Goal: Transaction & Acquisition: Subscribe to service/newsletter

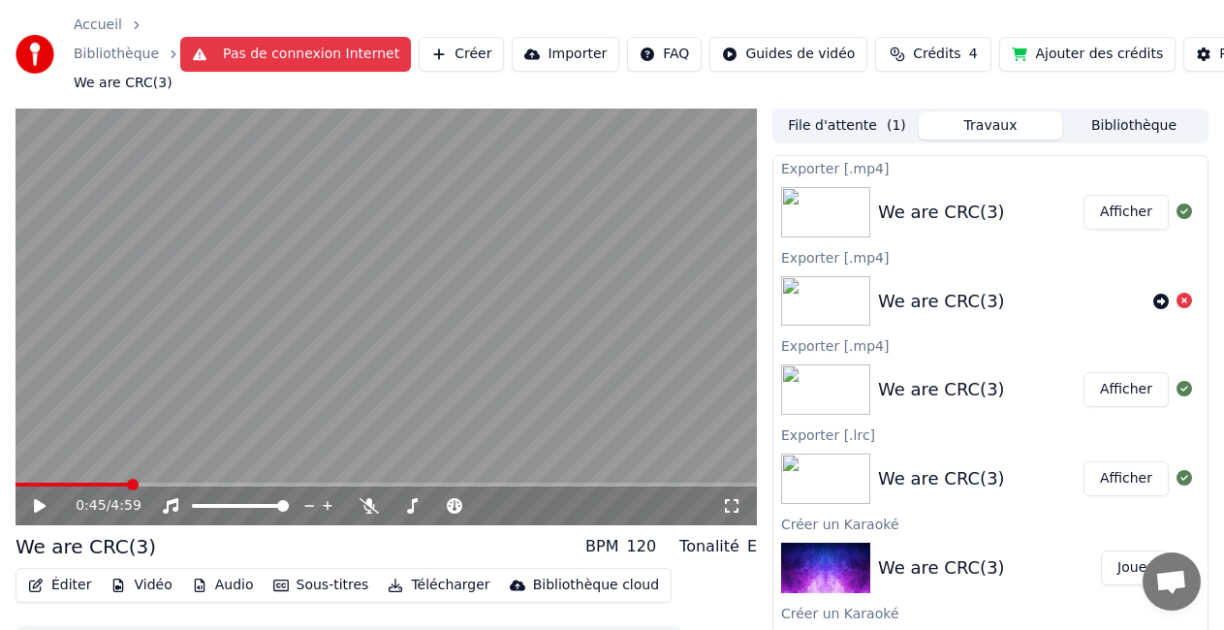
scroll to position [60, 0]
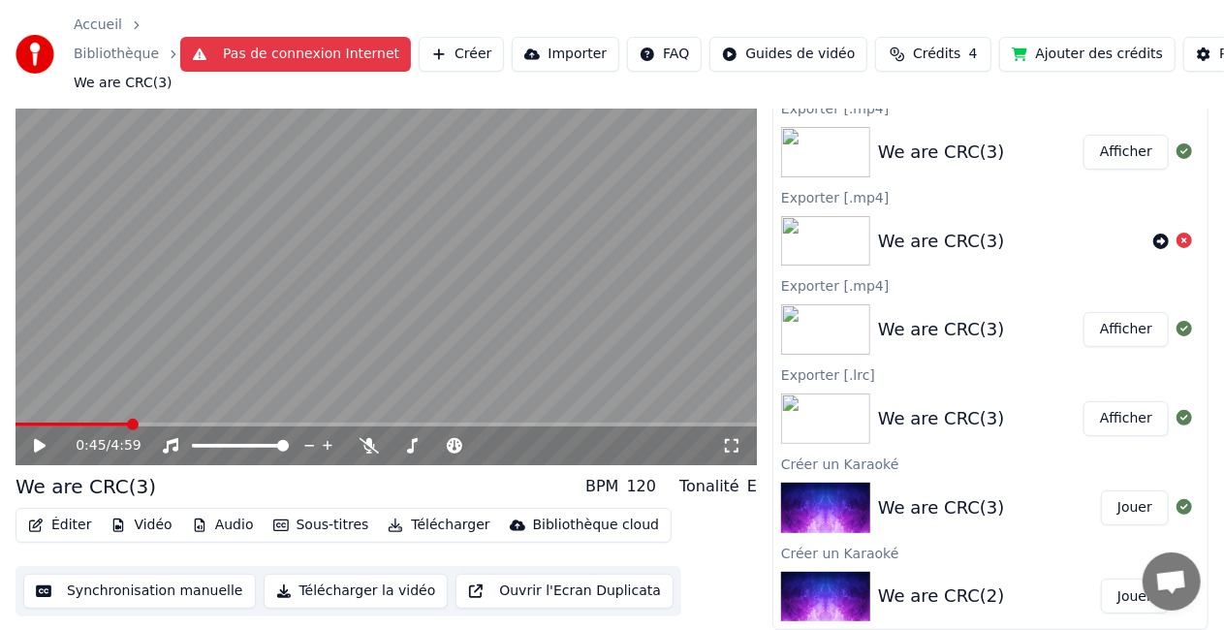
click at [141, 593] on button "Synchronisation manuelle" at bounding box center [139, 591] width 233 height 35
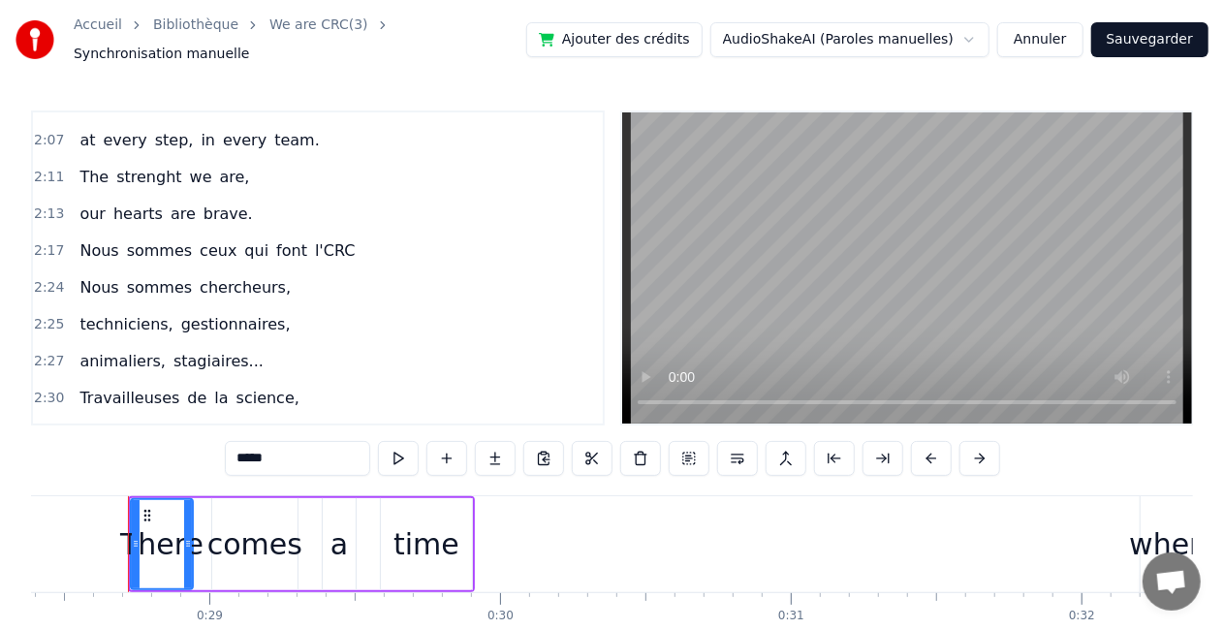
scroll to position [1173, 0]
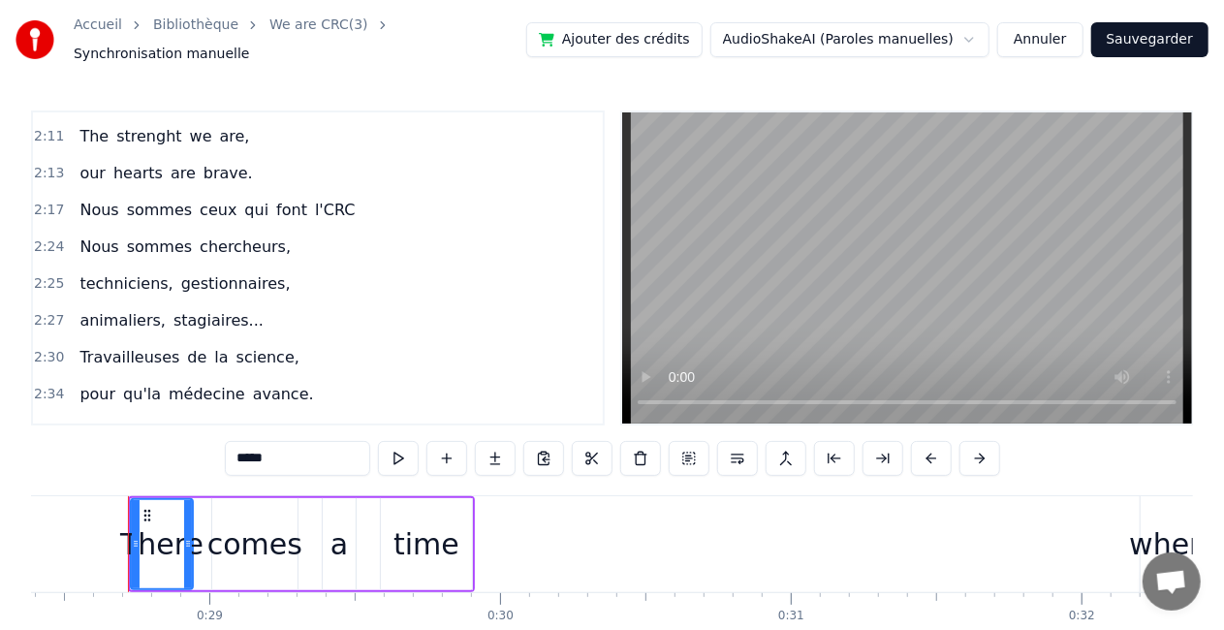
click at [125, 235] on span "sommes" at bounding box center [159, 246] width 69 height 22
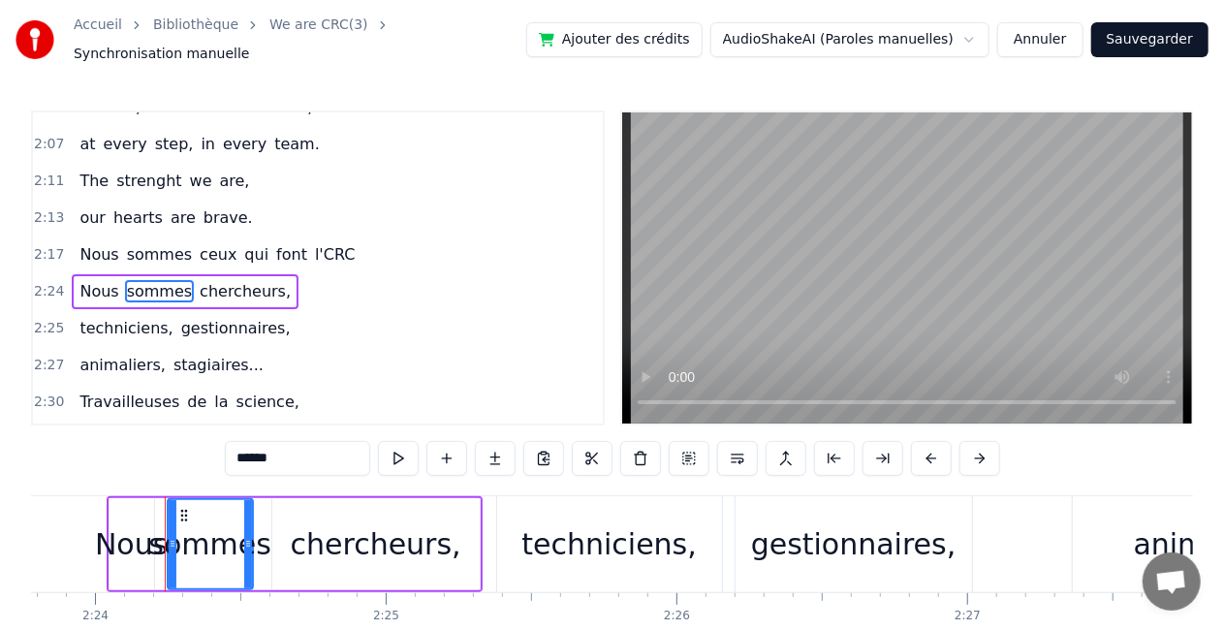
scroll to position [0, 41838]
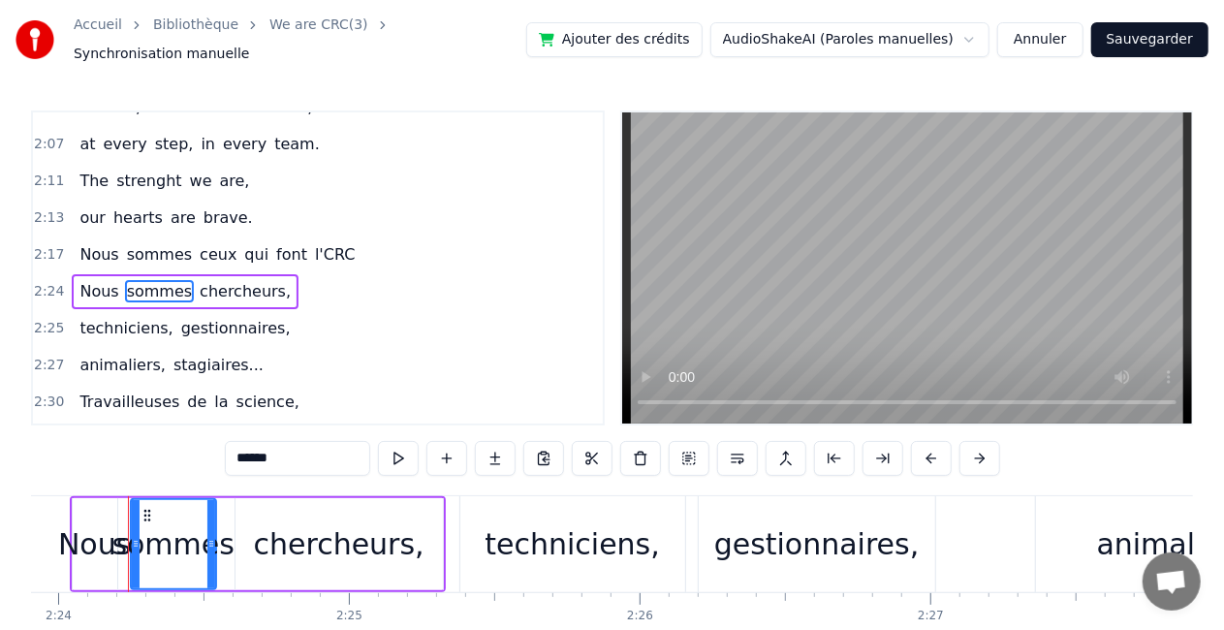
click at [258, 317] on span "gestionnaires," at bounding box center [235, 328] width 113 height 23
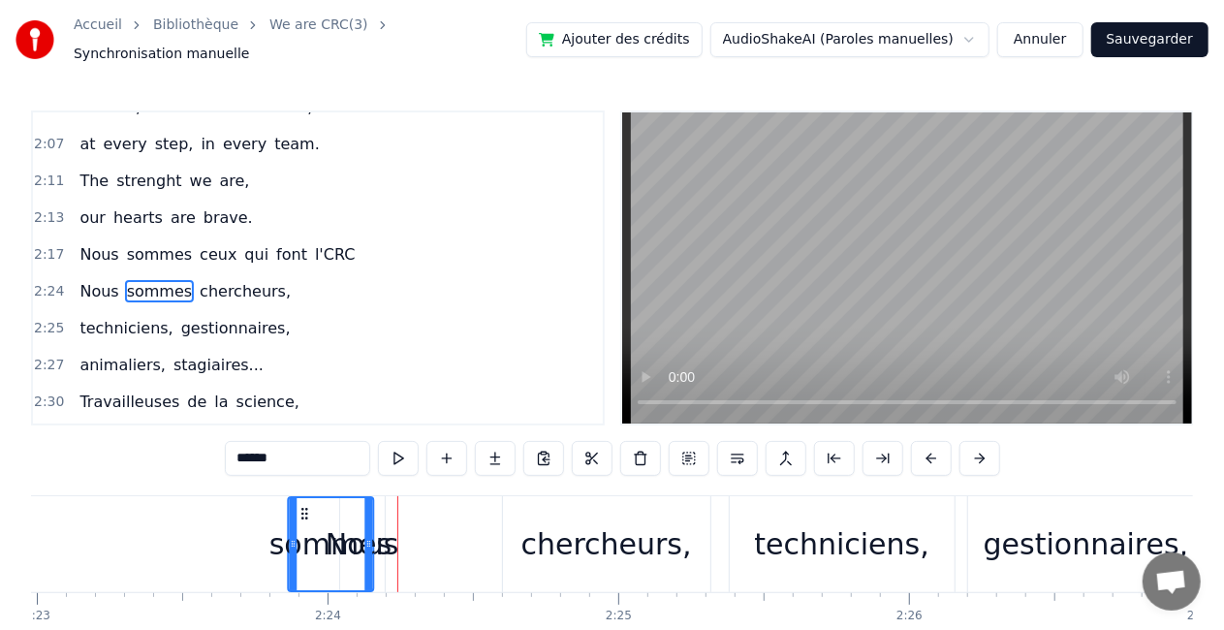
scroll to position [0, 41567]
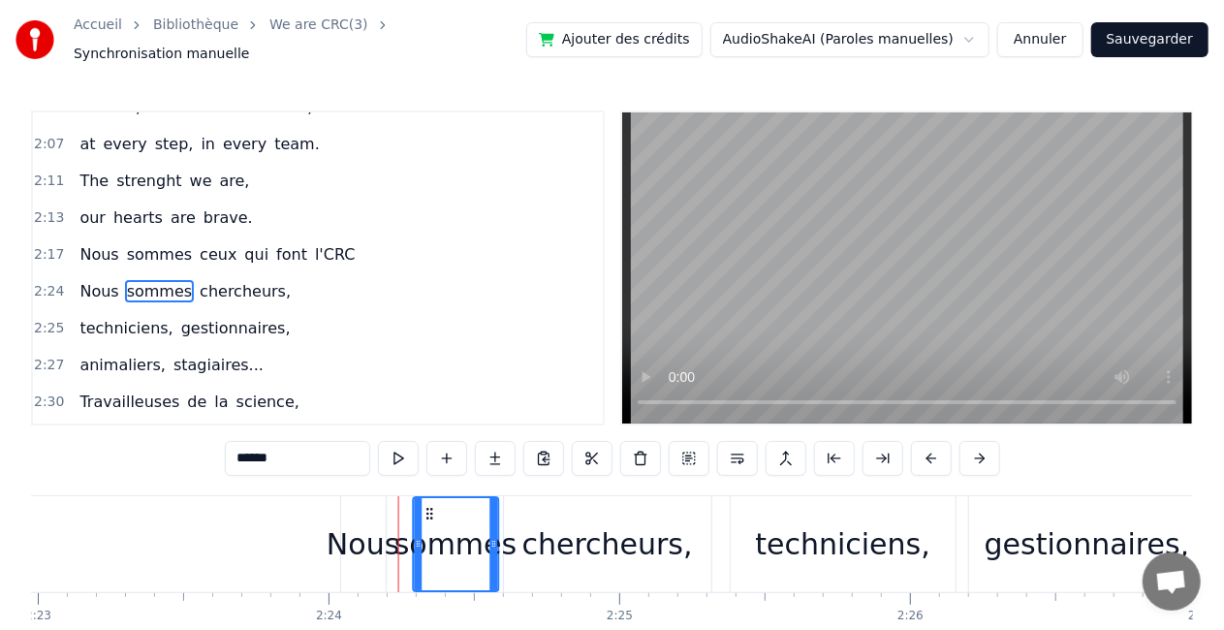
drag, startPoint x: 145, startPoint y: 498, endPoint x: 430, endPoint y: 469, distance: 286.4
click at [430, 469] on div "0:28 There comes a time 0:32 when we hear a need, a call, 0:35 to join as one, …" at bounding box center [612, 400] width 1162 height 580
click at [598, 522] on div "chercheurs," at bounding box center [607, 544] width 171 height 44
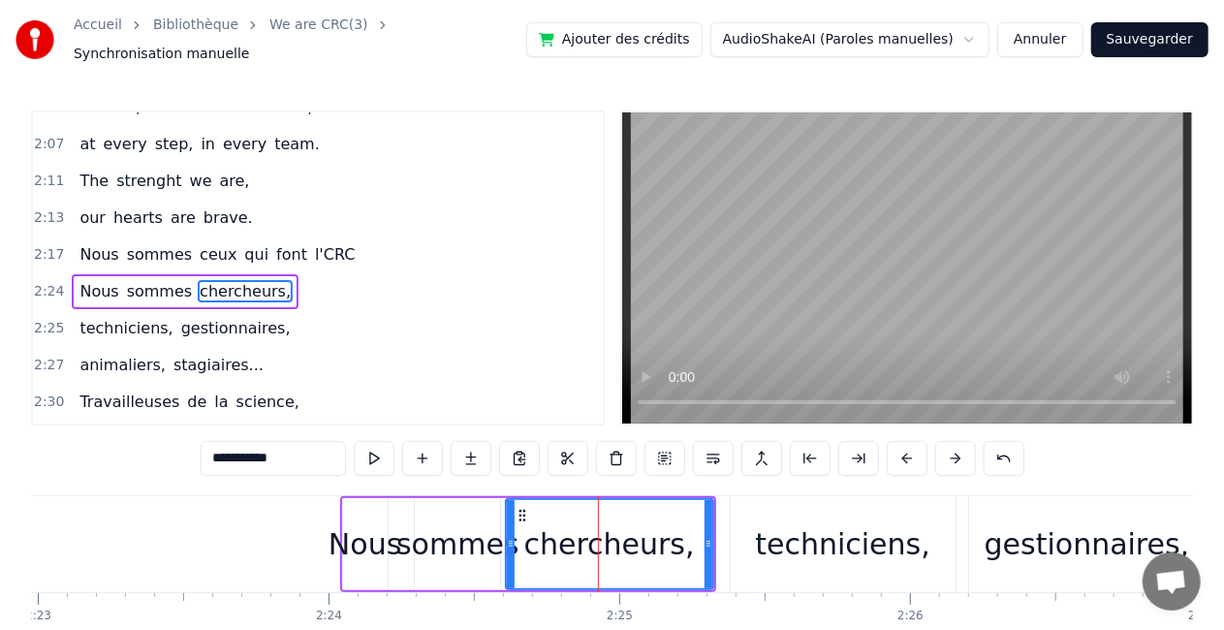
drag, startPoint x: 713, startPoint y: 533, endPoint x: 694, endPoint y: 529, distance: 19.8
click at [694, 529] on div "chercheurs," at bounding box center [609, 544] width 209 height 92
drag, startPoint x: 710, startPoint y: 531, endPoint x: 678, endPoint y: 528, distance: 32.1
click at [678, 536] on icon at bounding box center [677, 544] width 8 height 16
drag, startPoint x: 828, startPoint y: 549, endPoint x: 802, endPoint y: 547, distance: 25.4
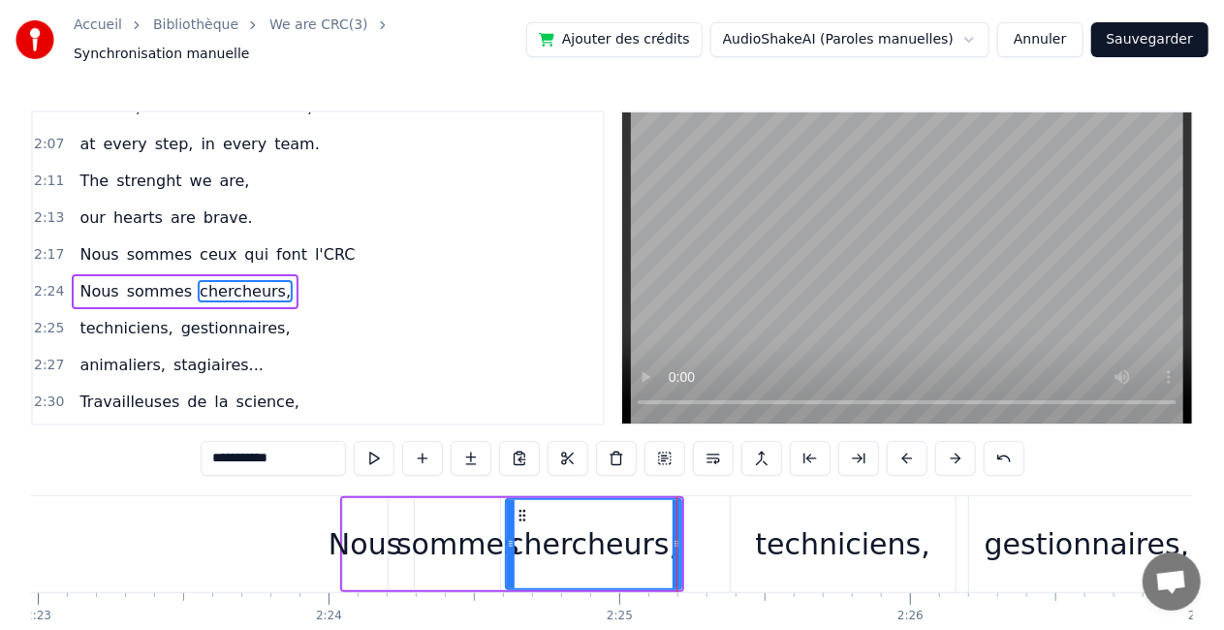
click at [802, 547] on div "techniciens," at bounding box center [842, 544] width 175 height 44
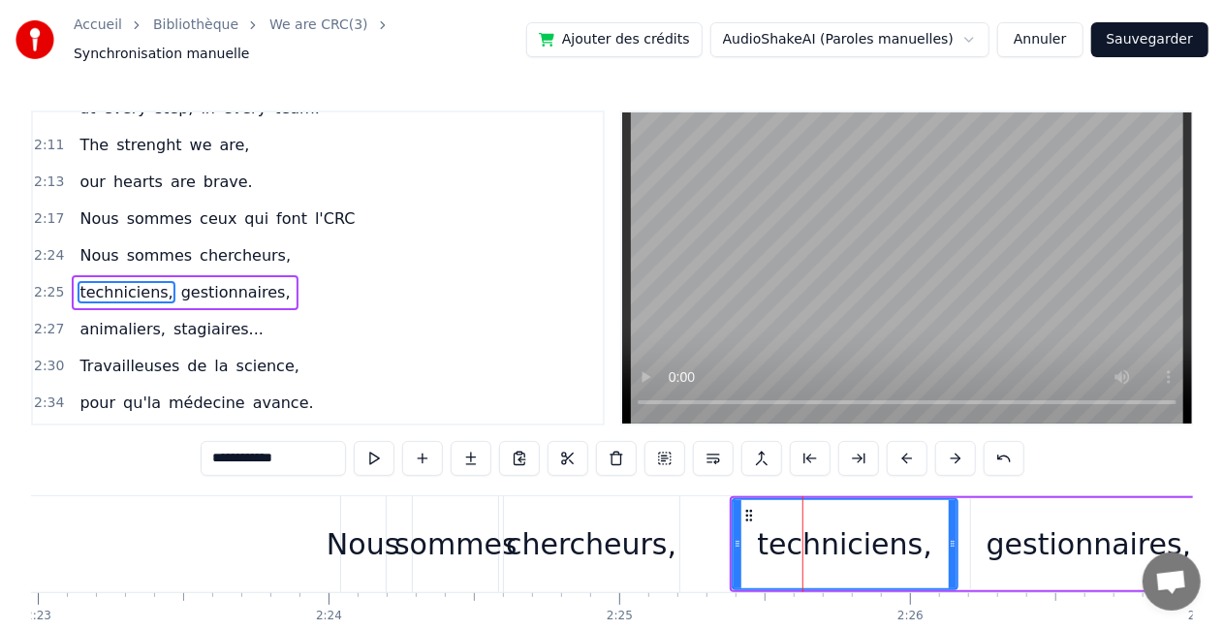
scroll to position [1165, 0]
drag, startPoint x: 863, startPoint y: 524, endPoint x: 826, endPoint y: 519, distance: 38.1
click at [826, 522] on div "techniciens," at bounding box center [844, 544] width 175 height 44
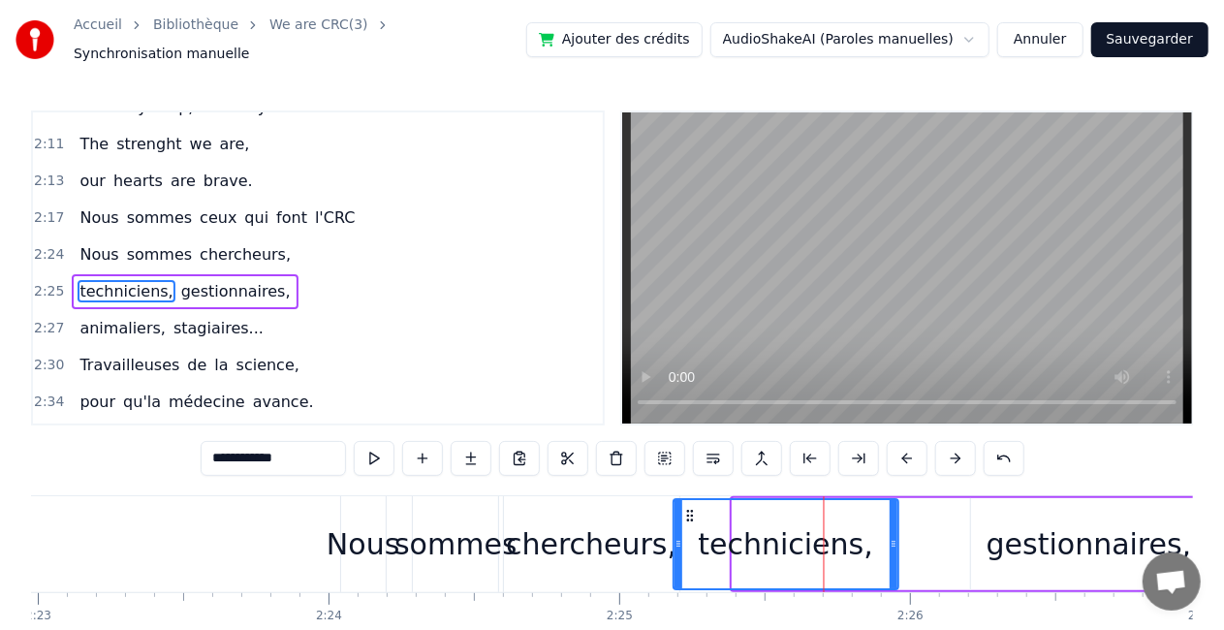
drag, startPoint x: 749, startPoint y: 503, endPoint x: 690, endPoint y: 504, distance: 59.1
click at [690, 508] on icon at bounding box center [690, 516] width 16 height 16
drag, startPoint x: 1008, startPoint y: 514, endPoint x: 969, endPoint y: 511, distance: 38.9
click at [970, 511] on div "gestionnaires," at bounding box center [1089, 544] width 238 height 92
type input "**********"
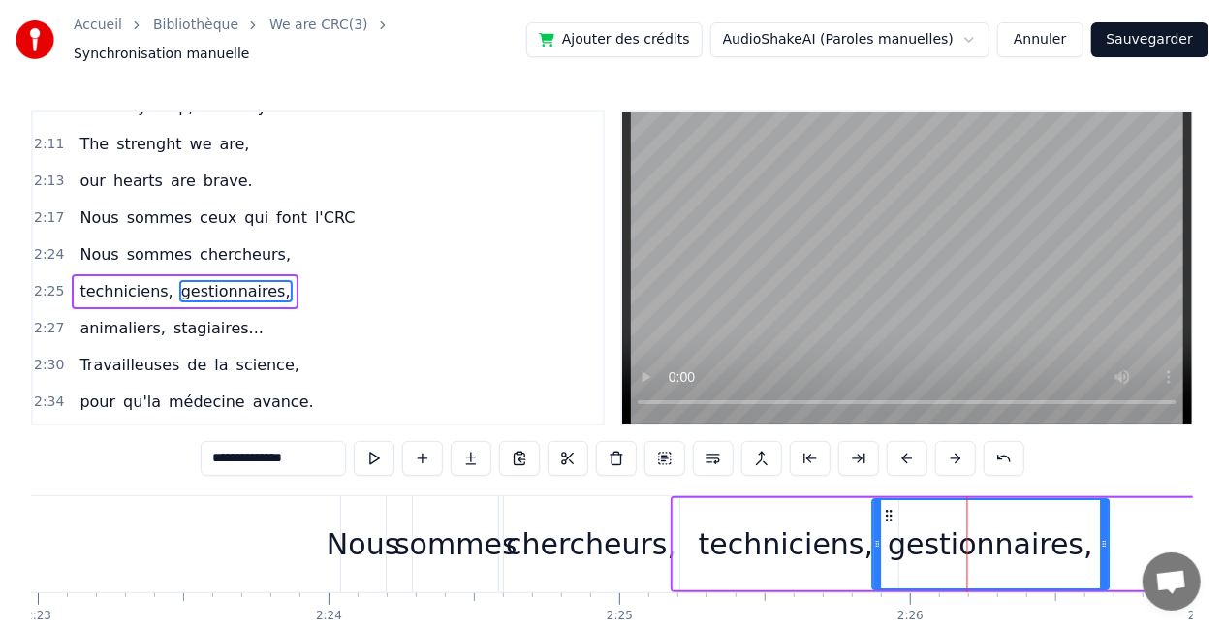
drag, startPoint x: 988, startPoint y: 504, endPoint x: 890, endPoint y: 501, distance: 97.9
click at [890, 508] on icon at bounding box center [889, 516] width 16 height 16
drag, startPoint x: 254, startPoint y: 233, endPoint x: 159, endPoint y: 217, distance: 96.2
click at [159, 237] on div "Nous sommes chercheurs," at bounding box center [185, 254] width 227 height 35
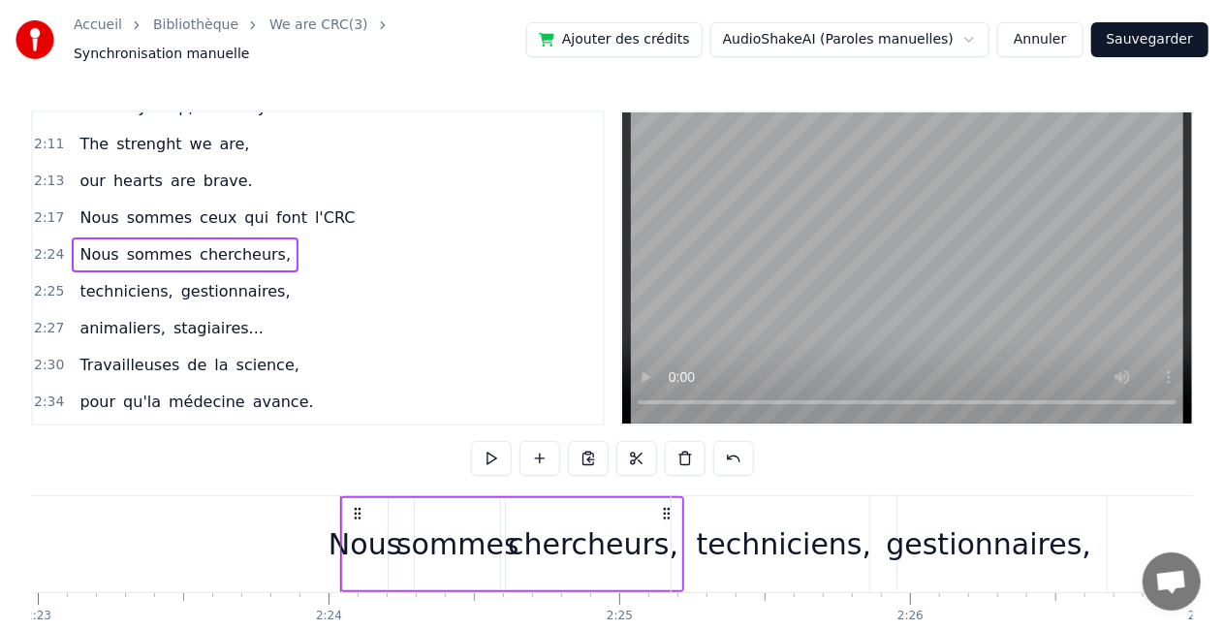
click at [159, 243] on span "sommes" at bounding box center [159, 254] width 69 height 22
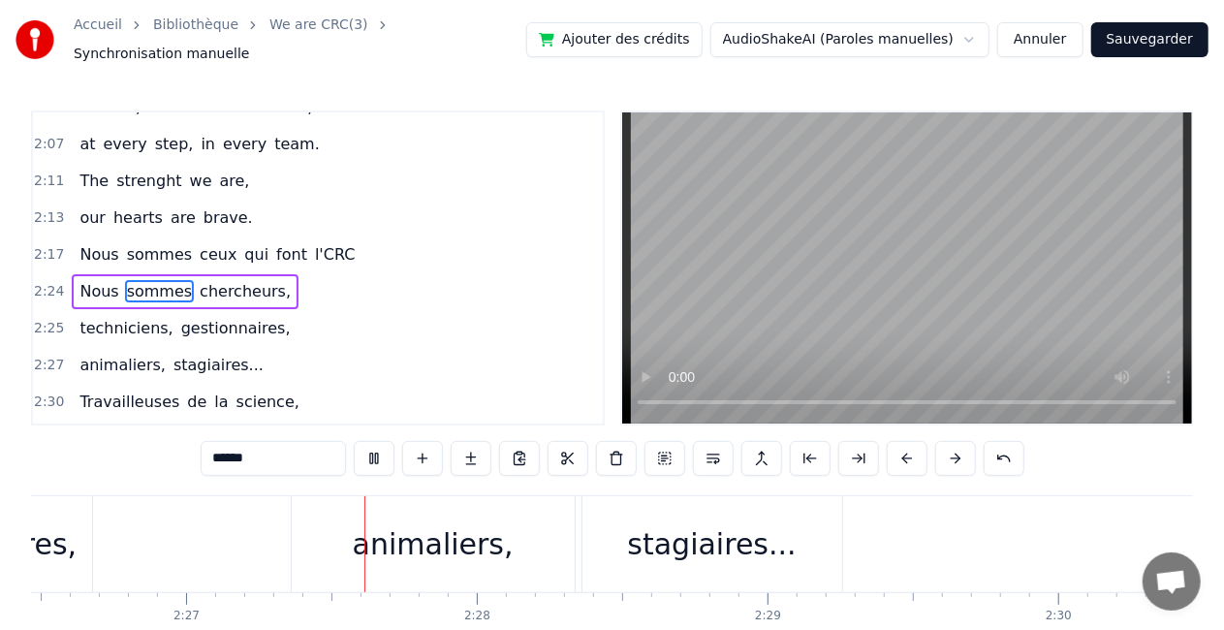
scroll to position [0, 42602]
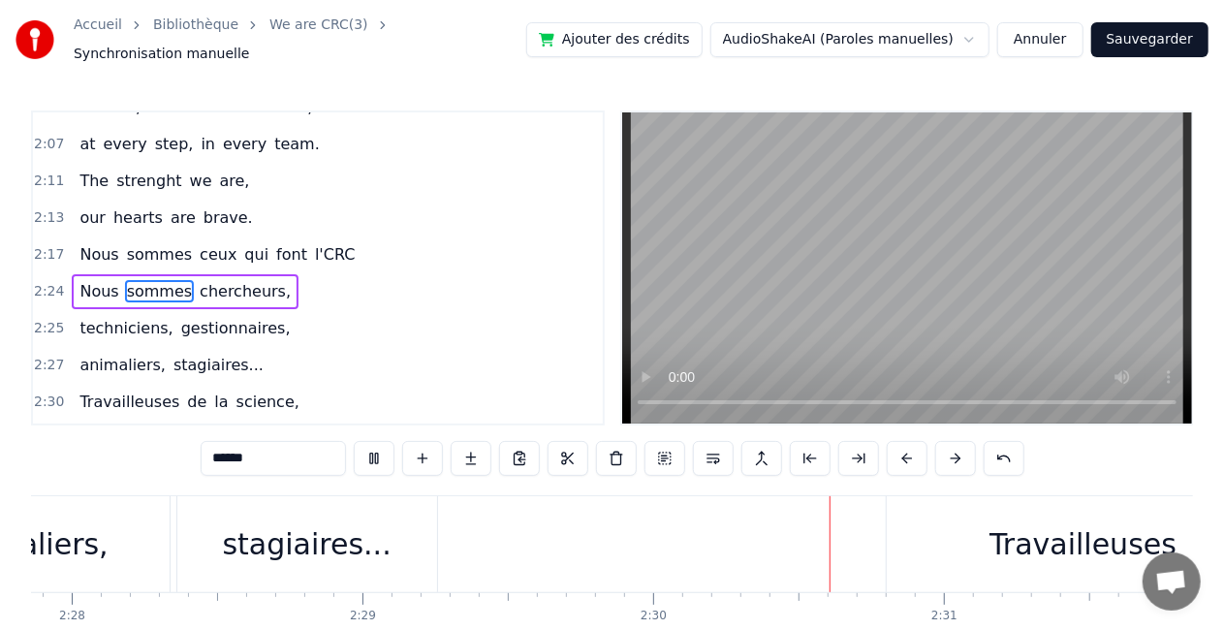
click at [477, 521] on div "There comes a time when we hear a need, a call, to join as one, to rise togethe…" at bounding box center [650, 543] width 87212 height 97
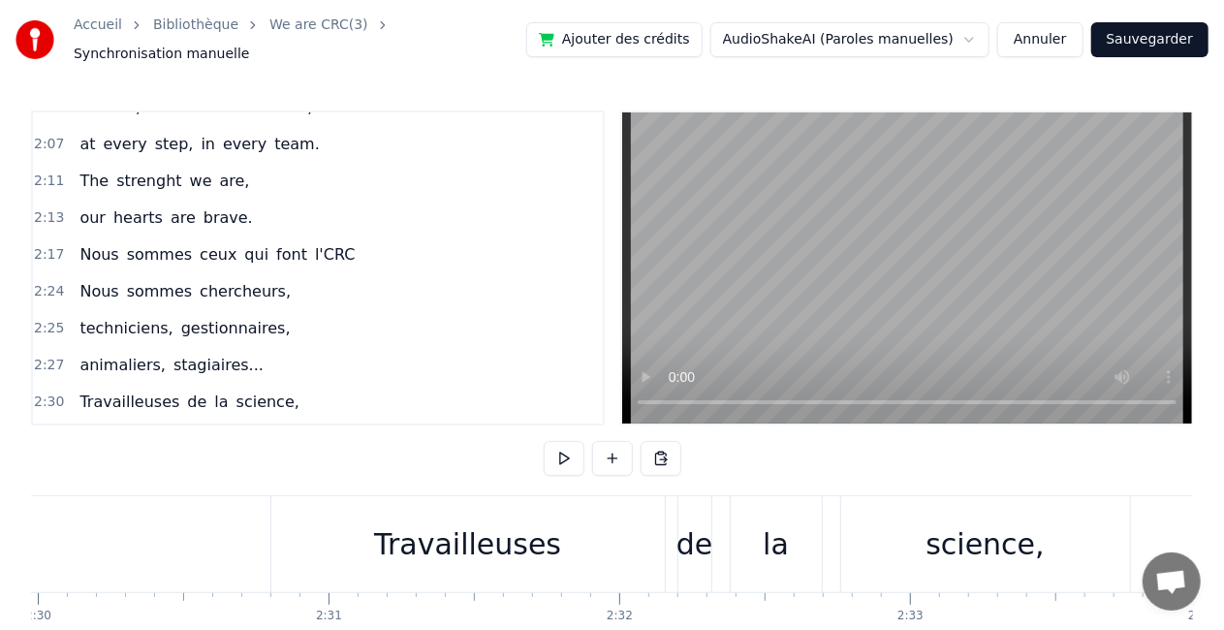
scroll to position [0, 43635]
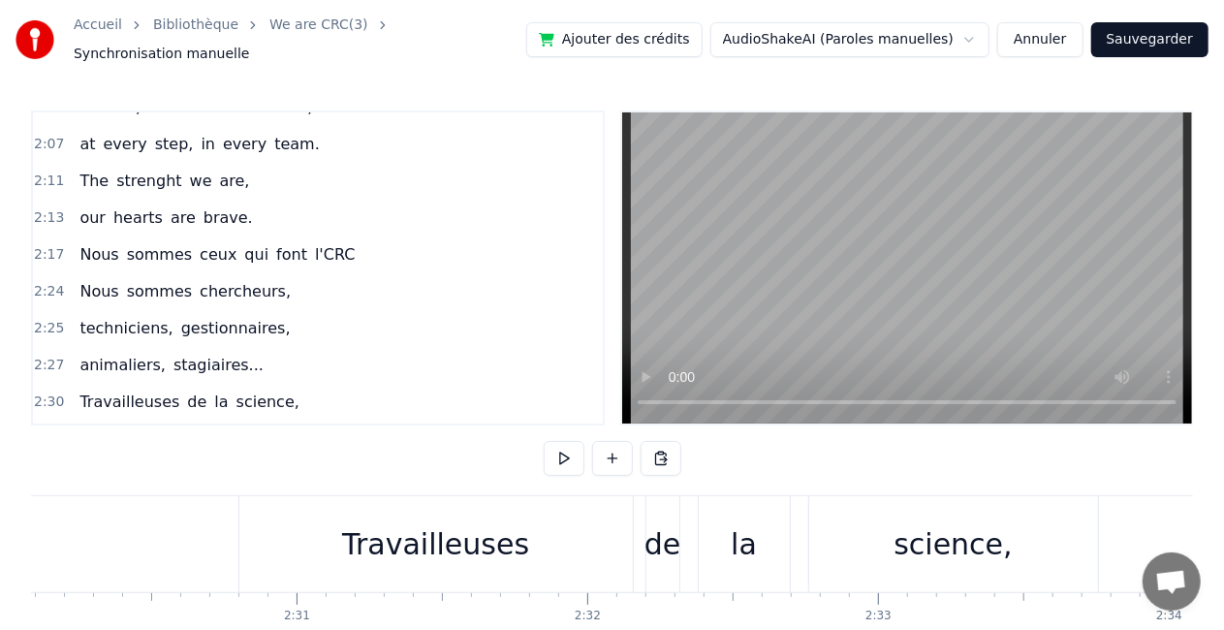
click at [85, 280] on span "Nous" at bounding box center [99, 291] width 43 height 22
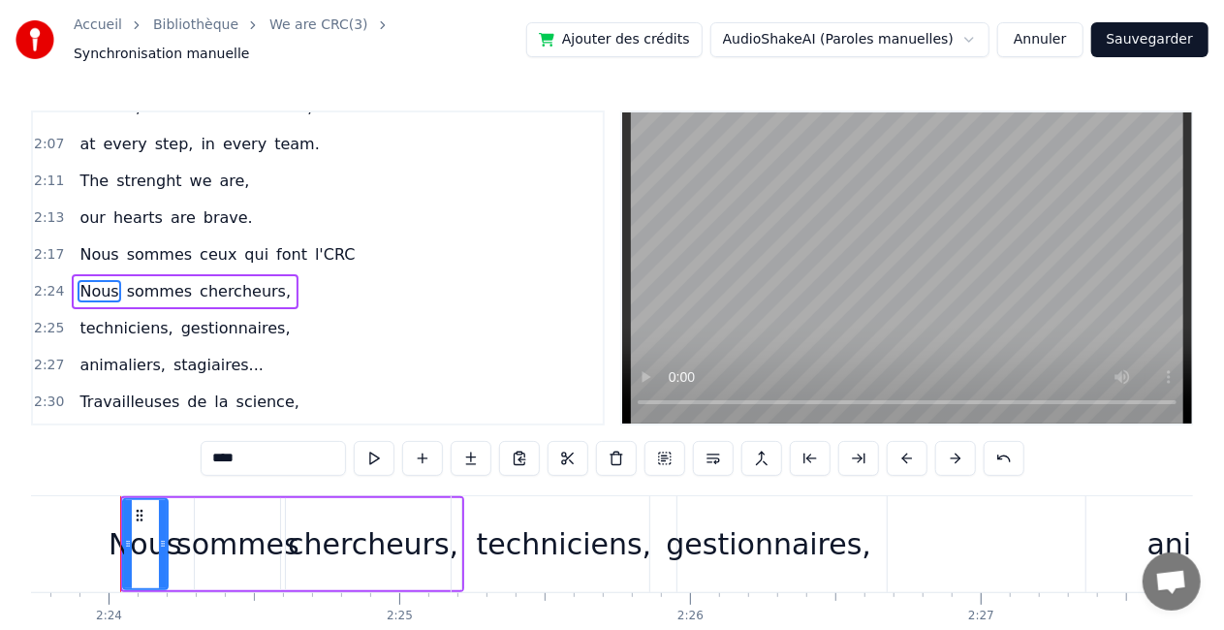
scroll to position [0, 41780]
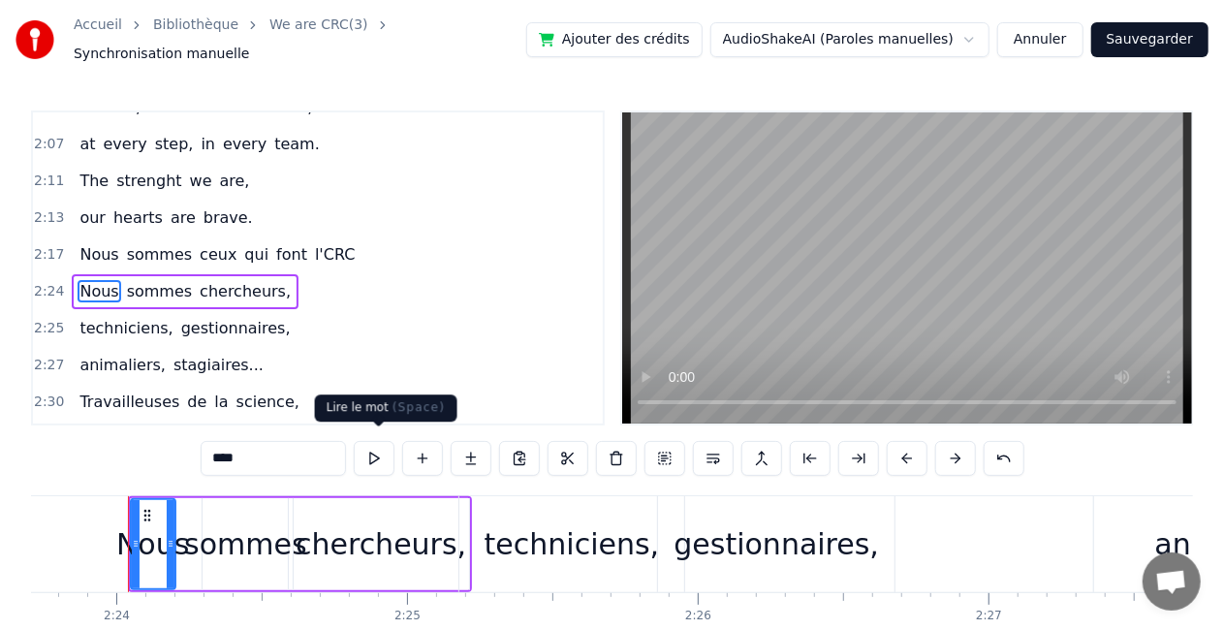
click at [381, 450] on button at bounding box center [374, 458] width 41 height 35
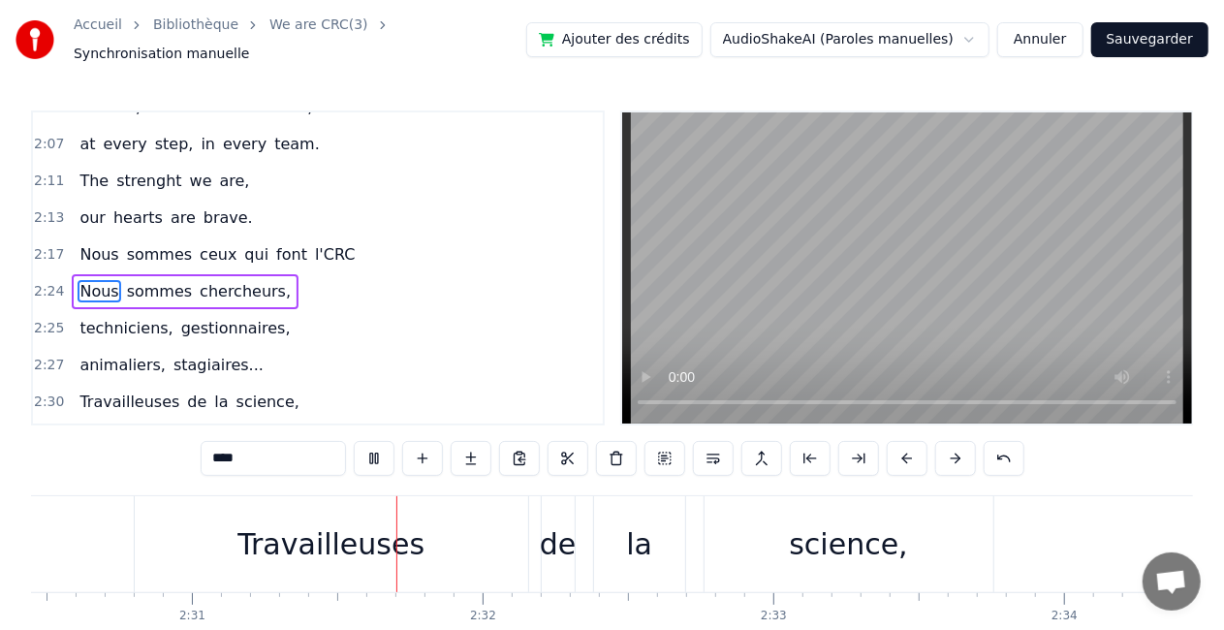
scroll to position [0, 43841]
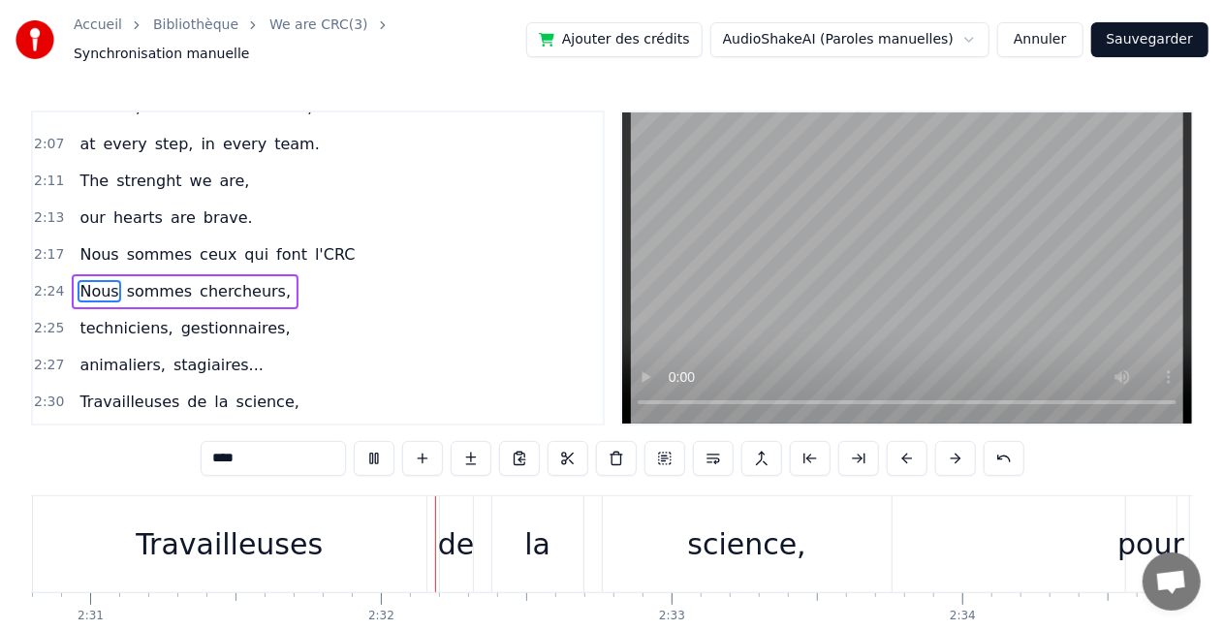
click at [48, 356] on span "2:27" at bounding box center [49, 365] width 30 height 19
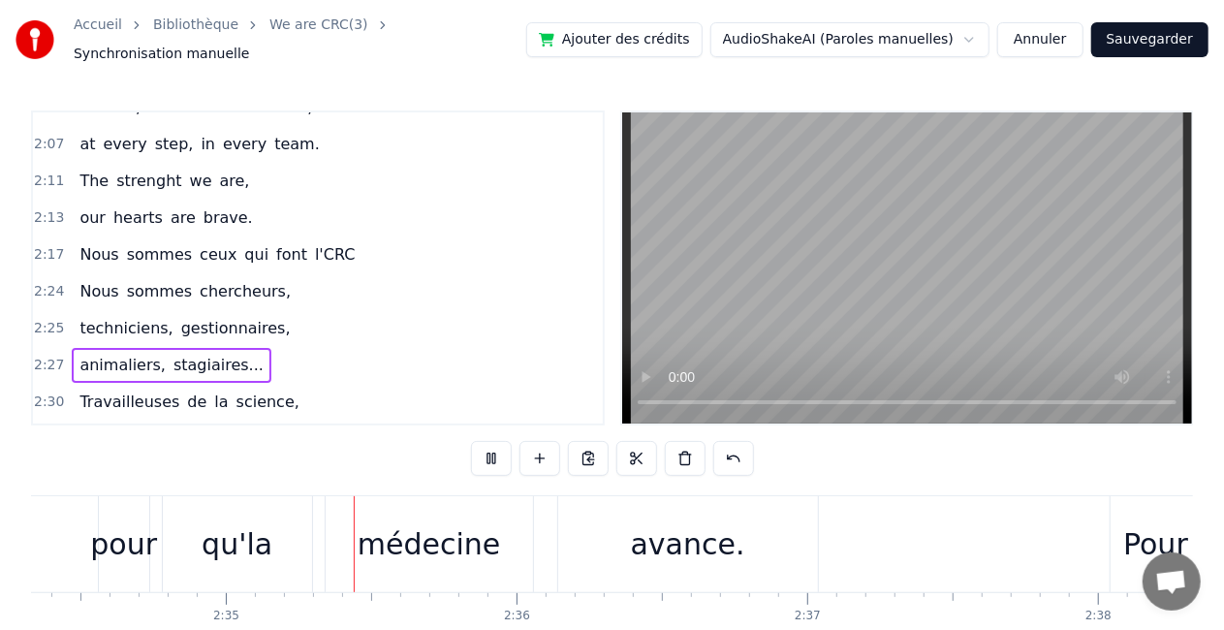
click at [494, 446] on button at bounding box center [491, 458] width 41 height 35
click at [97, 280] on span "Nous" at bounding box center [99, 291] width 43 height 22
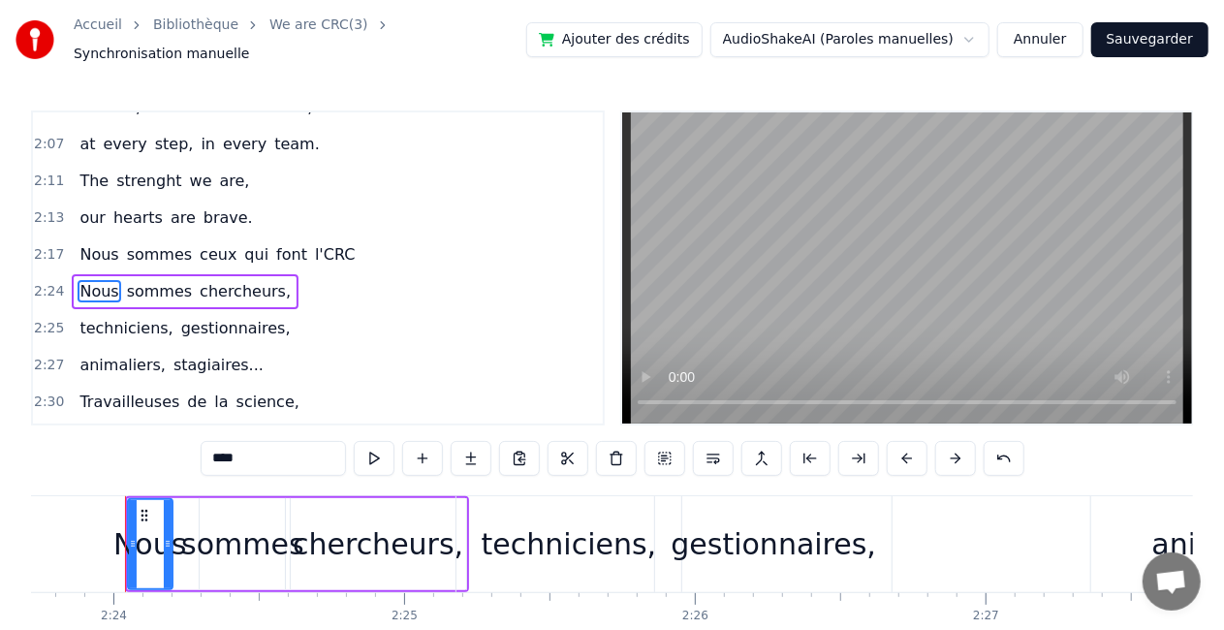
scroll to position [0, 41780]
click at [47, 356] on span "2:27" at bounding box center [49, 365] width 30 height 19
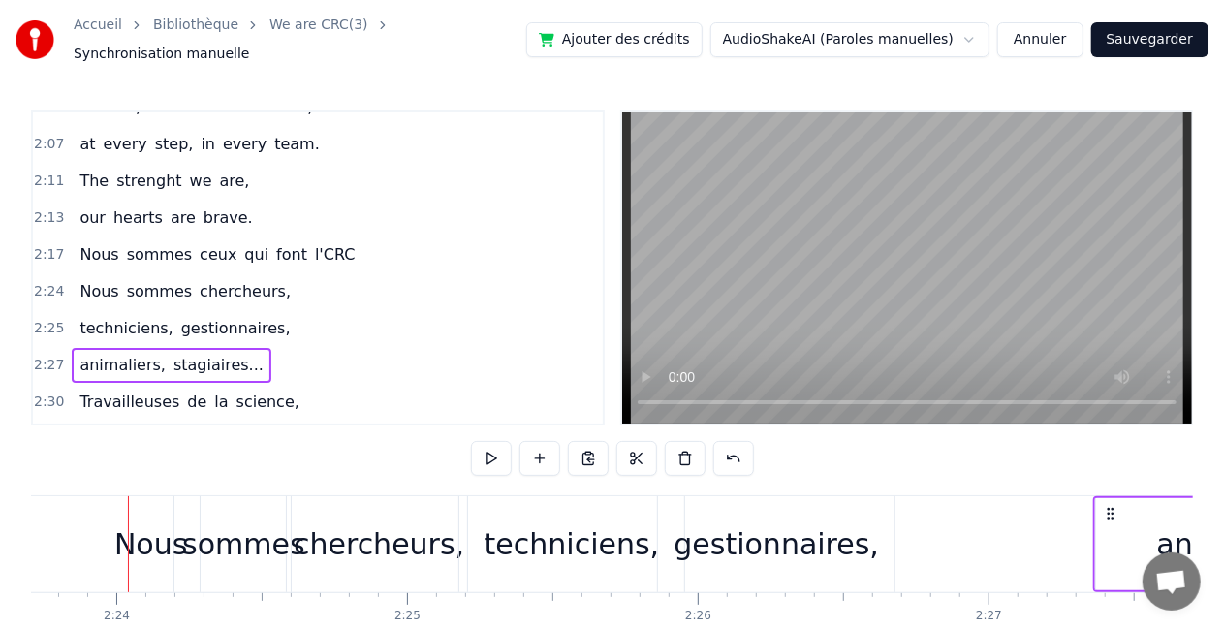
click at [47, 356] on span "2:27" at bounding box center [49, 365] width 30 height 19
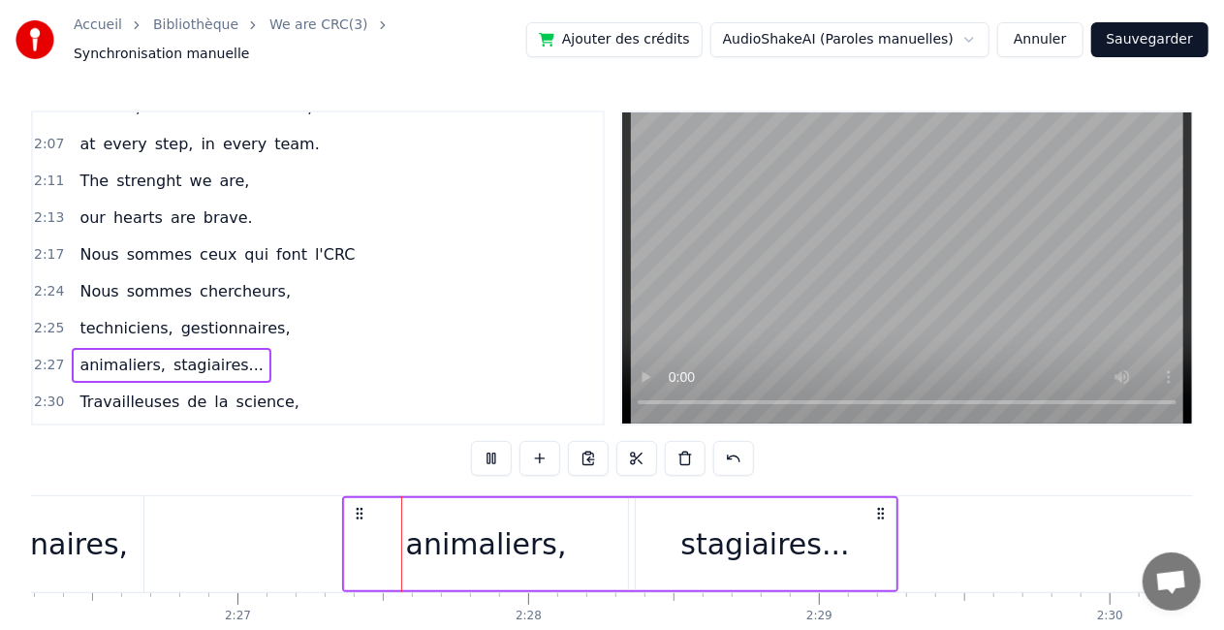
scroll to position [0, 42751]
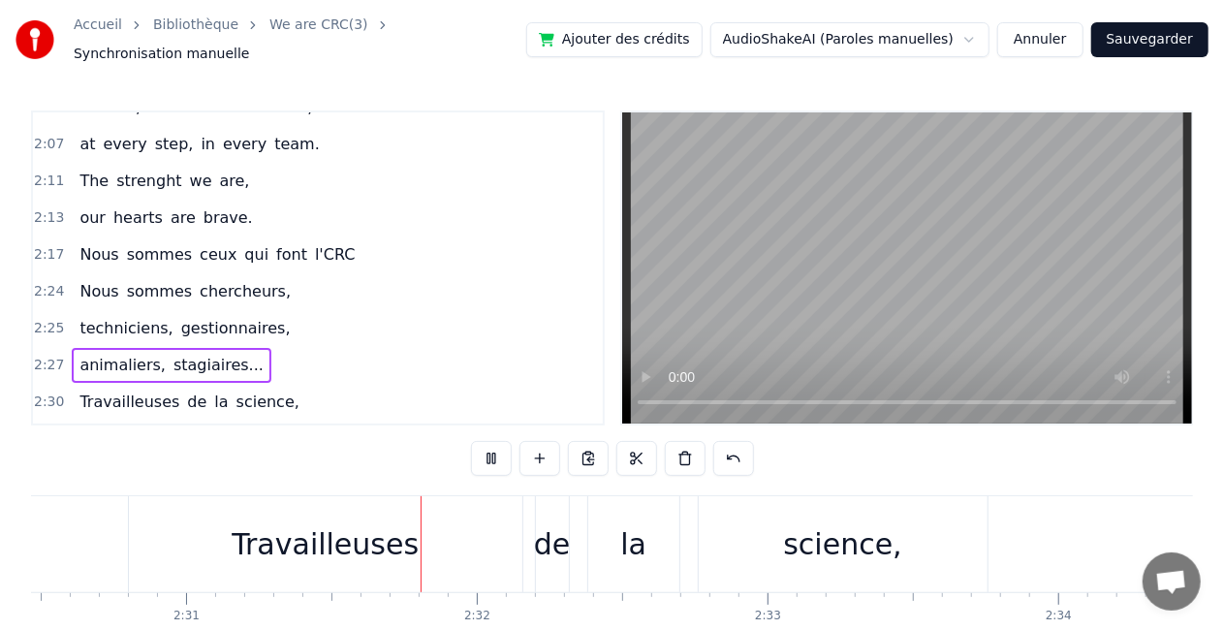
click at [198, 280] on span "chercheurs," at bounding box center [245, 291] width 95 height 22
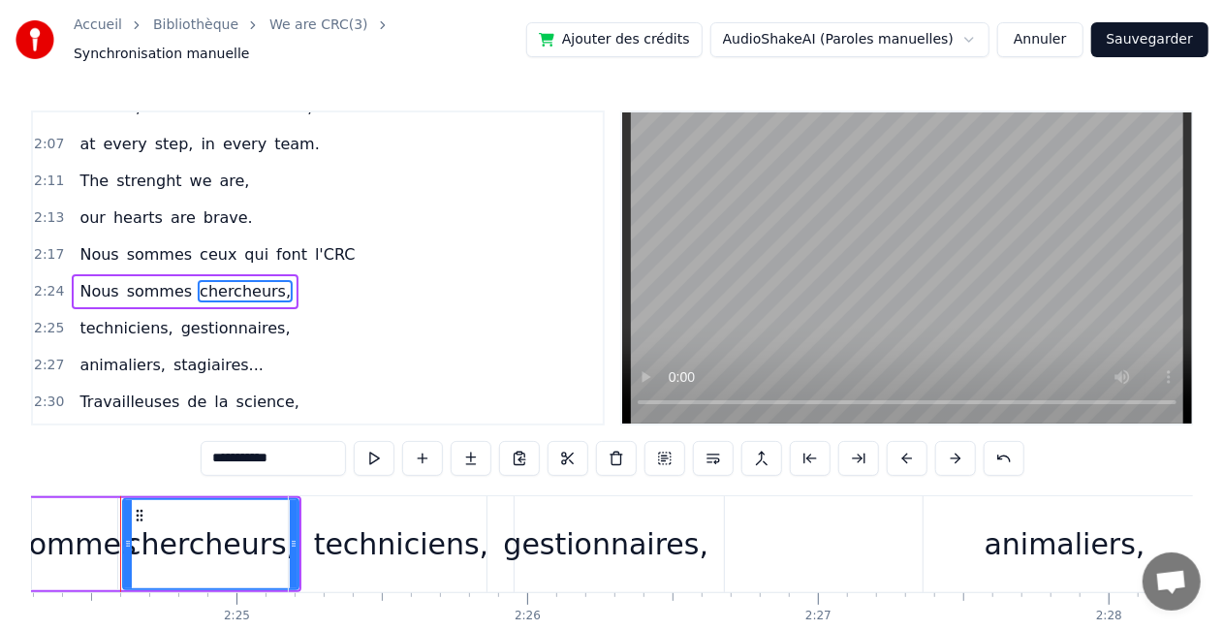
scroll to position [0, 41942]
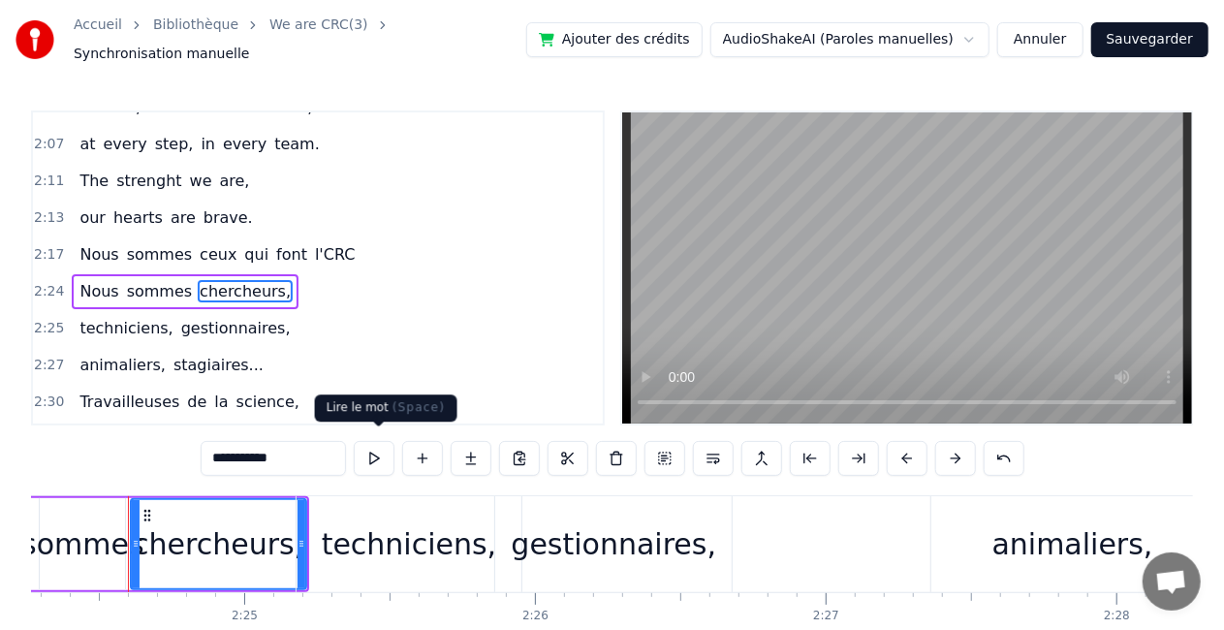
click at [382, 452] on button at bounding box center [374, 458] width 41 height 35
click at [84, 354] on span "animaliers," at bounding box center [123, 365] width 90 height 22
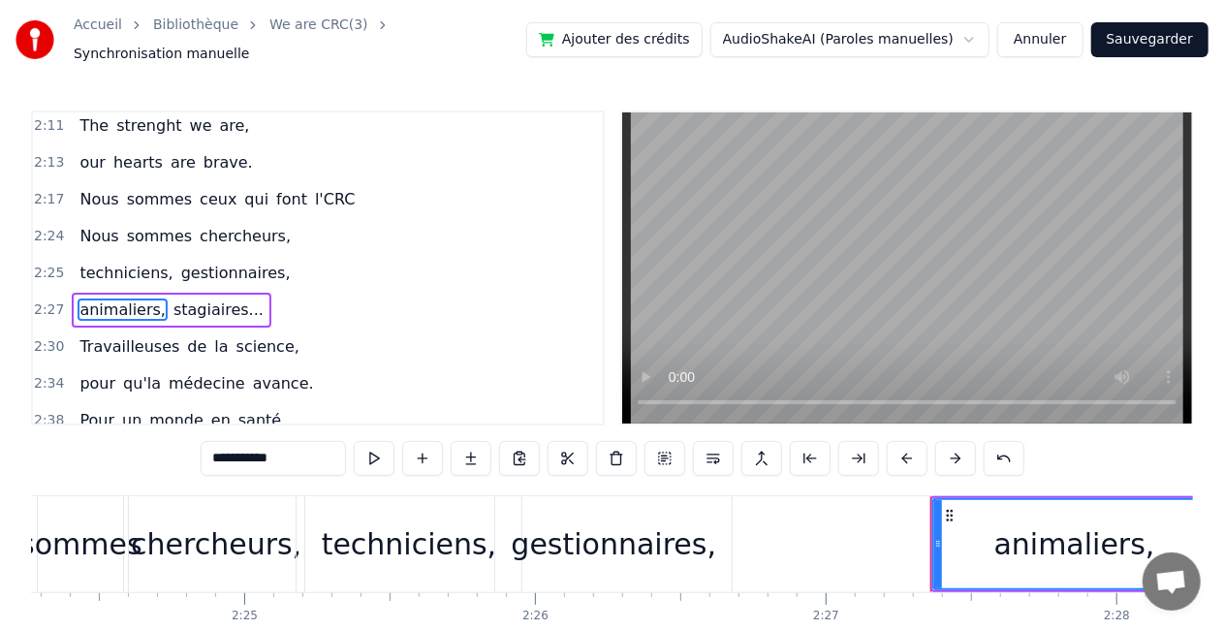
scroll to position [1201, 0]
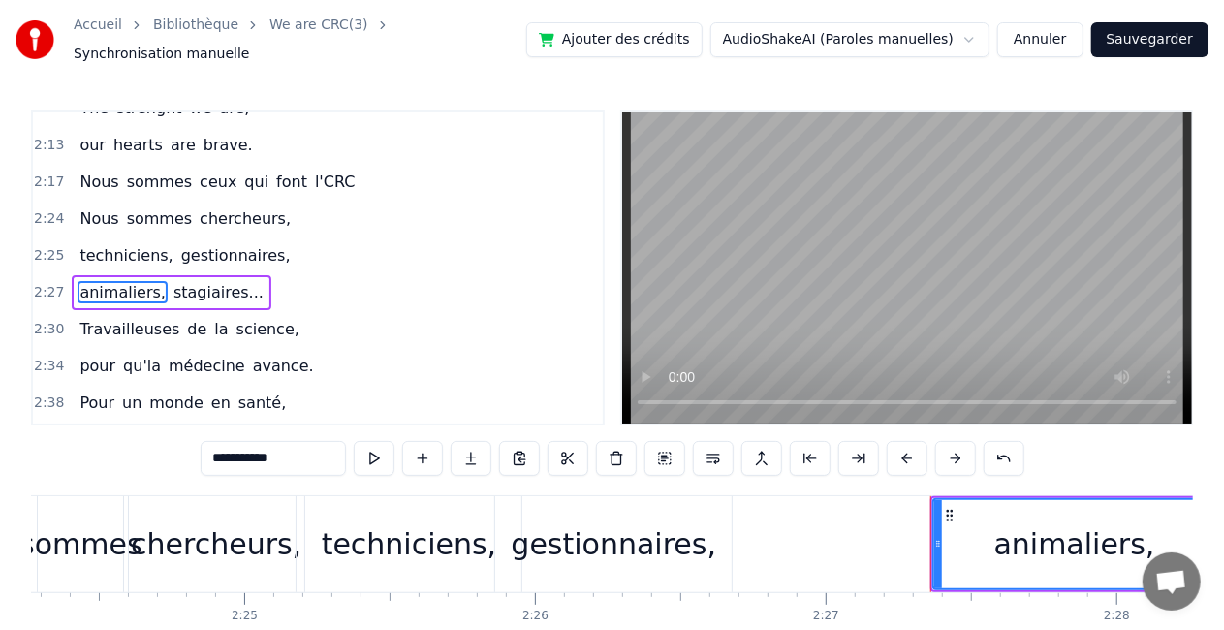
drag, startPoint x: 962, startPoint y: 500, endPoint x: 943, endPoint y: 500, distance: 19.4
click at [943, 500] on div "animaliers," at bounding box center [1074, 544] width 281 height 88
drag, startPoint x: 962, startPoint y: 500, endPoint x: 950, endPoint y: 504, distance: 13.2
click at [950, 504] on div "animaliers," at bounding box center [1074, 544] width 281 height 88
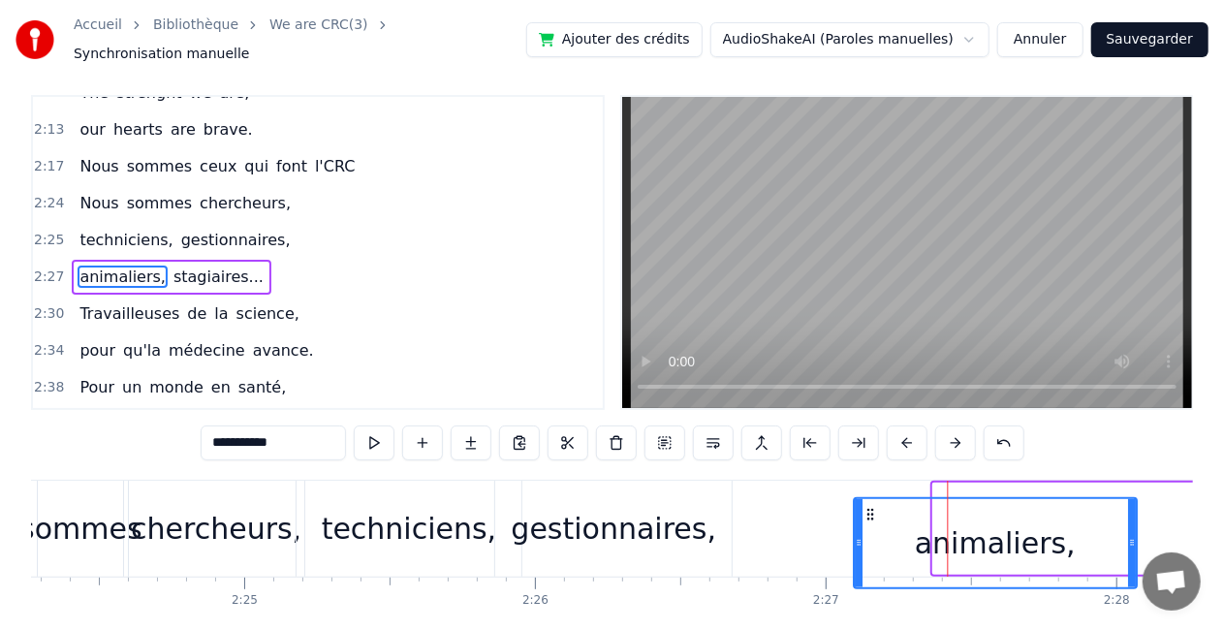
drag, startPoint x: 950, startPoint y: 504, endPoint x: 870, endPoint y: 512, distance: 79.8
click at [870, 512] on icon at bounding box center [870, 515] width 16 height 16
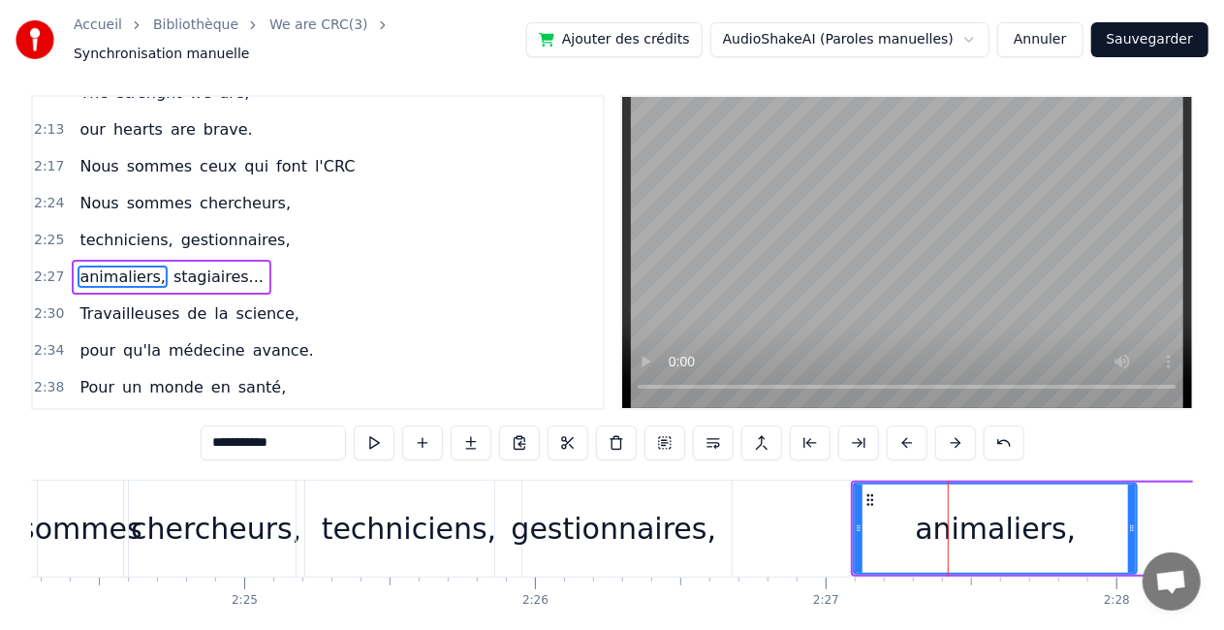
scroll to position [21, 0]
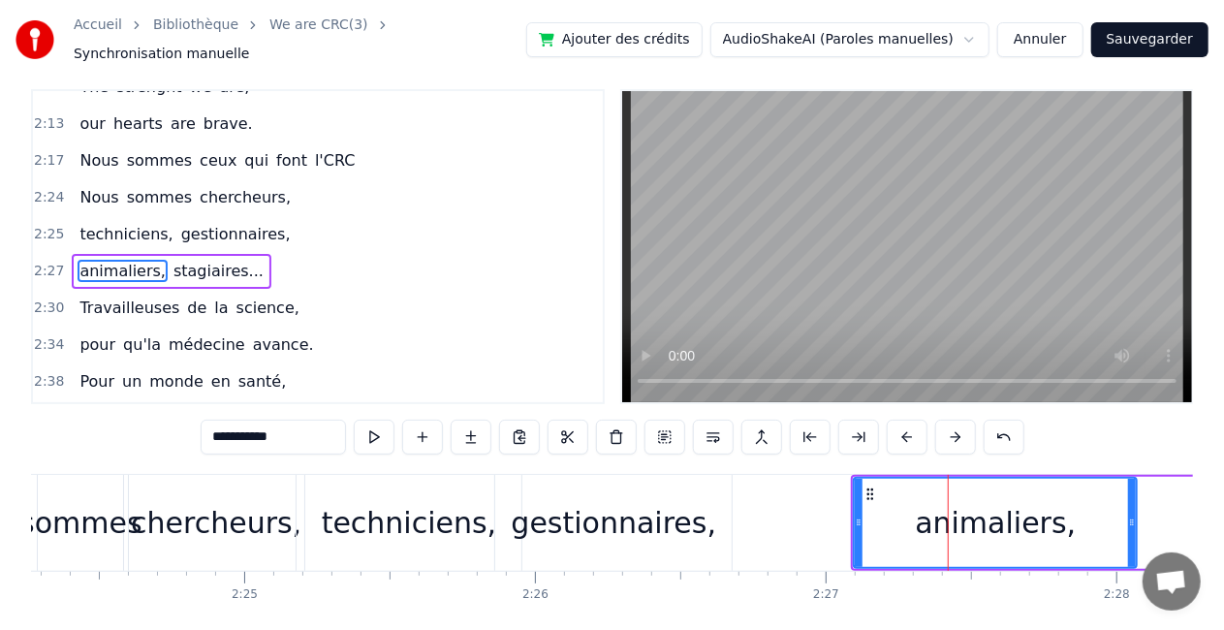
click at [87, 149] on span "Nous" at bounding box center [99, 160] width 43 height 22
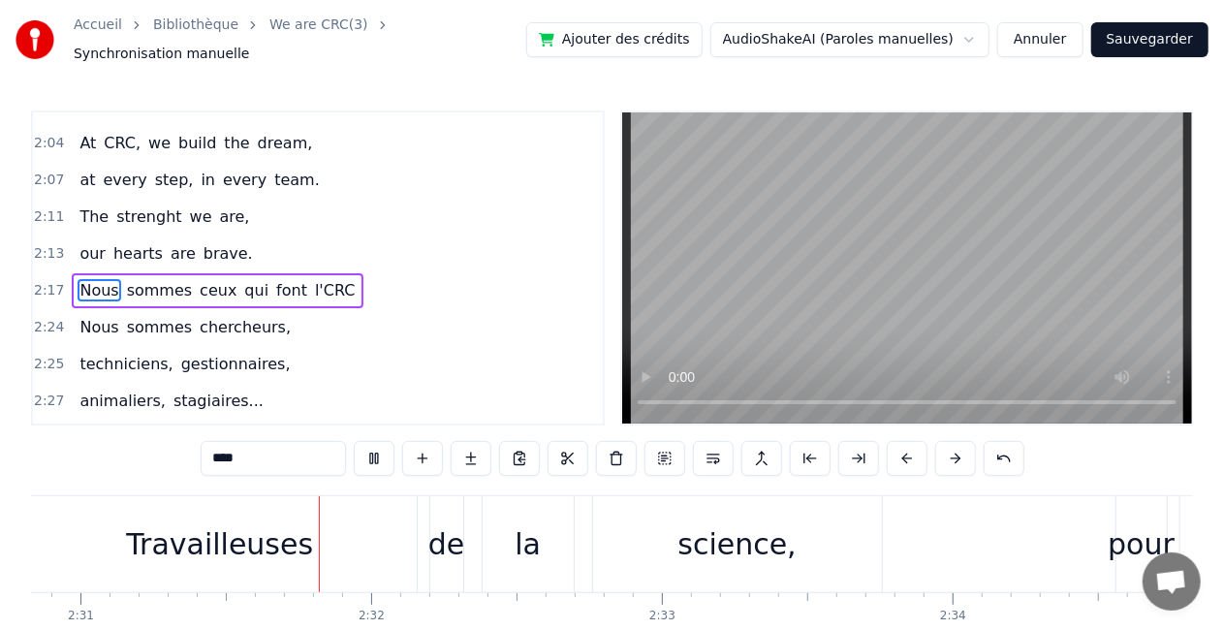
scroll to position [0, 43855]
click at [82, 205] on span "The" at bounding box center [94, 216] width 33 height 22
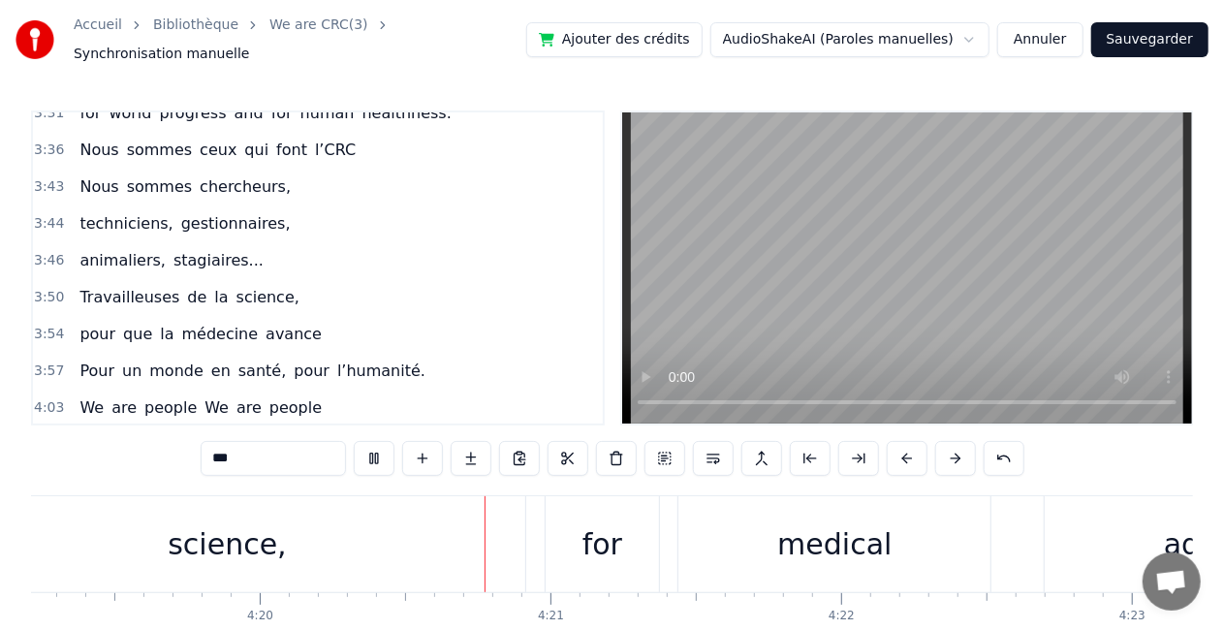
scroll to position [0, 0]
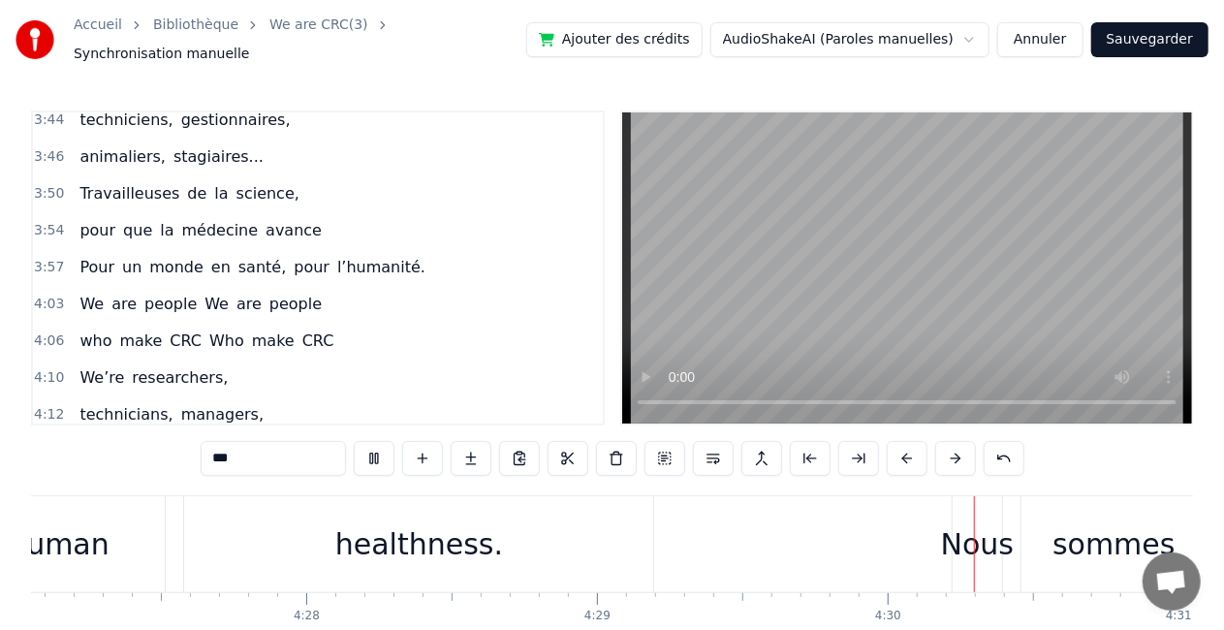
click at [126, 403] on span "technicians," at bounding box center [126, 414] width 97 height 22
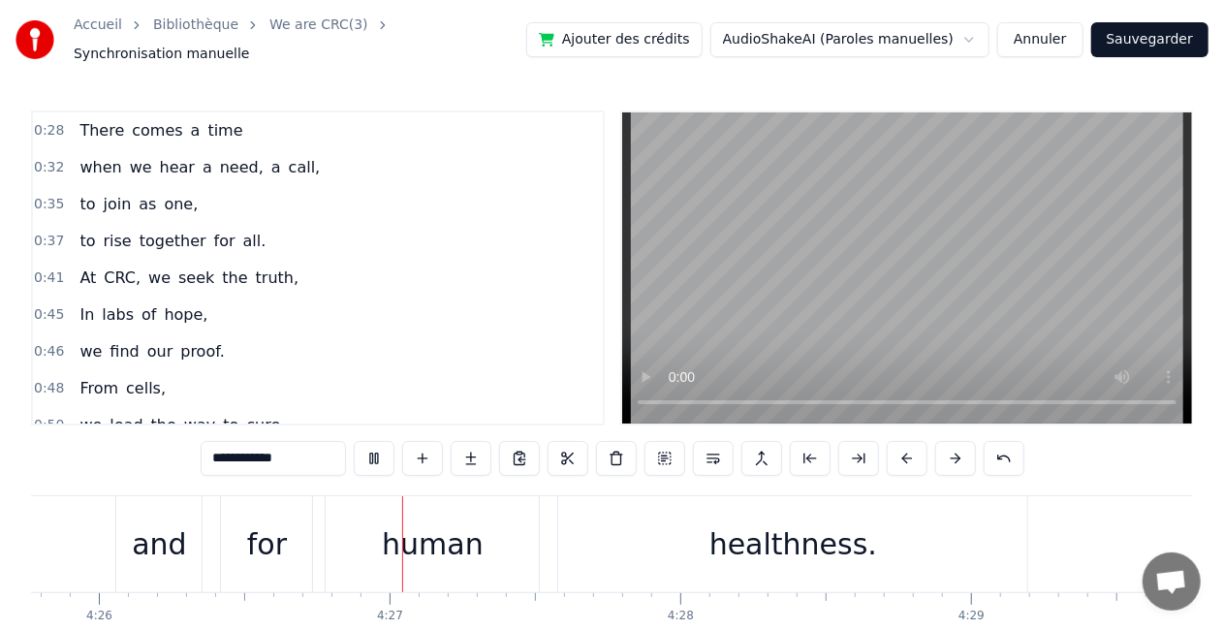
click at [78, 119] on span "There" at bounding box center [102, 130] width 48 height 22
type input "*****"
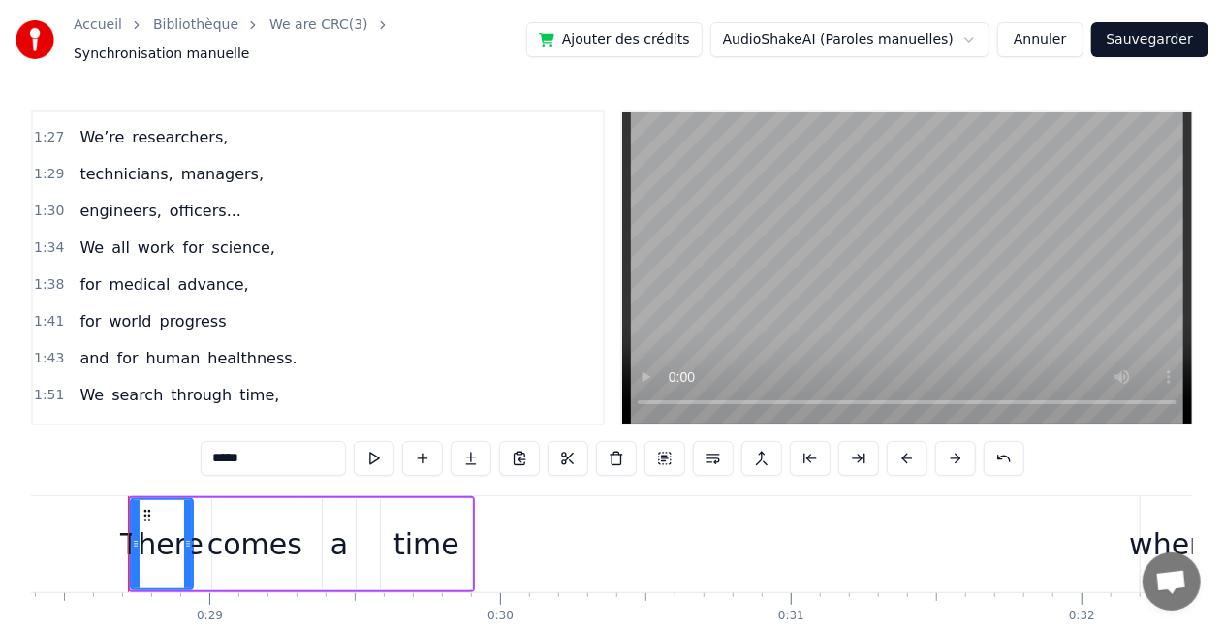
click at [242, 119] on div "1:27 We’re researchers," at bounding box center [318, 137] width 570 height 37
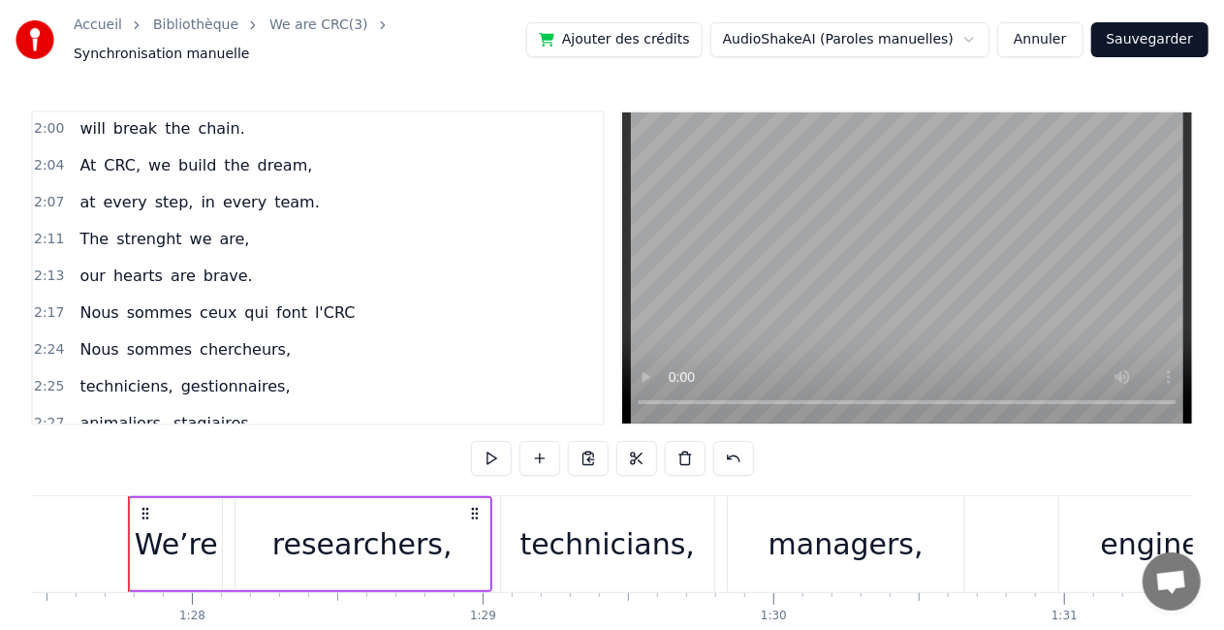
click at [245, 296] on div "Nous sommes ceux qui font l'CRC" at bounding box center [217, 313] width 291 height 35
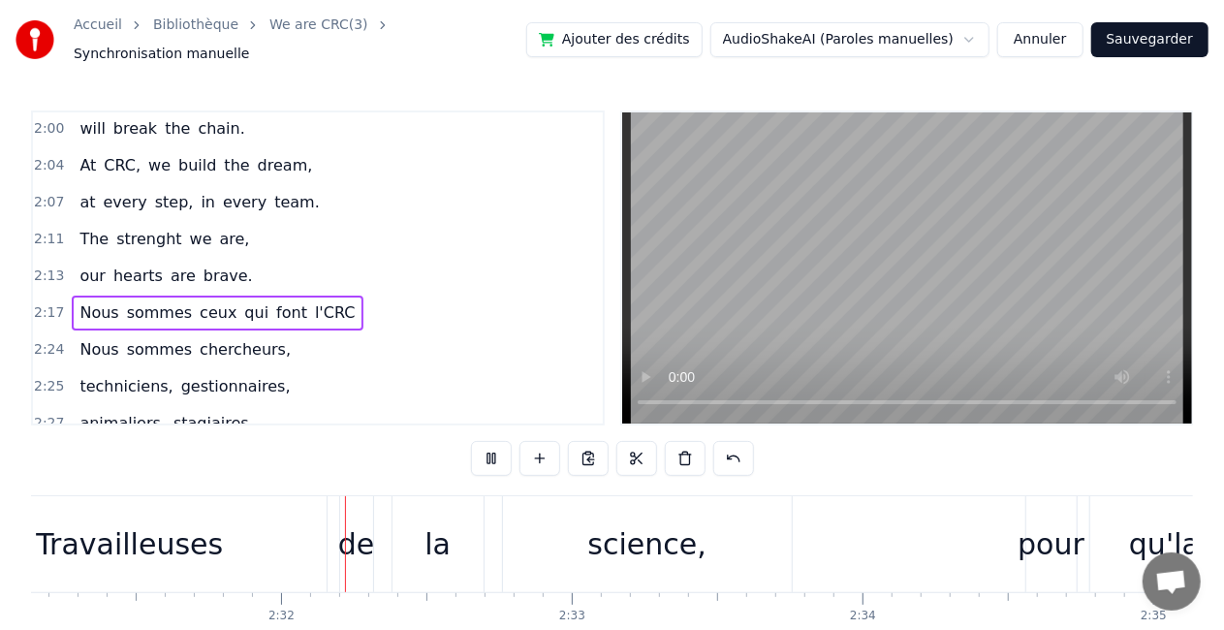
scroll to position [0, 43945]
click at [179, 375] on span "gestionnaires," at bounding box center [235, 386] width 113 height 22
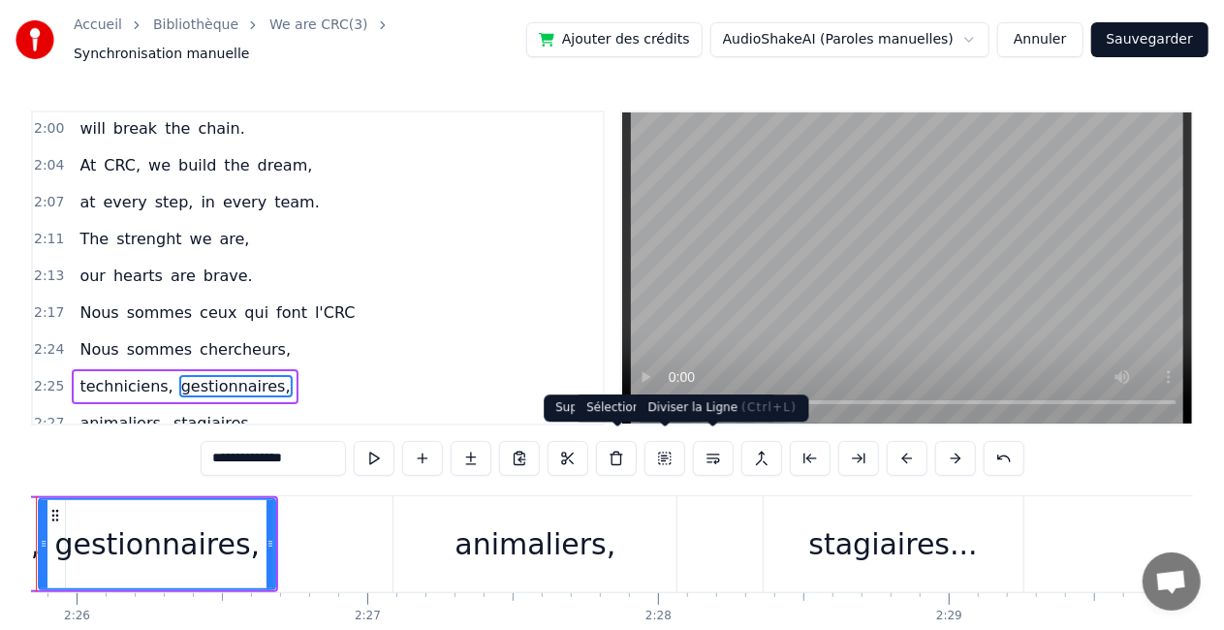
scroll to position [0, 42309]
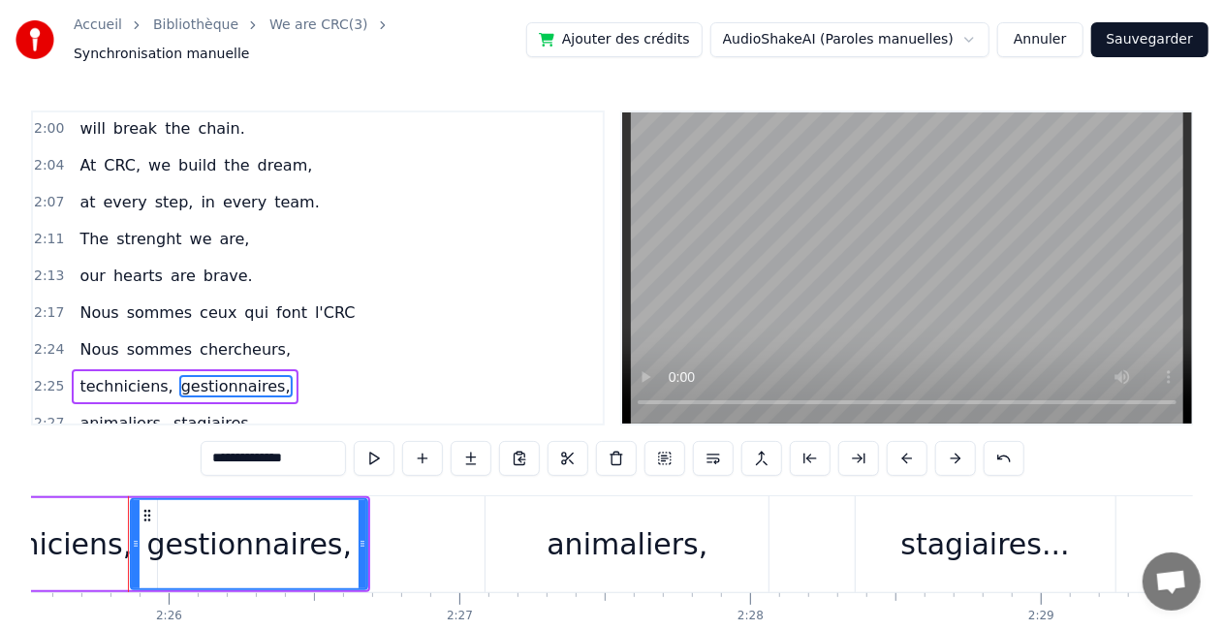
click at [865, 442] on button at bounding box center [858, 458] width 41 height 35
click at [851, 453] on button at bounding box center [858, 458] width 41 height 35
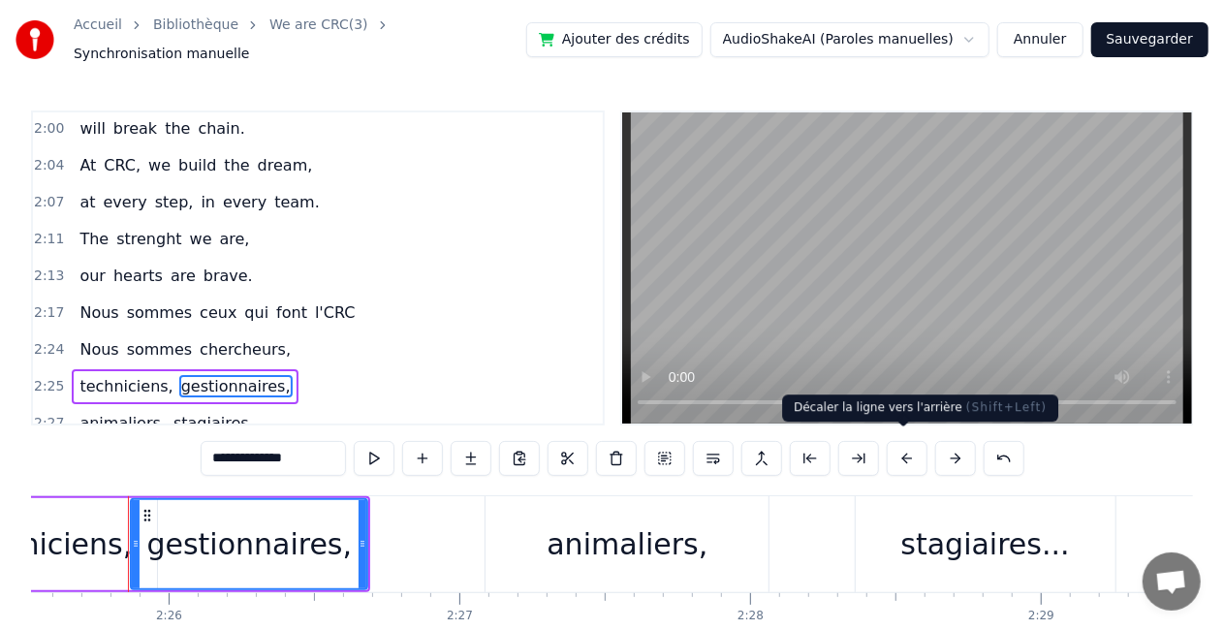
click at [899, 448] on button at bounding box center [907, 458] width 41 height 35
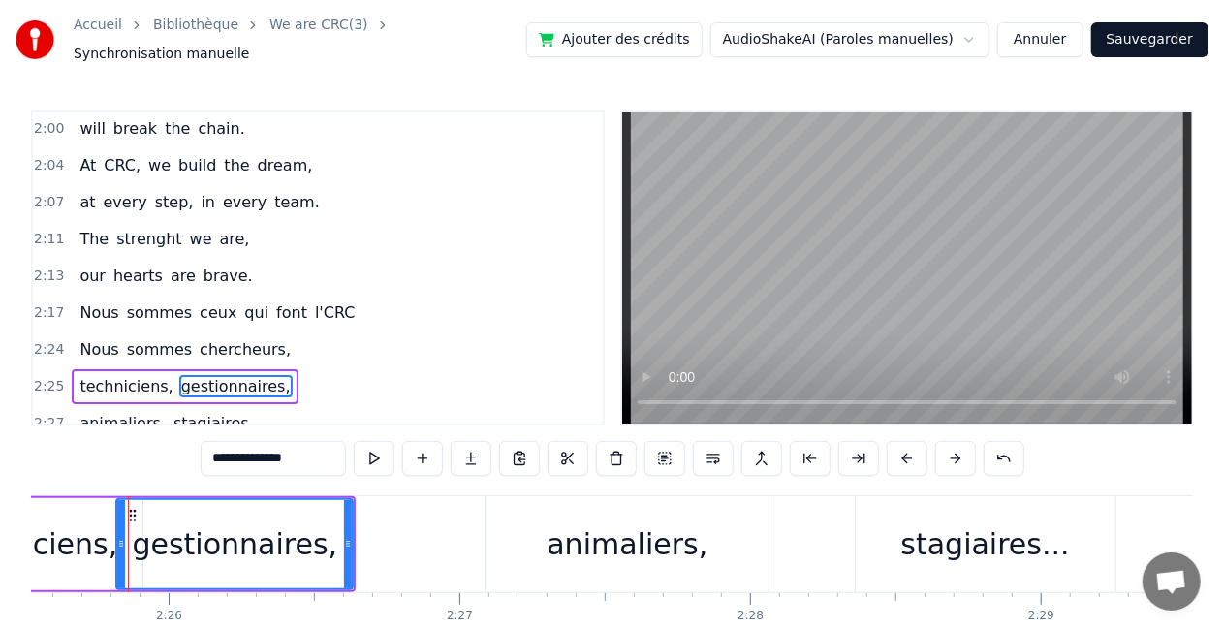
click at [146, 332] on div "Nous sommes chercheurs," at bounding box center [185, 349] width 227 height 35
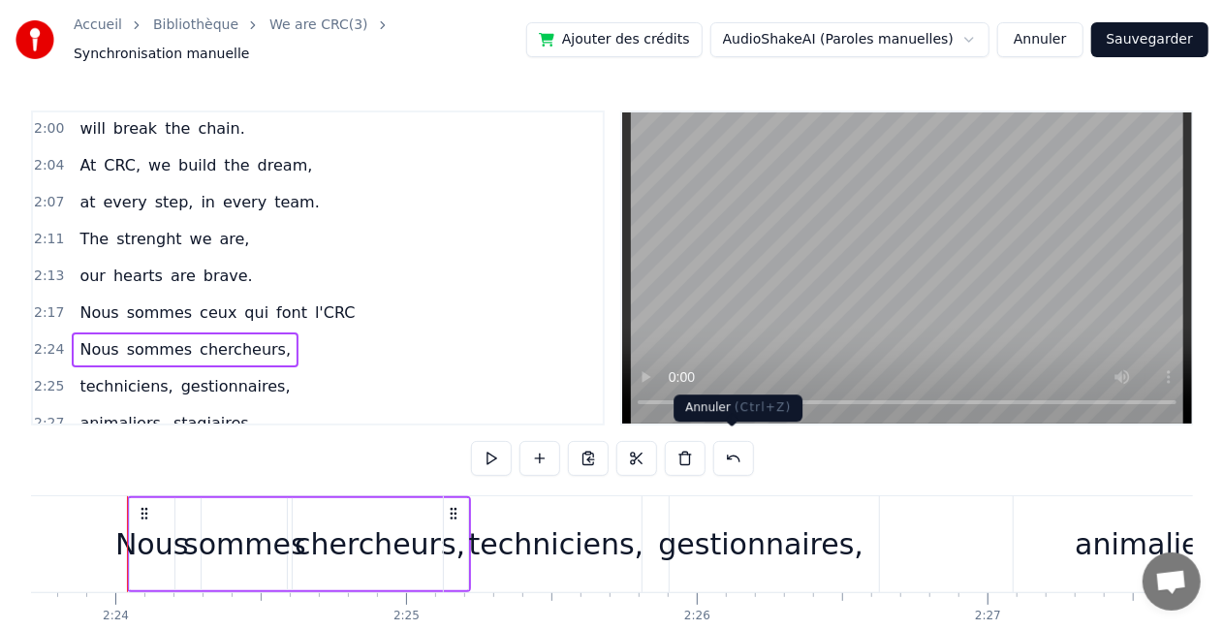
scroll to position [0, 41780]
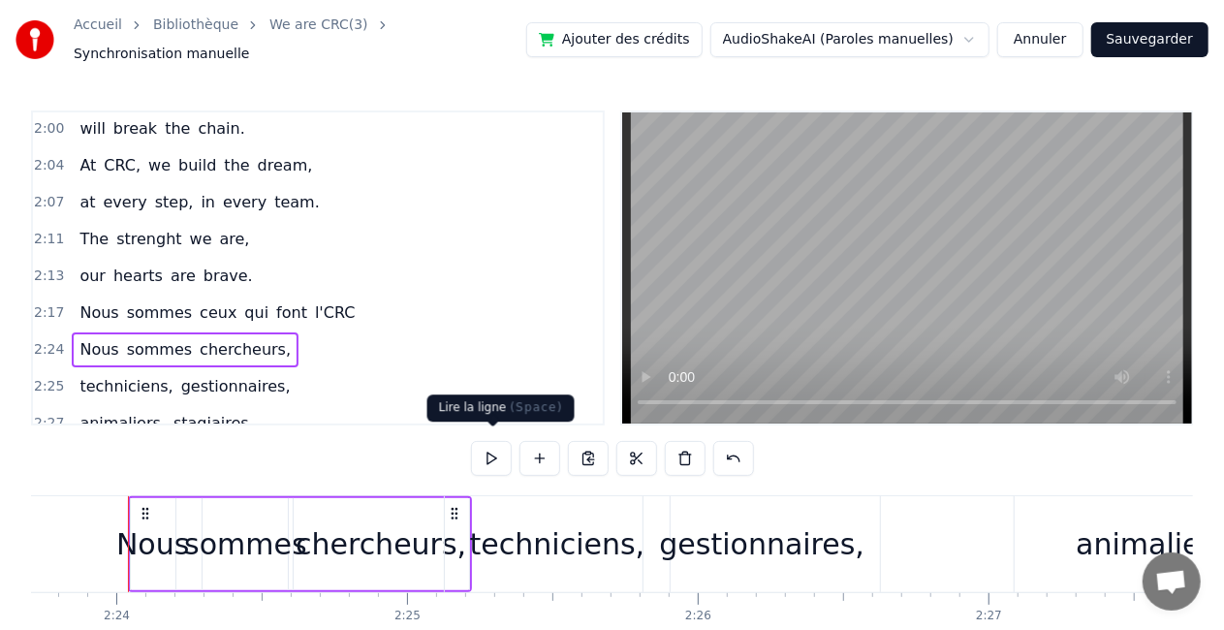
click at [494, 453] on button at bounding box center [491, 458] width 41 height 35
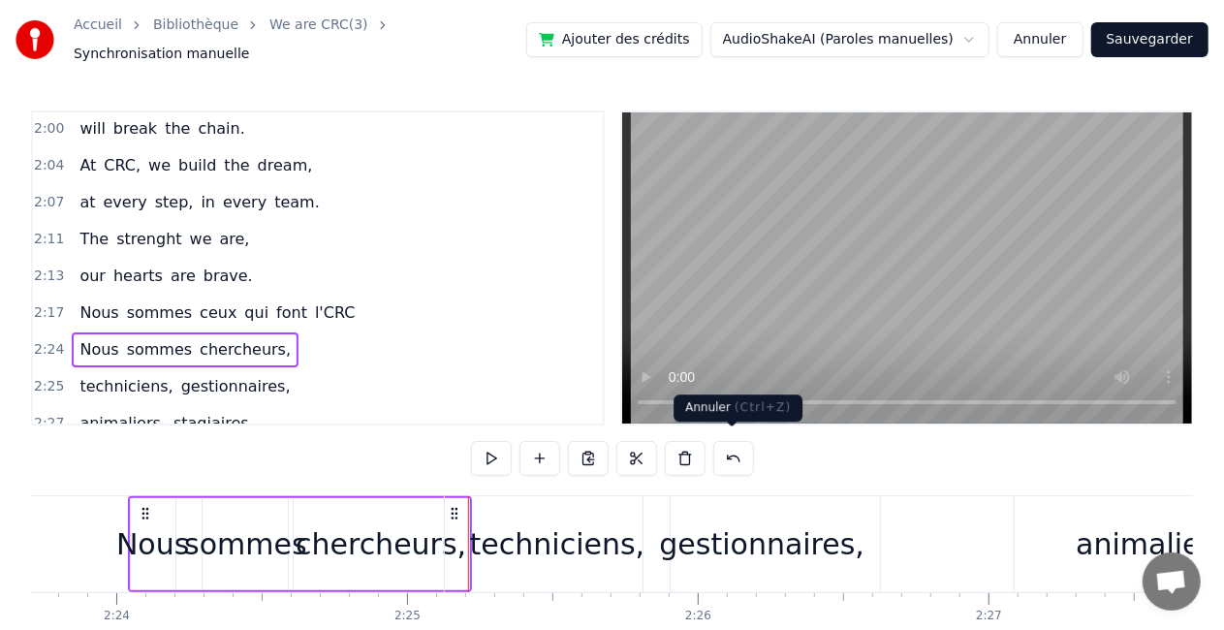
click at [732, 454] on button at bounding box center [733, 458] width 41 height 35
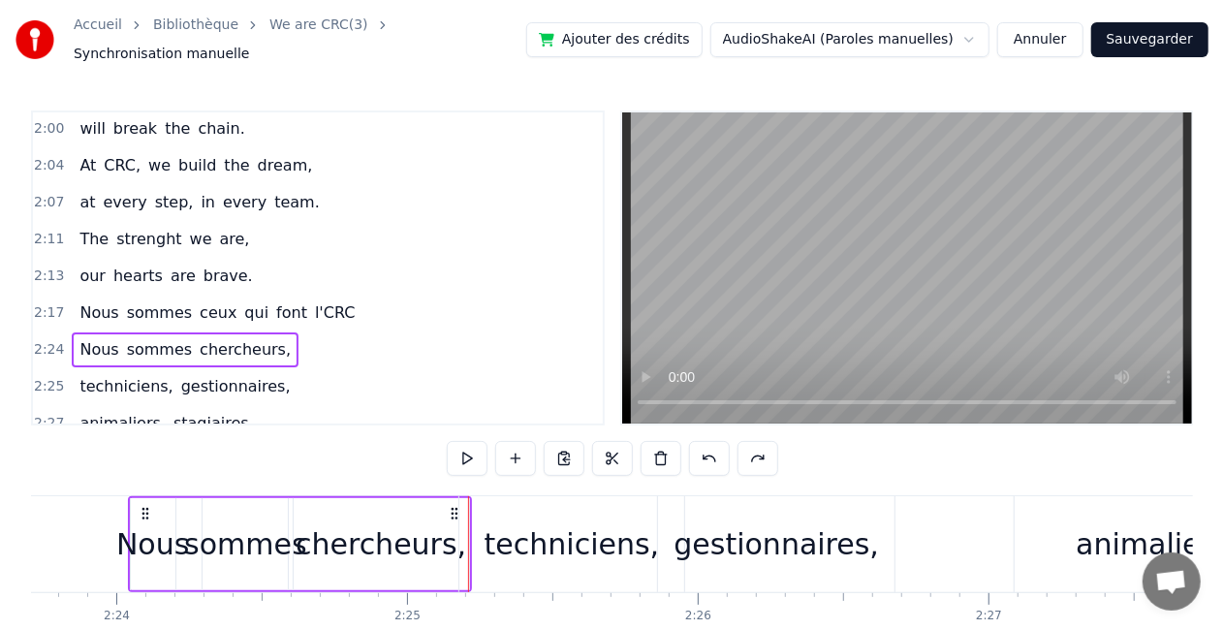
click at [732, 454] on div at bounding box center [612, 458] width 331 height 35
click at [715, 450] on button at bounding box center [709, 458] width 41 height 35
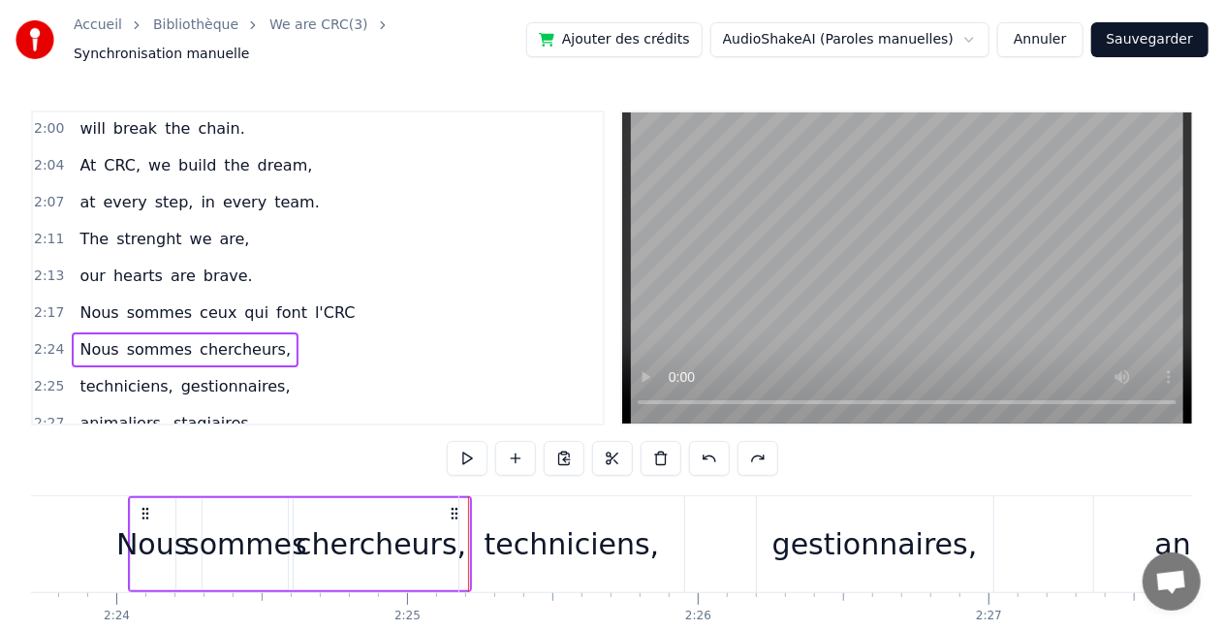
click at [715, 450] on button at bounding box center [709, 458] width 41 height 35
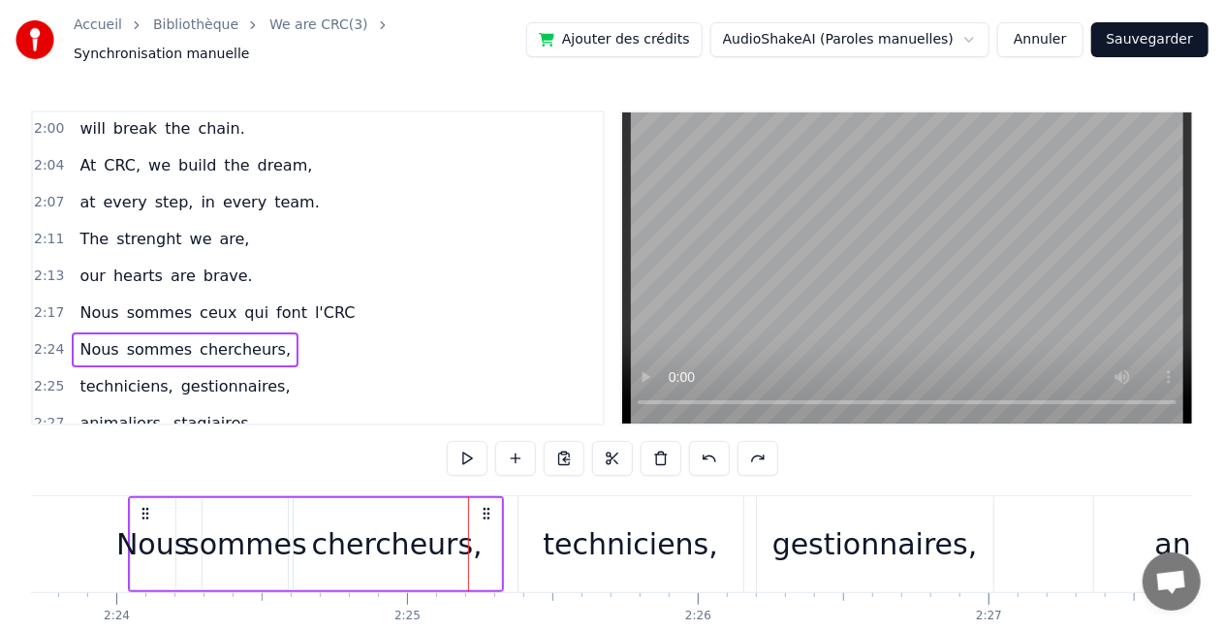
drag, startPoint x: 496, startPoint y: 517, endPoint x: 485, endPoint y: 517, distance: 11.6
click at [485, 517] on div "chercheurs," at bounding box center [397, 544] width 207 height 92
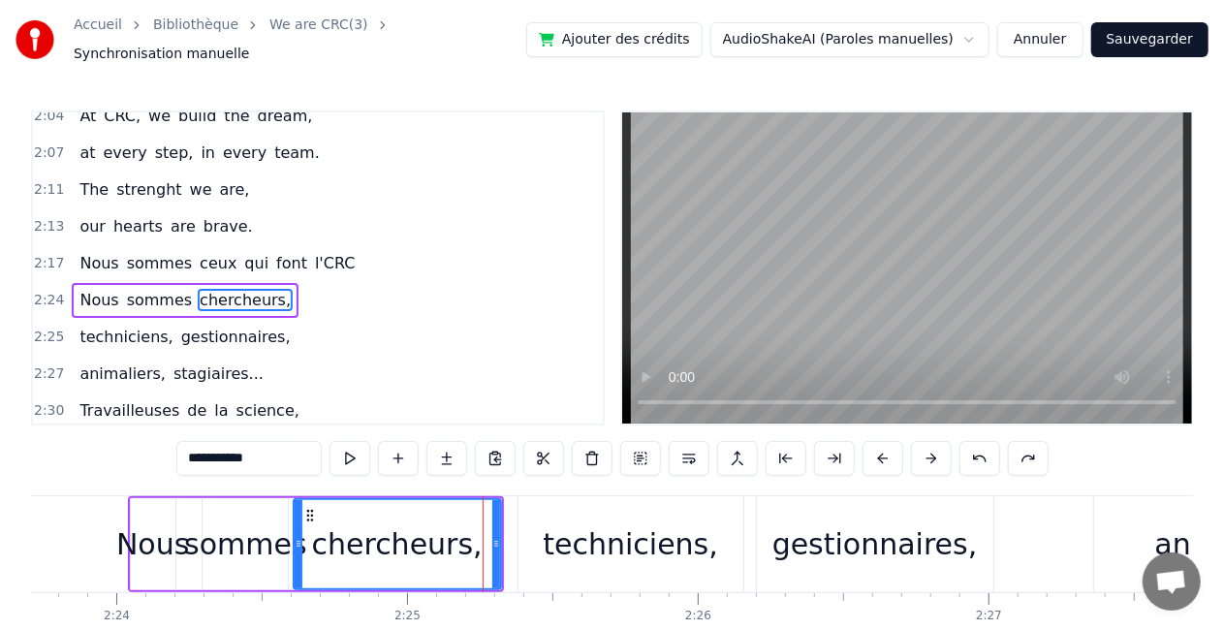
scroll to position [1128, 0]
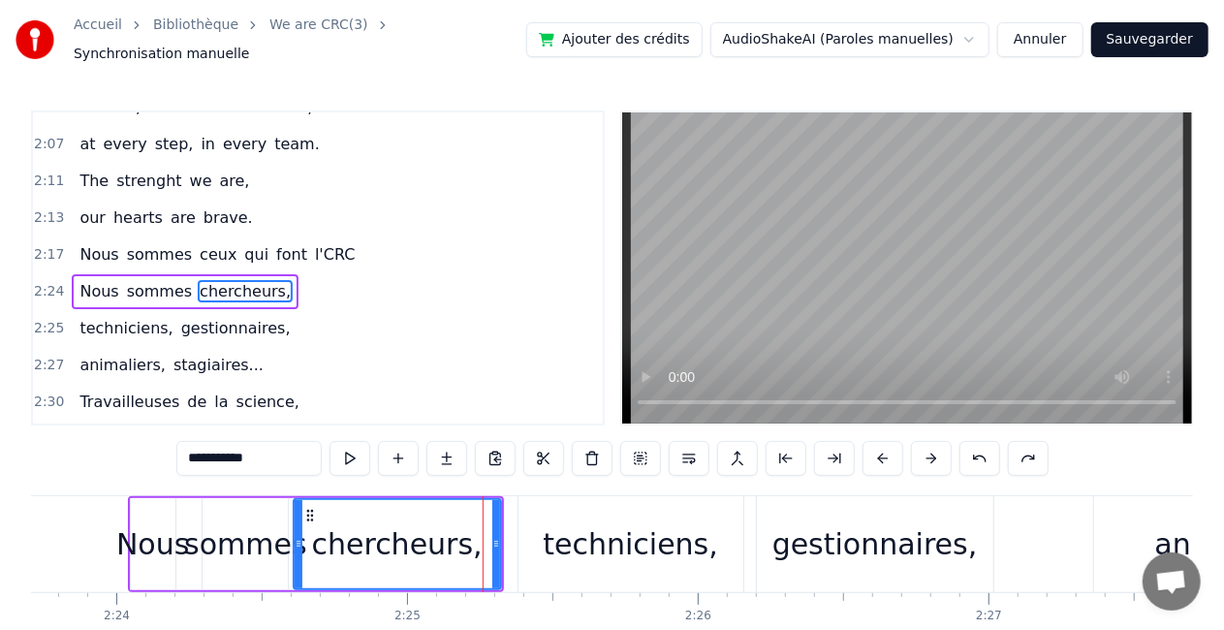
click at [238, 317] on span "gestionnaires," at bounding box center [235, 328] width 113 height 22
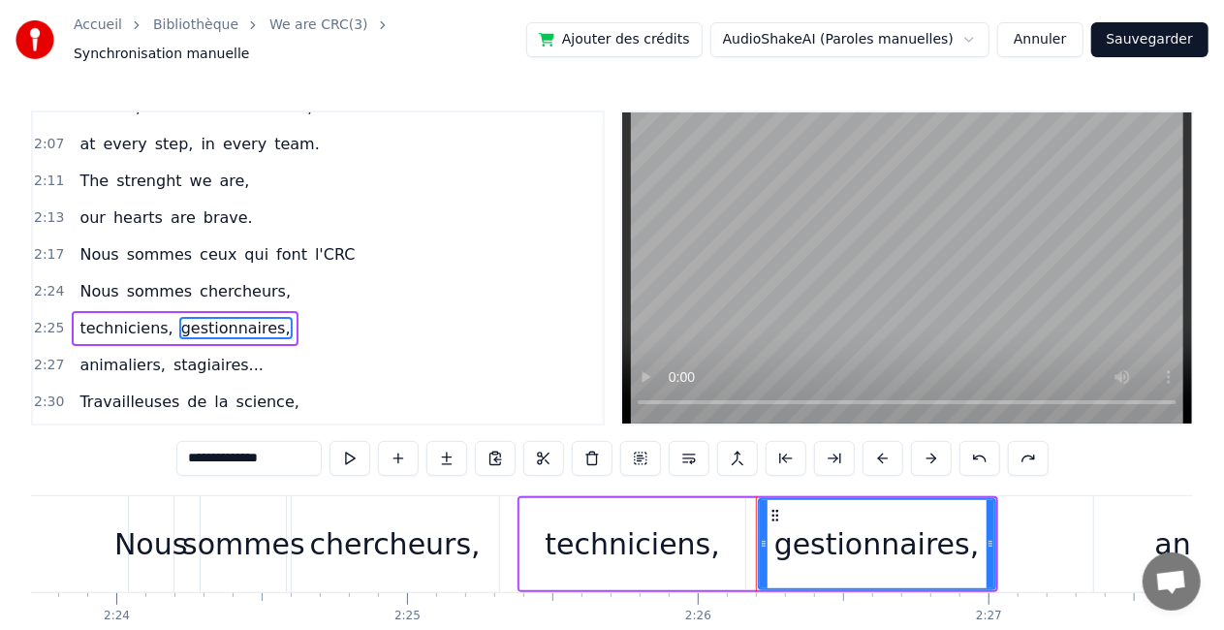
scroll to position [1165, 0]
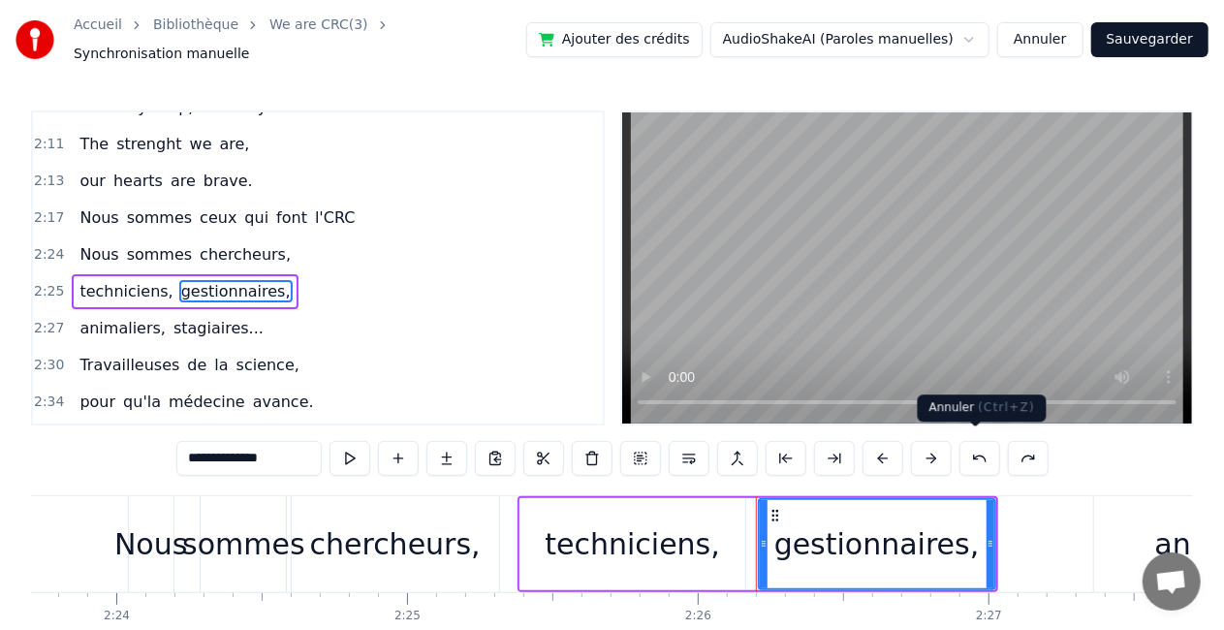
click at [981, 454] on button at bounding box center [979, 458] width 41 height 35
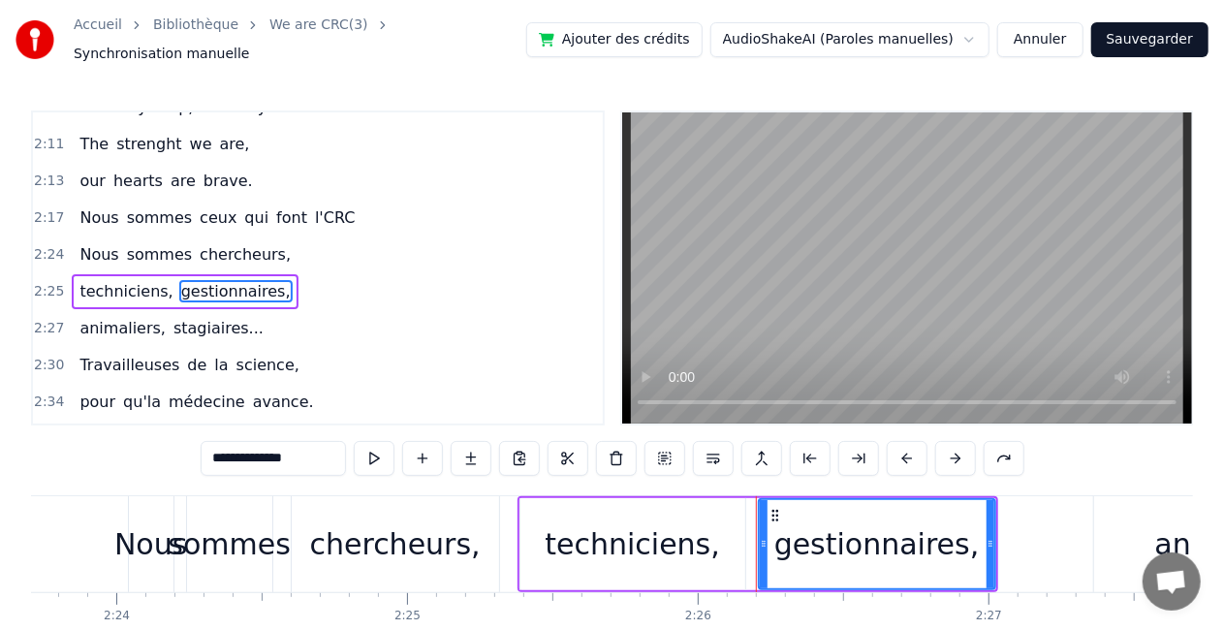
click at [952, 444] on button at bounding box center [955, 458] width 41 height 35
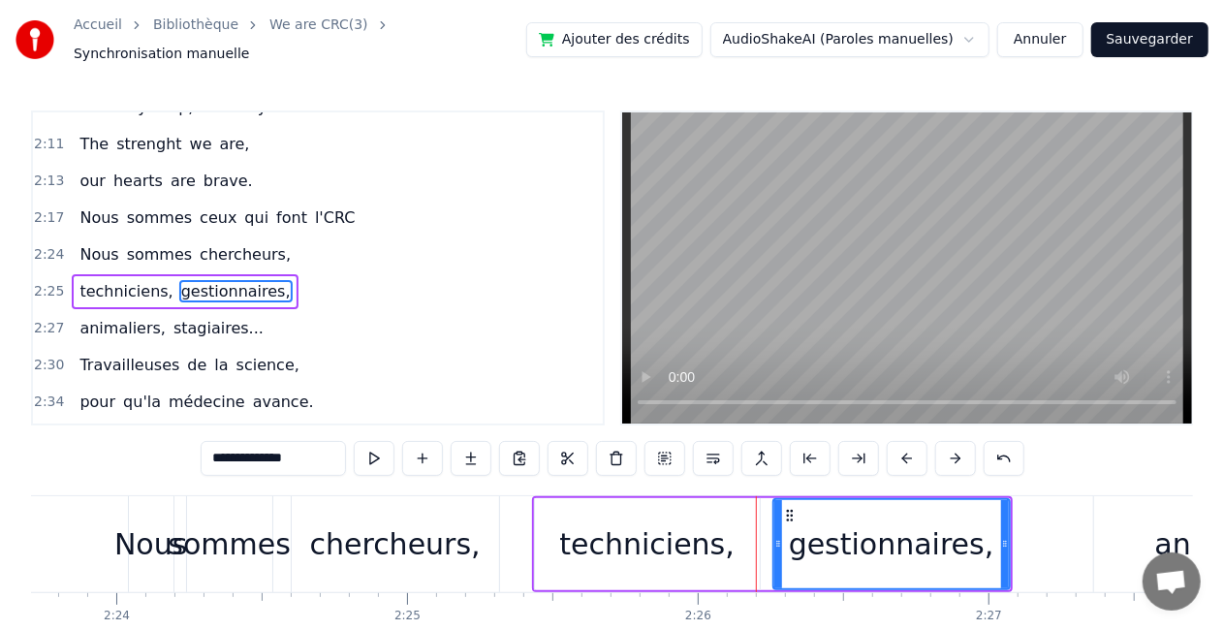
click at [952, 444] on button at bounding box center [955, 458] width 41 height 35
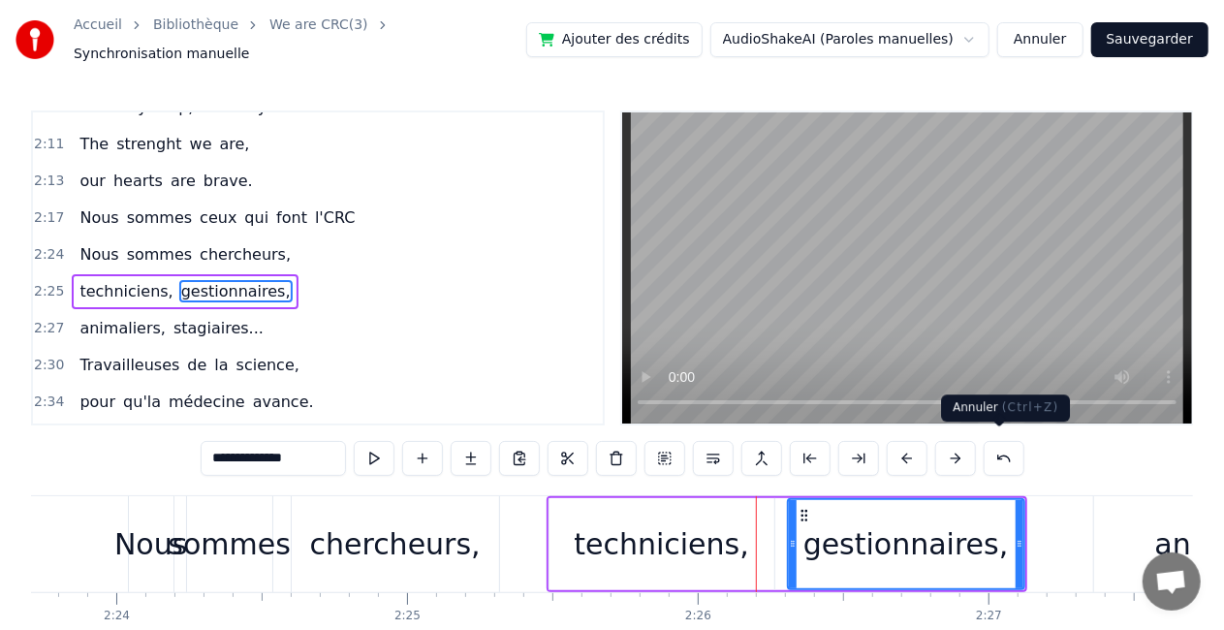
click at [1001, 448] on button at bounding box center [1004, 458] width 41 height 35
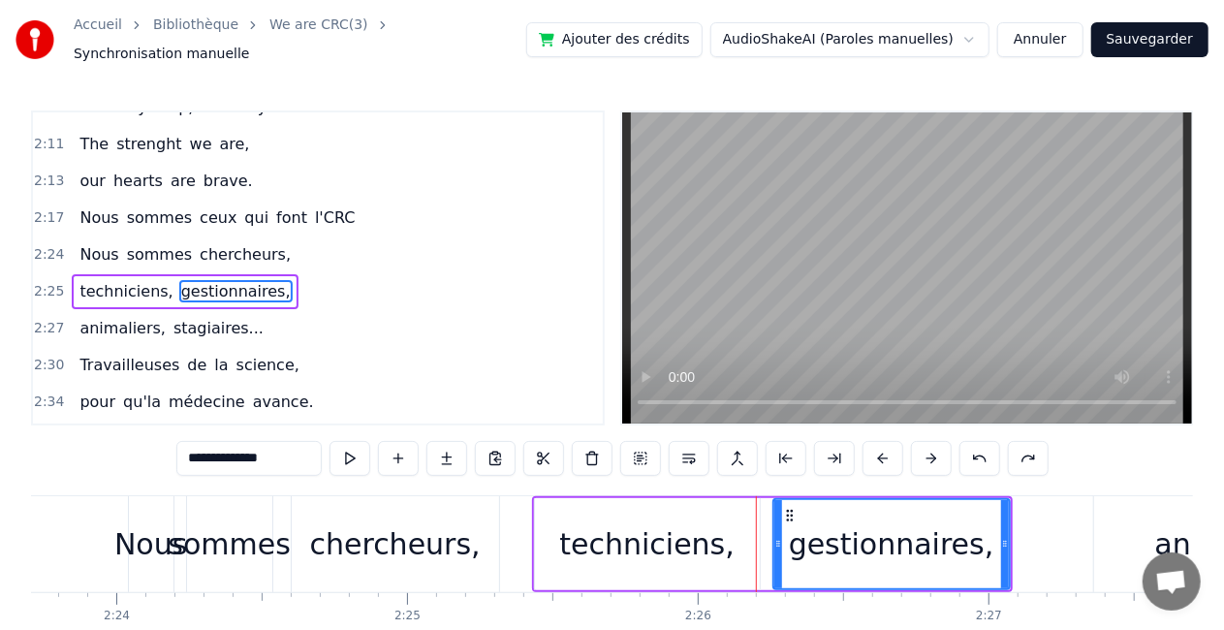
click at [979, 443] on button at bounding box center [979, 458] width 41 height 35
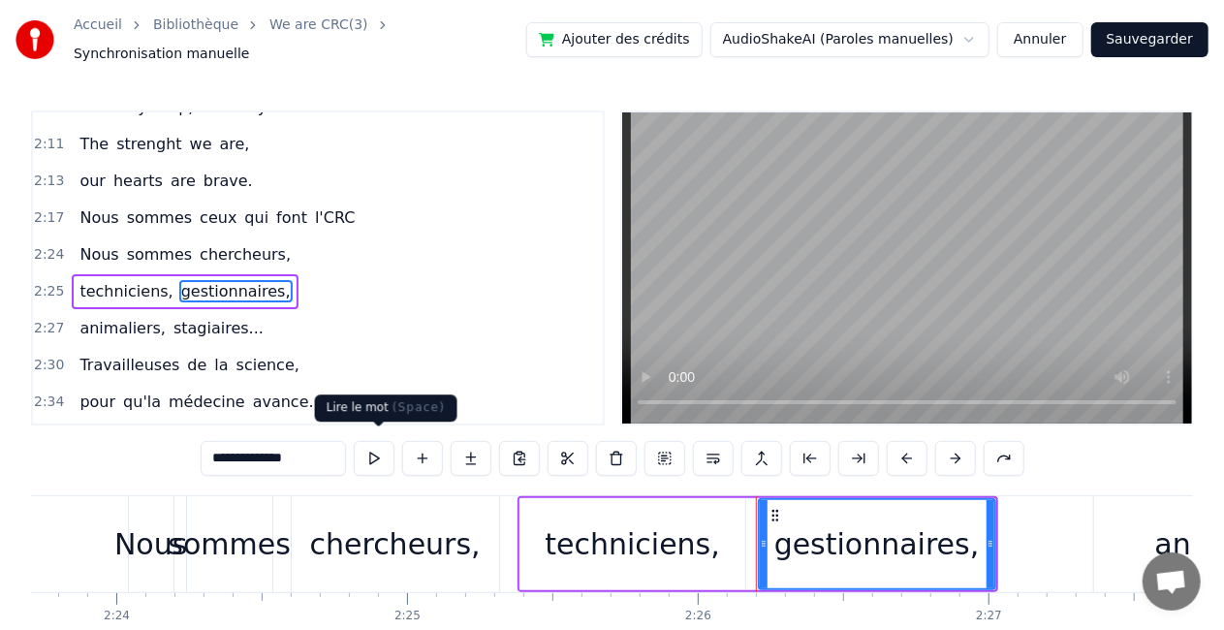
click at [390, 444] on button at bounding box center [374, 458] width 41 height 35
click at [87, 280] on span "techniciens," at bounding box center [126, 291] width 97 height 22
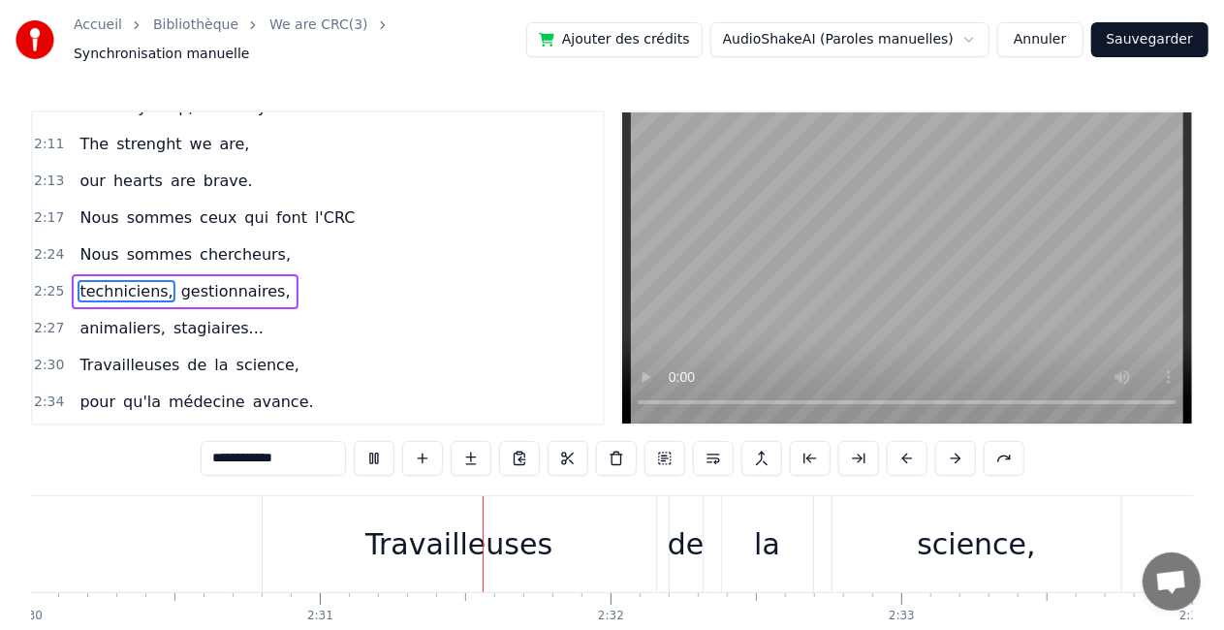
scroll to position [0, 43790]
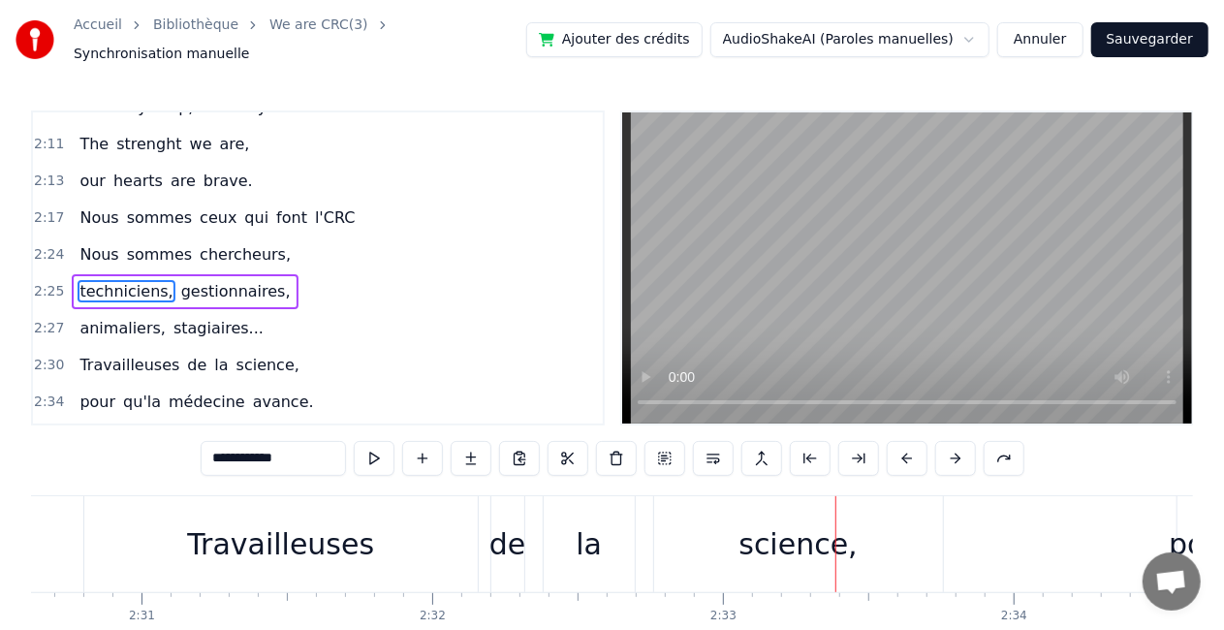
click at [119, 317] on span "animaliers," at bounding box center [123, 328] width 90 height 22
type input "**********"
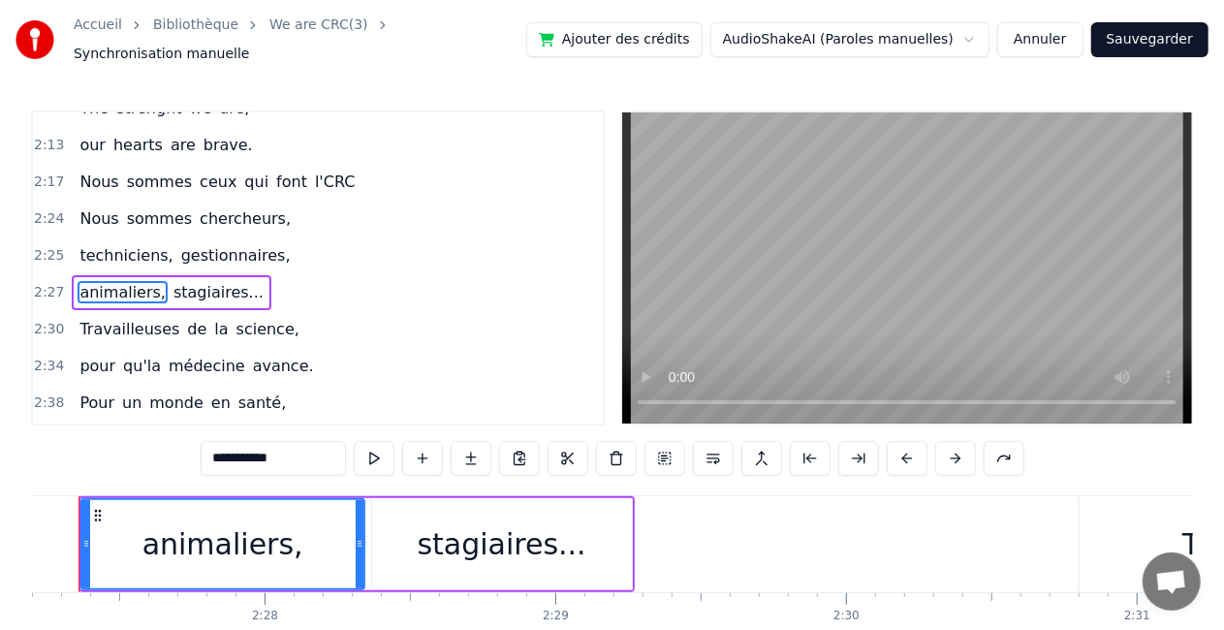
scroll to position [0, 42745]
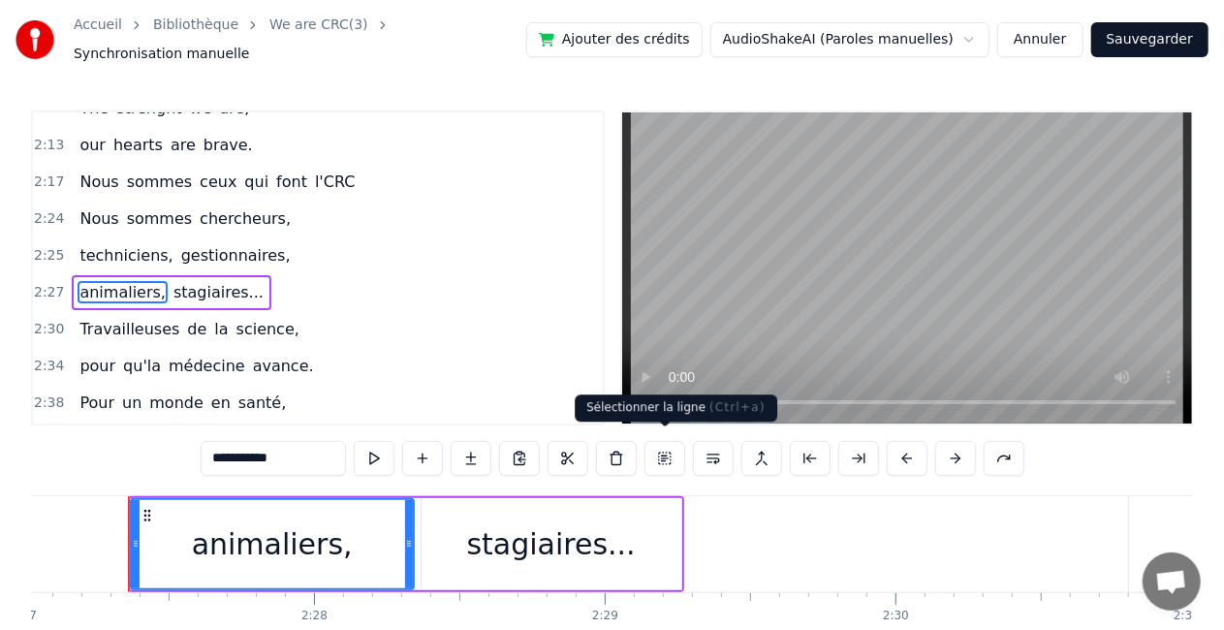
click at [657, 455] on button at bounding box center [664, 458] width 41 height 35
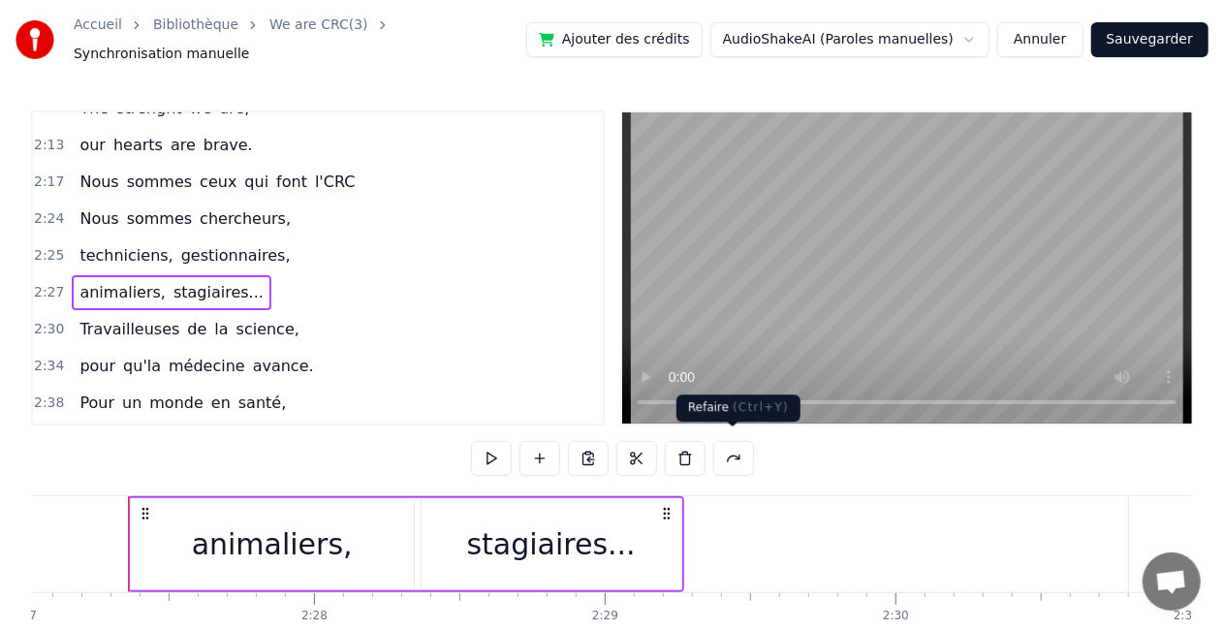
click at [726, 452] on button at bounding box center [733, 458] width 41 height 35
drag, startPoint x: 372, startPoint y: 502, endPoint x: 405, endPoint y: 502, distance: 32.9
click at [405, 502] on div "animaliers," at bounding box center [272, 544] width 283 height 92
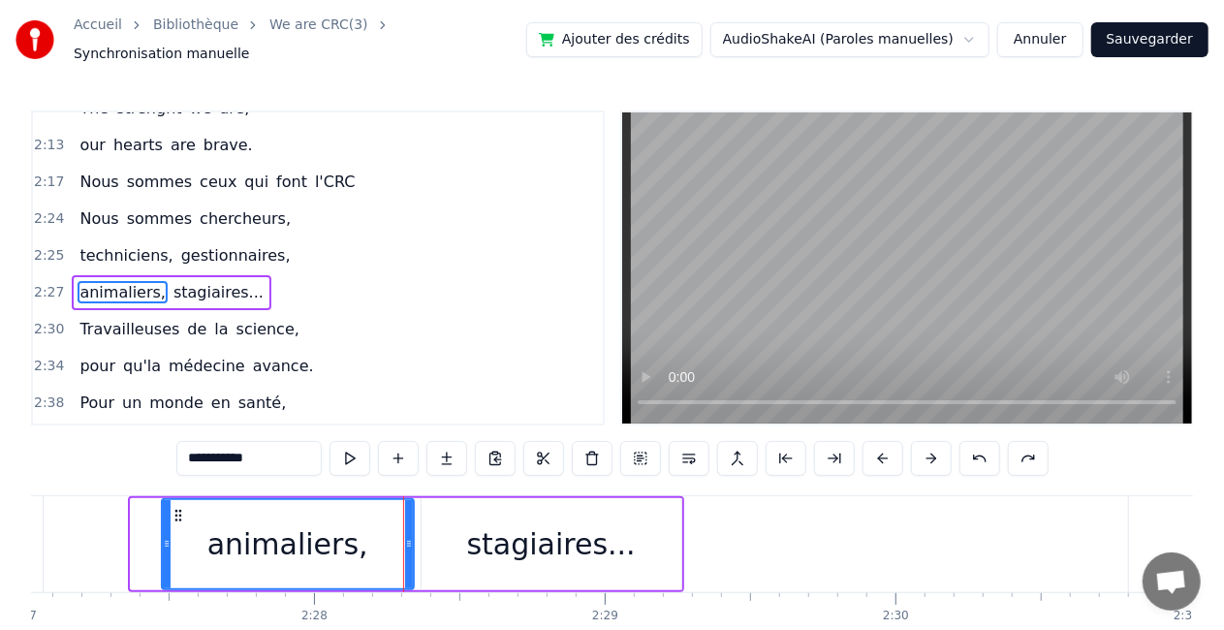
drag, startPoint x: 135, startPoint y: 535, endPoint x: 166, endPoint y: 532, distance: 31.1
click at [166, 536] on icon at bounding box center [167, 544] width 8 height 16
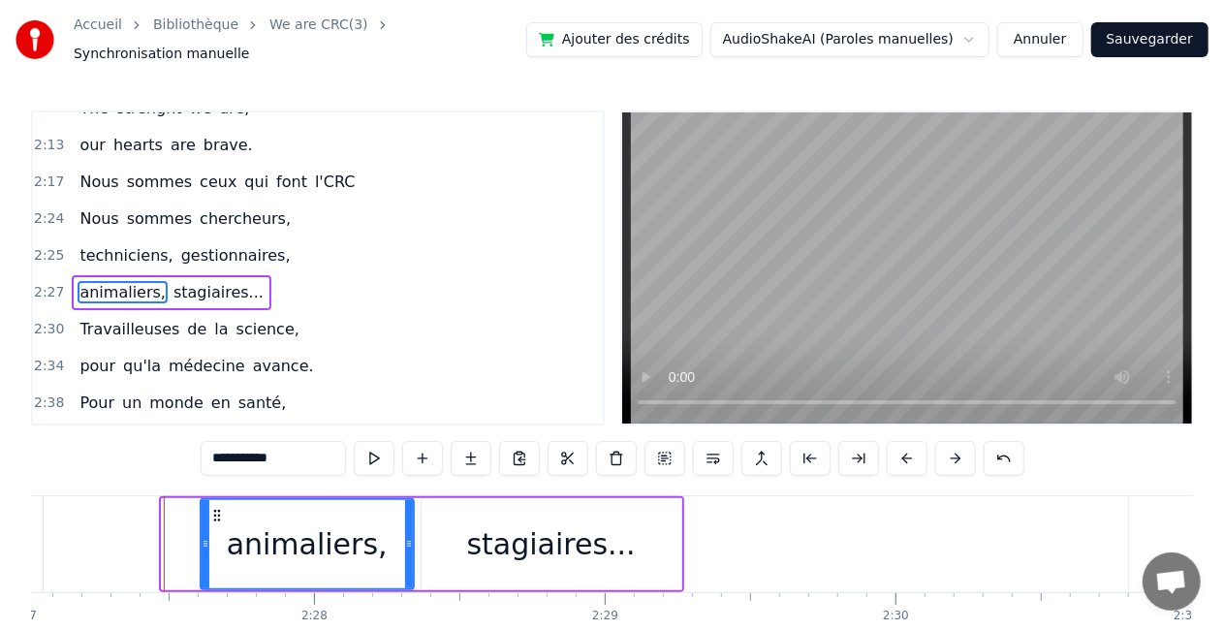
drag, startPoint x: 166, startPoint y: 532, endPoint x: 204, endPoint y: 535, distance: 38.9
click at [204, 536] on icon at bounding box center [206, 544] width 8 height 16
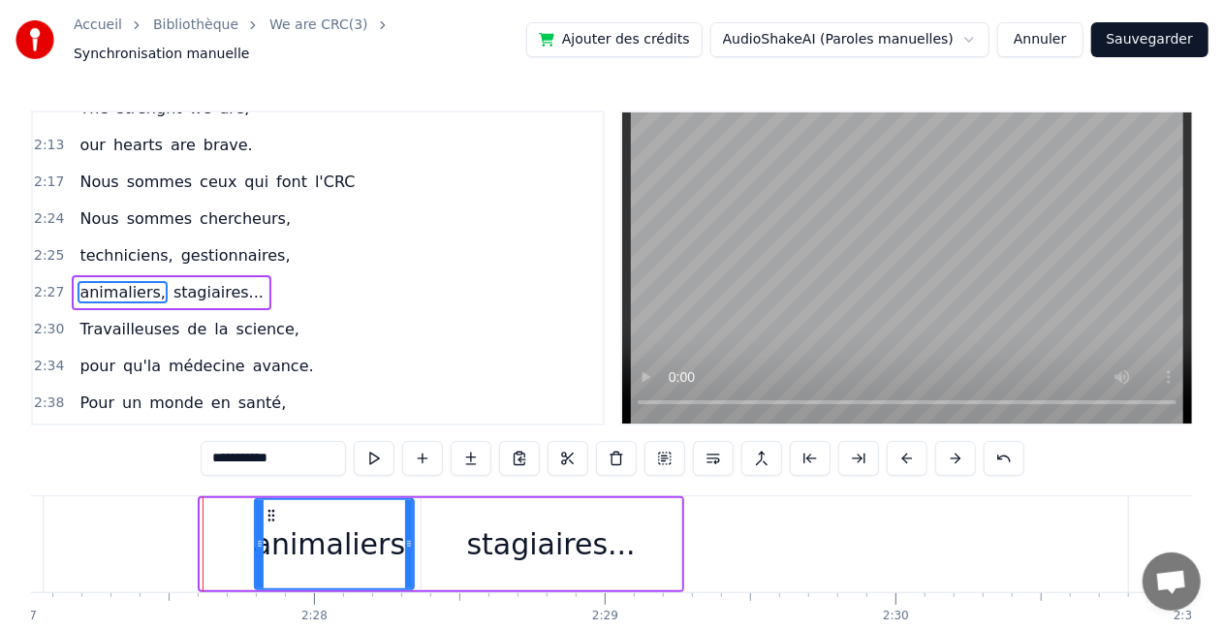
drag, startPoint x: 204, startPoint y: 535, endPoint x: 259, endPoint y: 536, distance: 54.3
click at [259, 536] on icon at bounding box center [260, 544] width 8 height 16
drag, startPoint x: 259, startPoint y: 529, endPoint x: 271, endPoint y: 530, distance: 12.6
click at [271, 536] on icon at bounding box center [272, 544] width 8 height 16
click at [426, 548] on div "stagiaires..." at bounding box center [552, 544] width 260 height 92
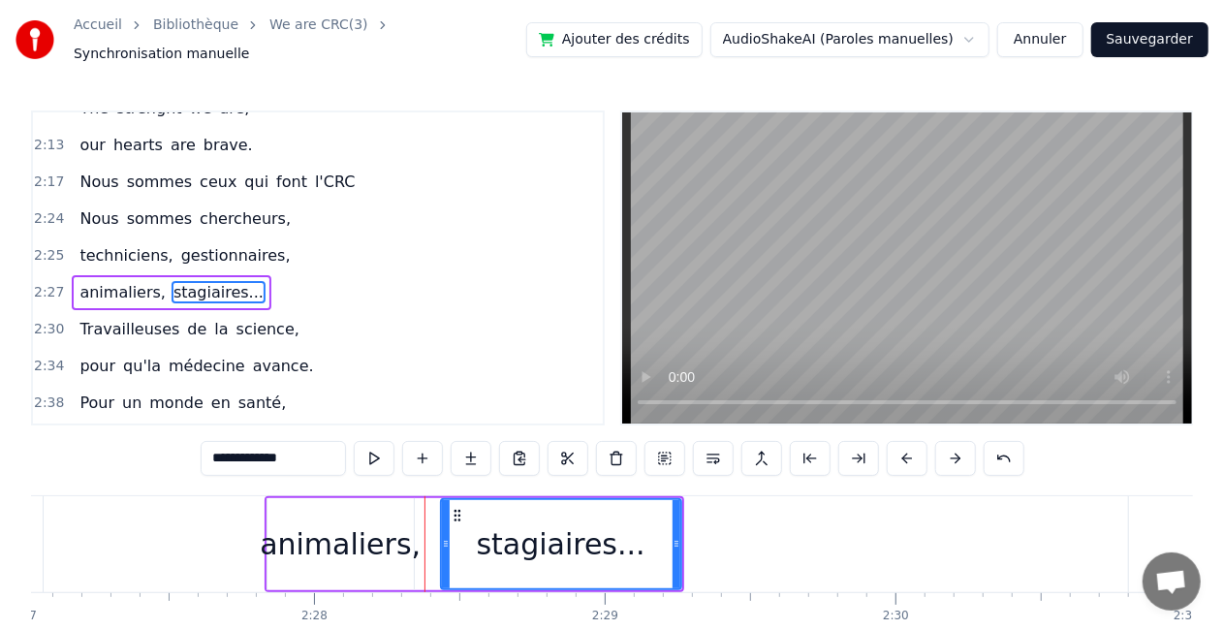
drag, startPoint x: 426, startPoint y: 548, endPoint x: 446, endPoint y: 548, distance: 19.4
click at [446, 548] on div at bounding box center [446, 544] width 8 height 88
drag, startPoint x: 278, startPoint y: 518, endPoint x: 304, endPoint y: 517, distance: 26.2
click at [304, 522] on div "animaliers," at bounding box center [340, 544] width 161 height 44
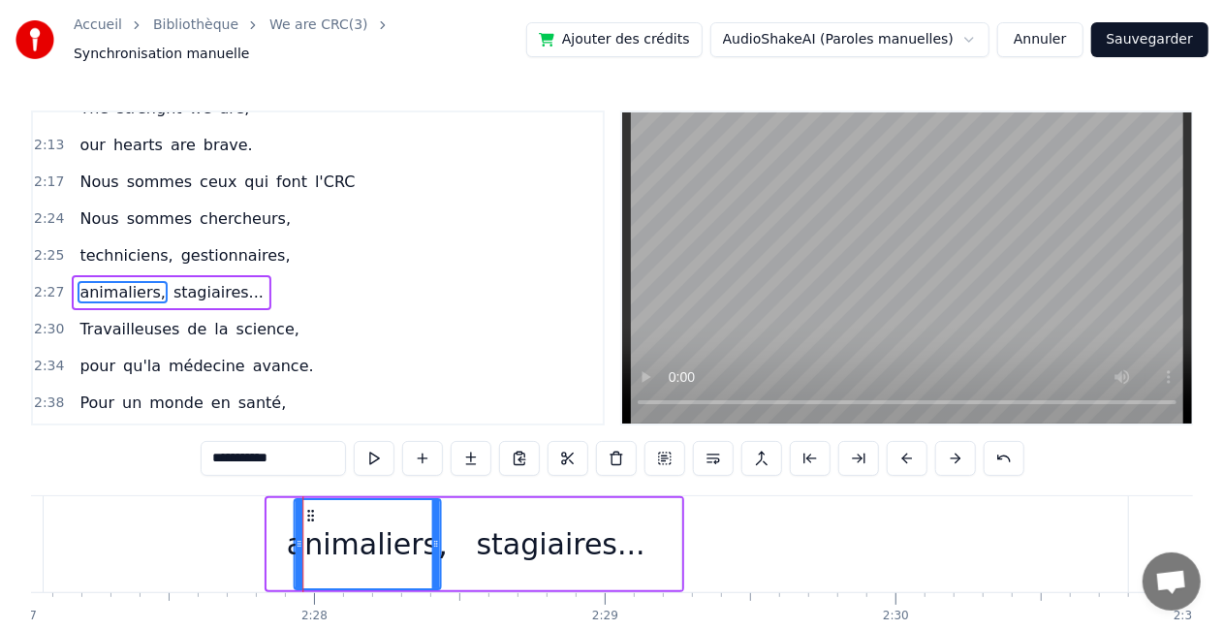
drag, startPoint x: 282, startPoint y: 503, endPoint x: 311, endPoint y: 506, distance: 29.2
click at [311, 508] on icon at bounding box center [310, 516] width 16 height 16
click at [539, 524] on div "stagiaires..." at bounding box center [561, 544] width 169 height 44
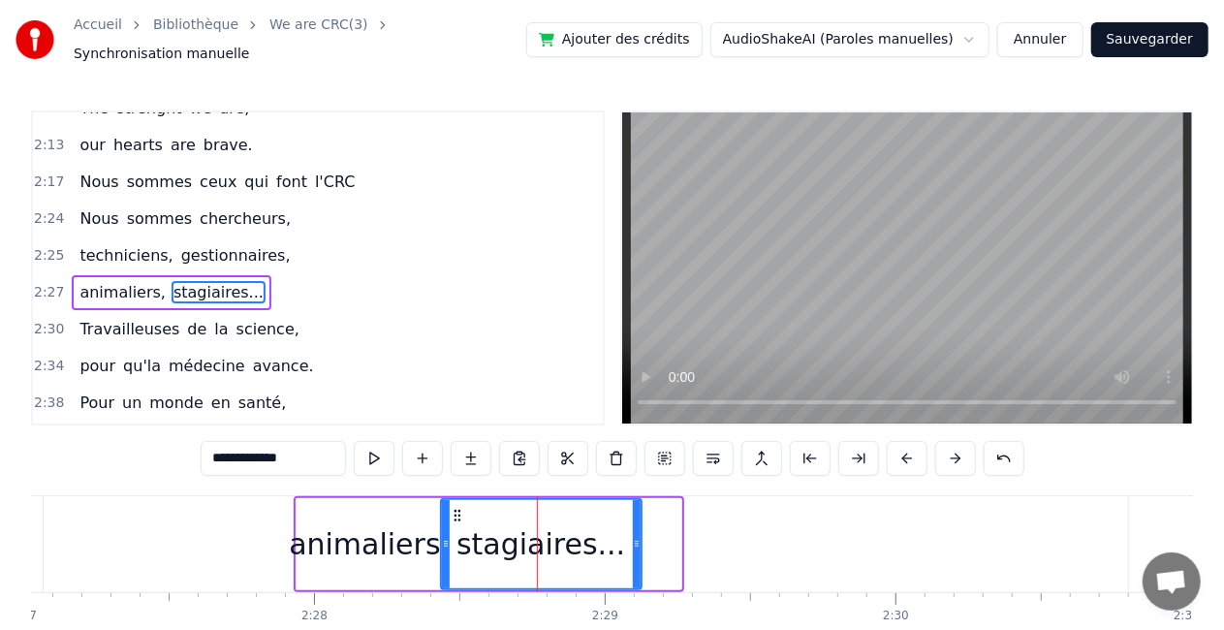
drag, startPoint x: 676, startPoint y: 545, endPoint x: 637, endPoint y: 540, distance: 40.0
click at [637, 540] on div at bounding box center [637, 544] width 8 height 88
drag, startPoint x: 637, startPoint y: 540, endPoint x: 650, endPoint y: 540, distance: 13.6
click at [650, 540] on icon at bounding box center [650, 544] width 8 height 16
click at [131, 207] on span "sommes" at bounding box center [159, 218] width 69 height 22
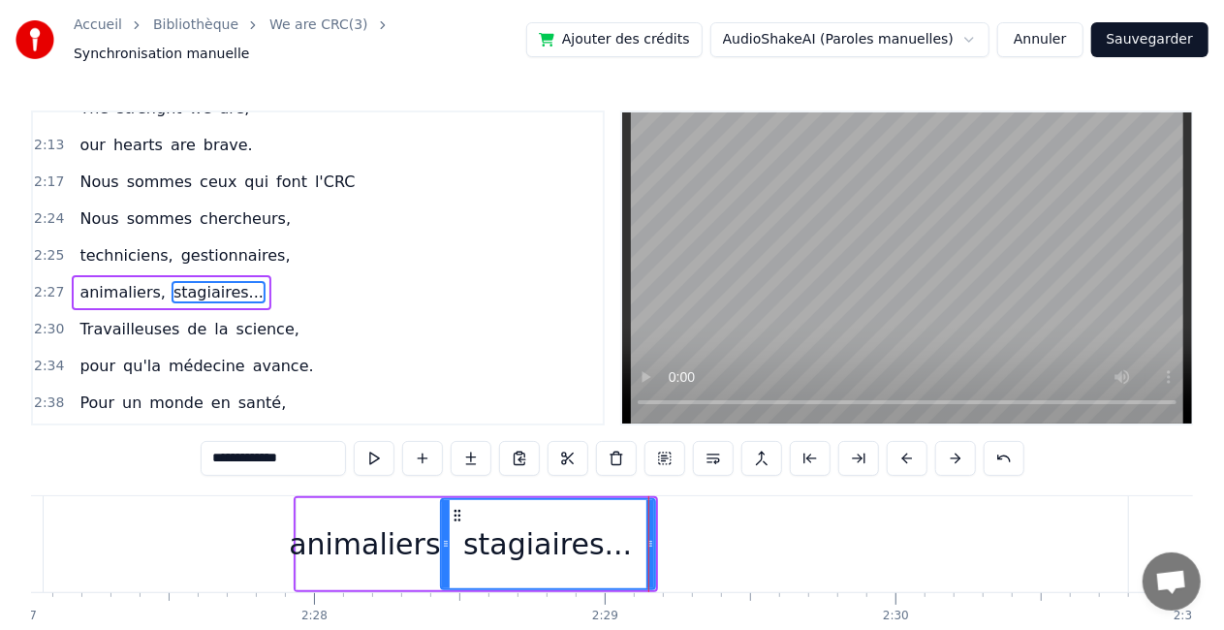
type input "******"
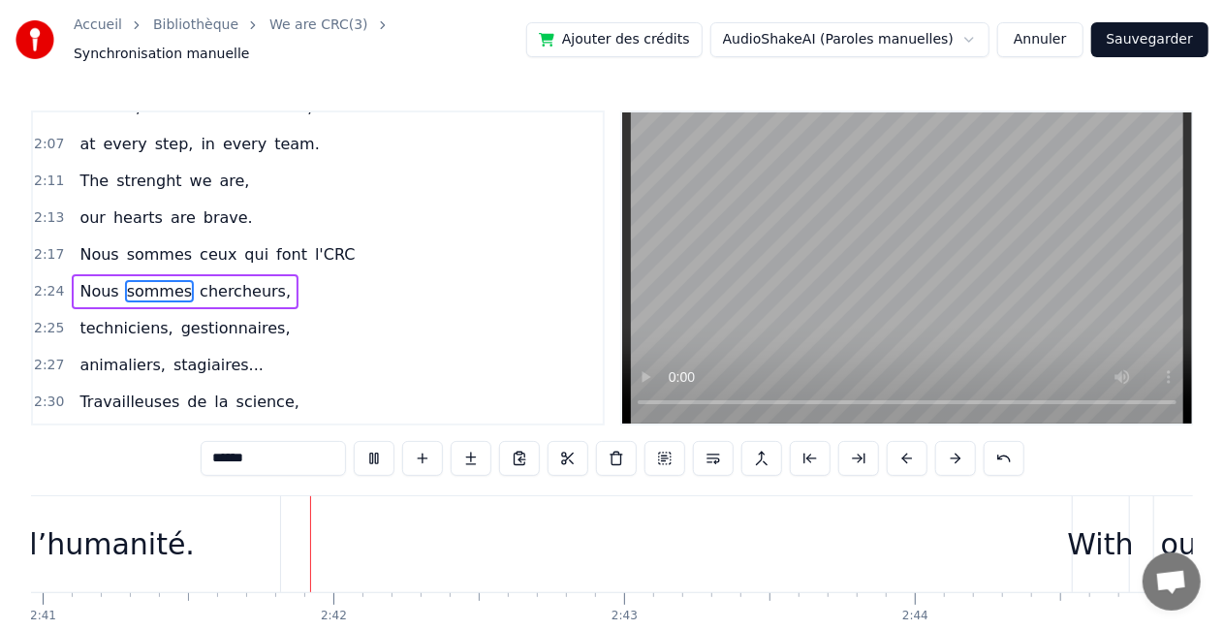
scroll to position [0, 46857]
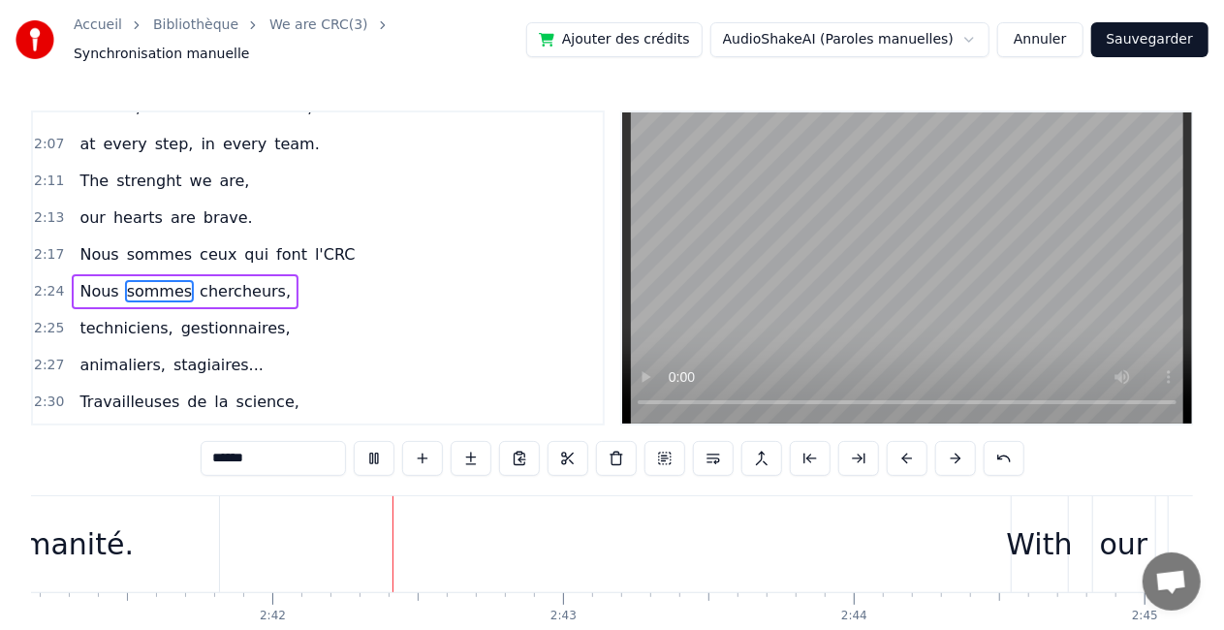
click at [212, 422] on div "pour qu'la médecine avance." at bounding box center [196, 439] width 249 height 35
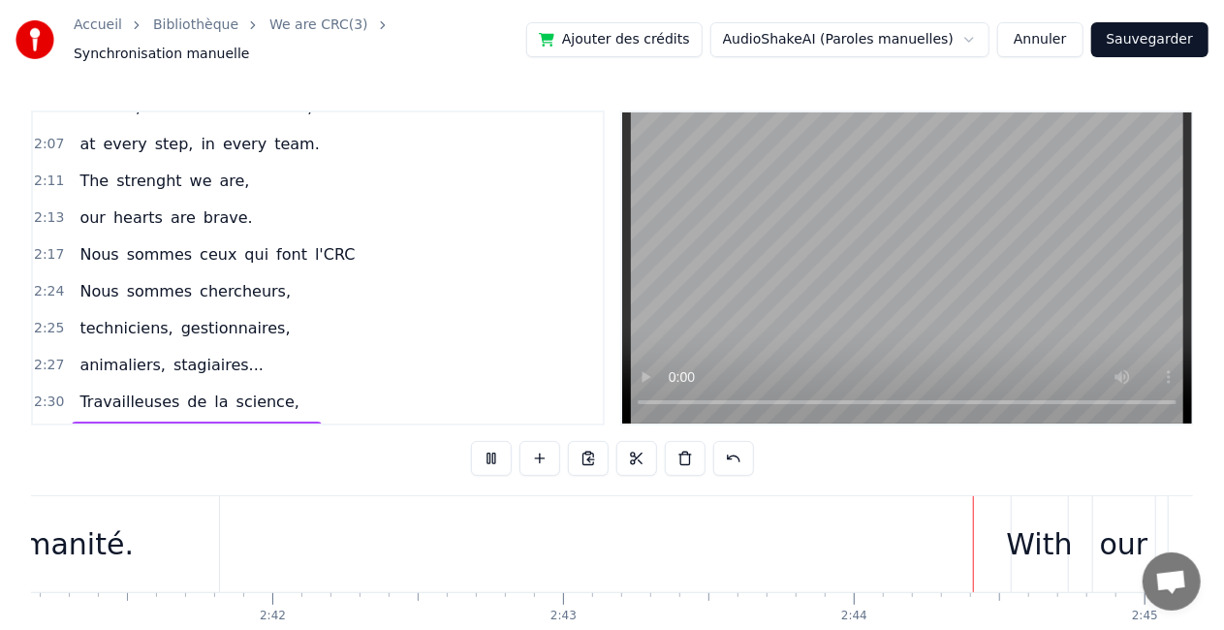
click at [123, 427] on span "qu'la" at bounding box center [142, 438] width 42 height 22
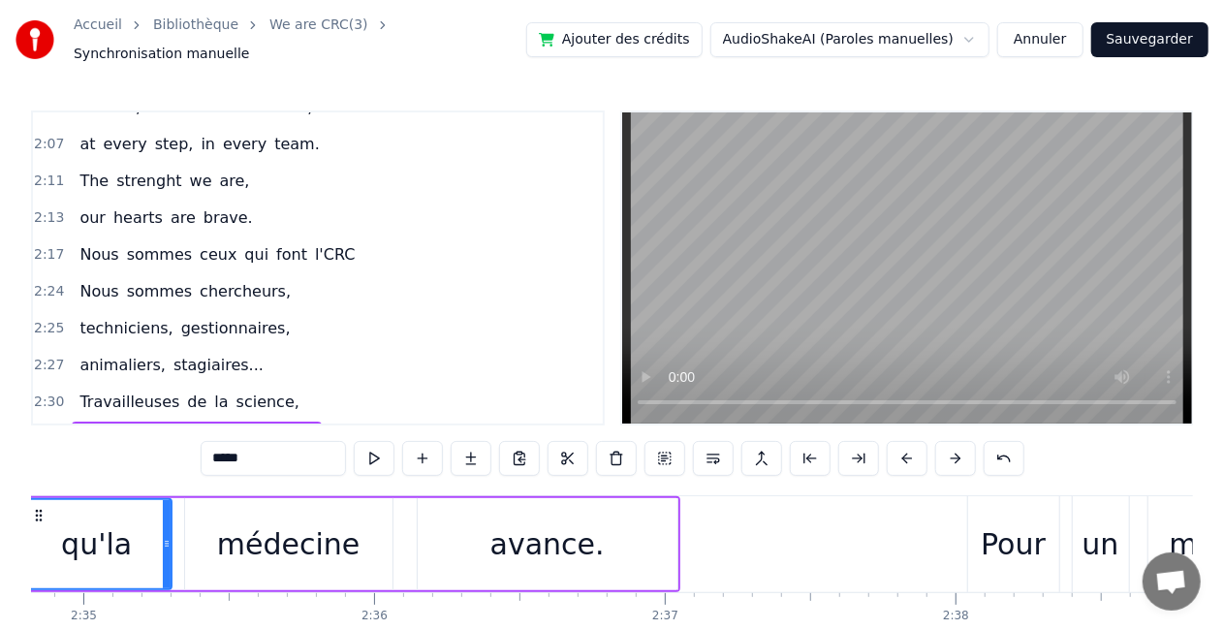
scroll to position [0, 44902]
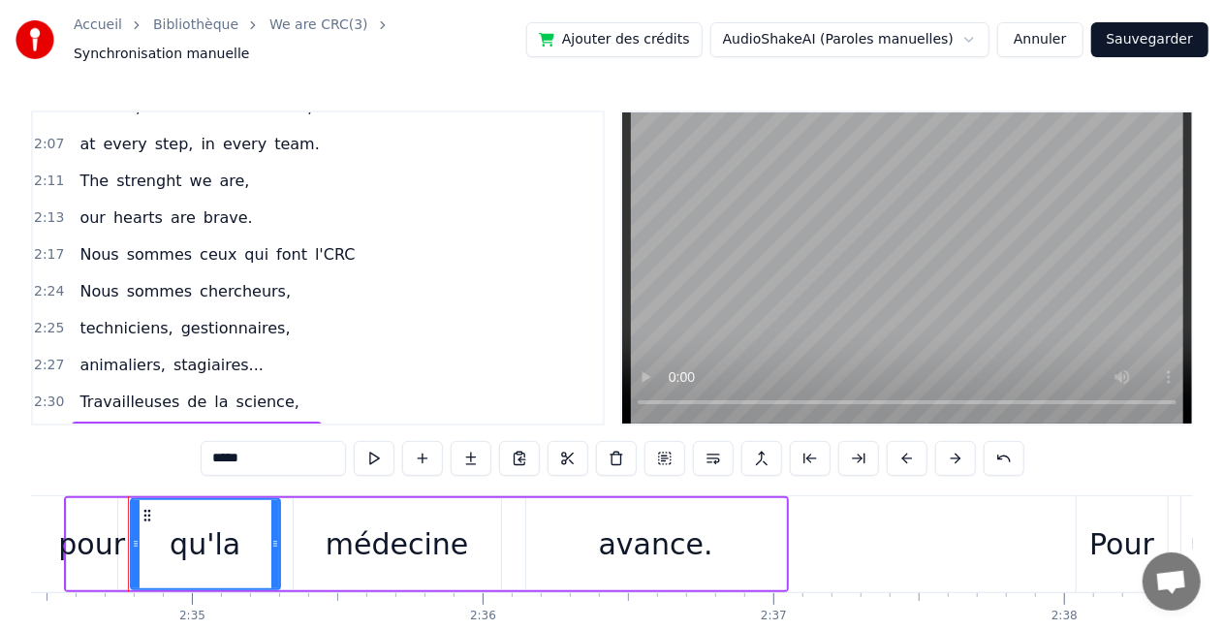
click at [213, 539] on div "qu'la" at bounding box center [205, 544] width 71 height 44
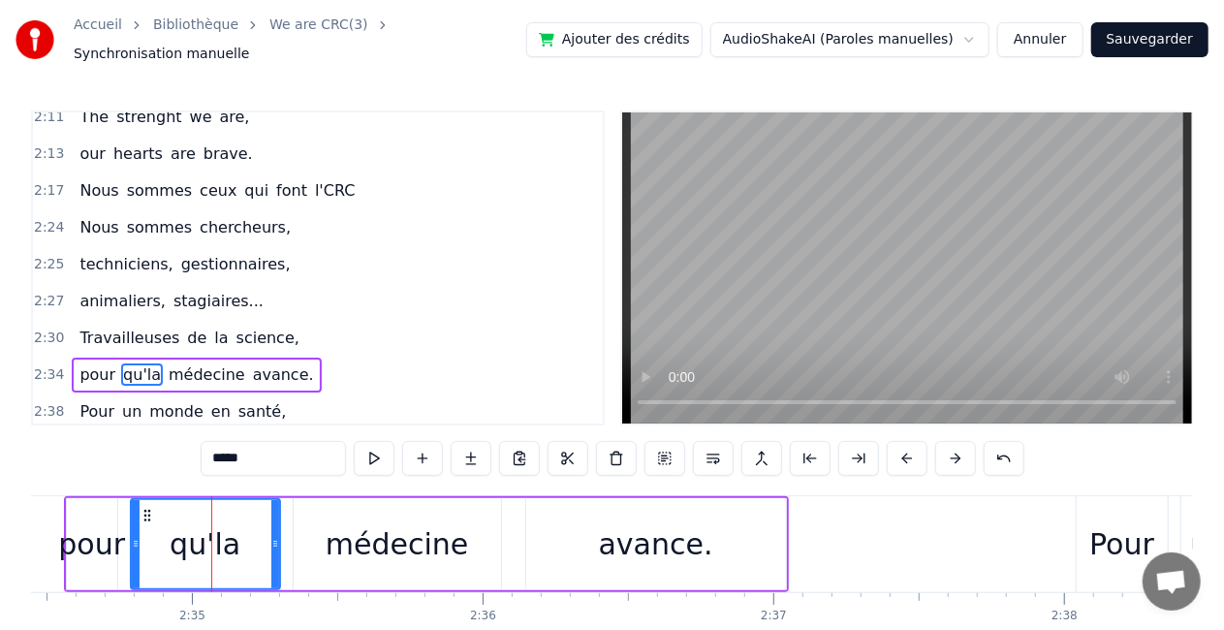
click at [213, 539] on div "qu'la" at bounding box center [205, 544] width 71 height 44
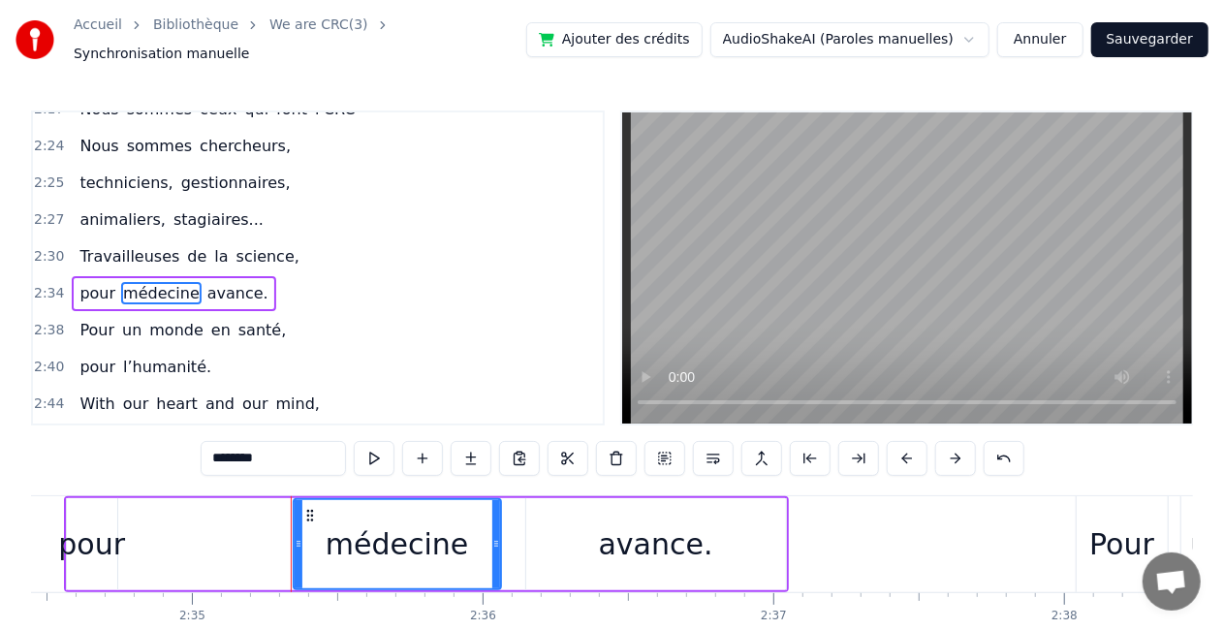
click at [108, 282] on span "pour" at bounding box center [98, 293] width 40 height 22
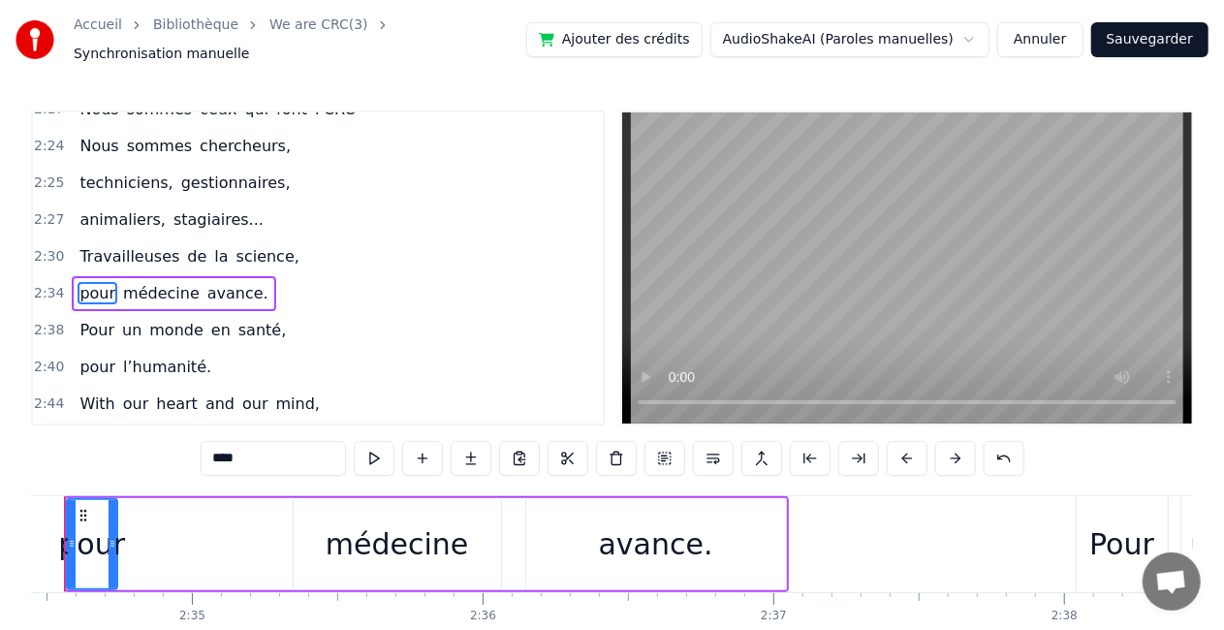
scroll to position [0, 44838]
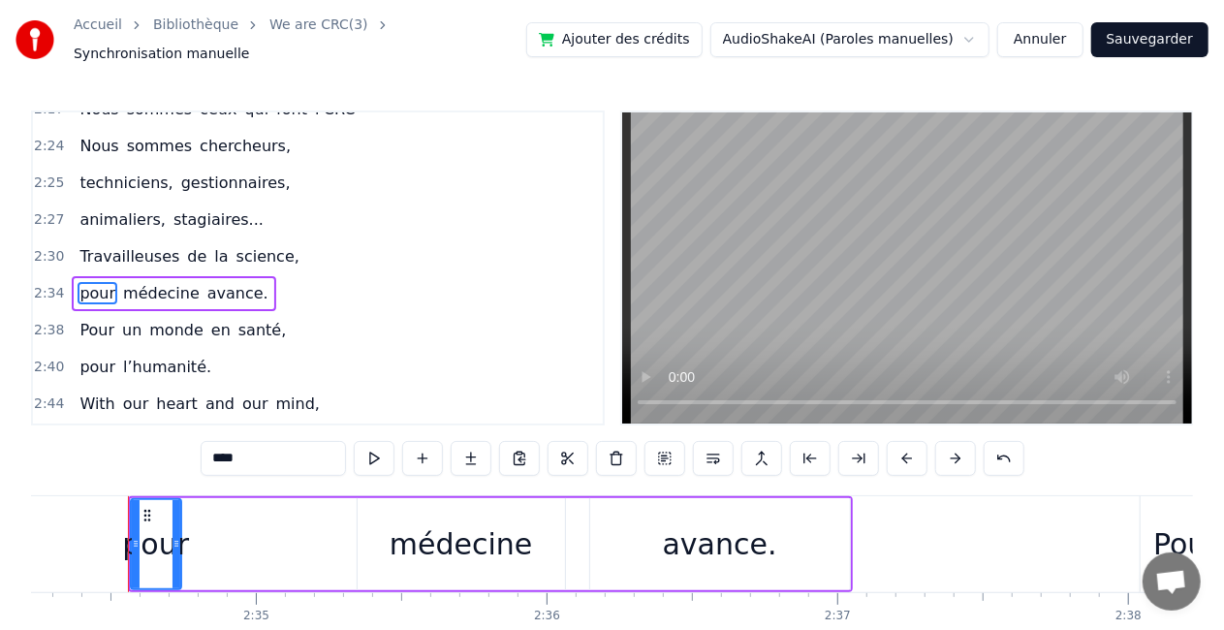
click at [150, 282] on span "médecine" at bounding box center [161, 293] width 80 height 22
type input "********"
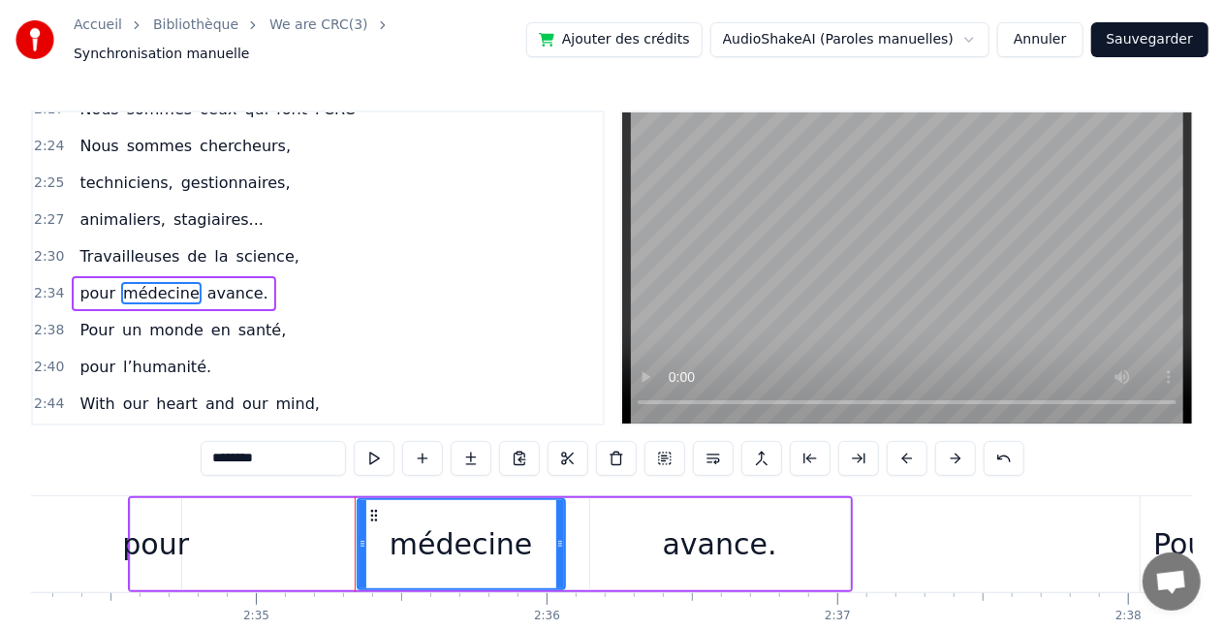
click at [985, 450] on button at bounding box center [1004, 458] width 41 height 35
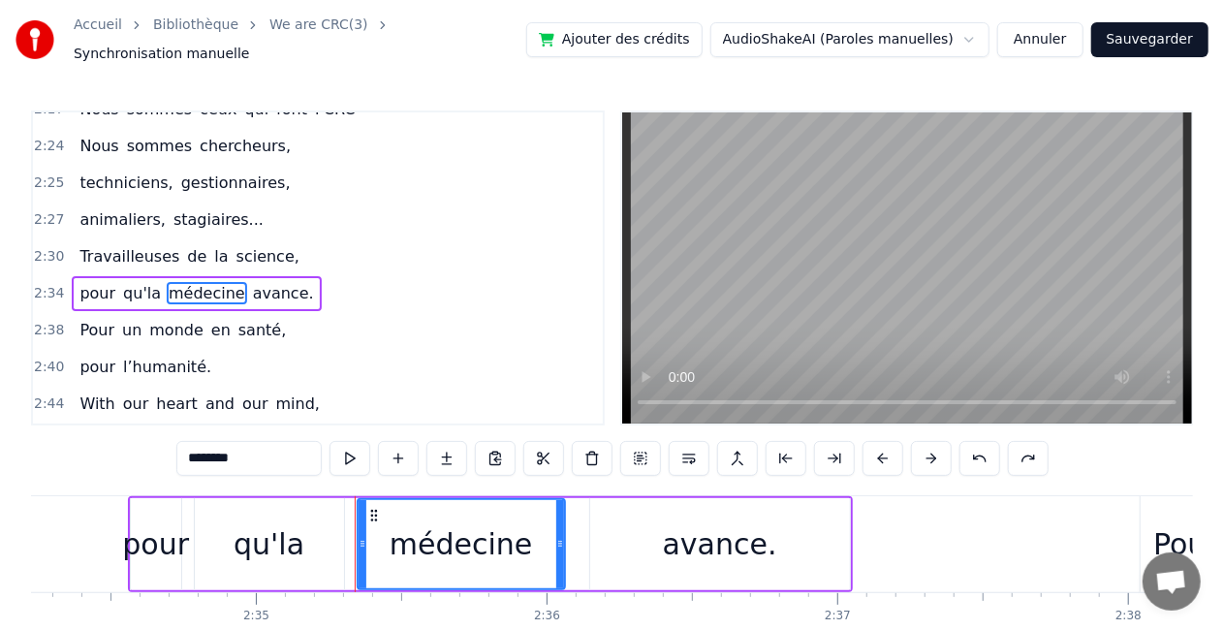
click at [359, 443] on button at bounding box center [349, 458] width 41 height 35
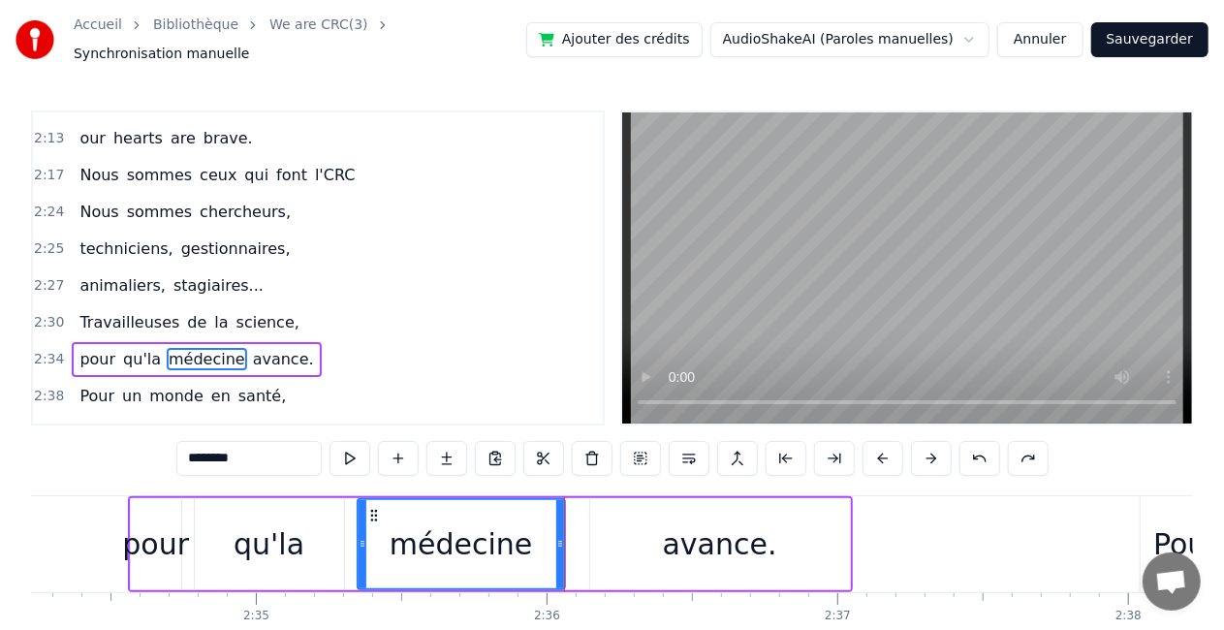
scroll to position [1186, 0]
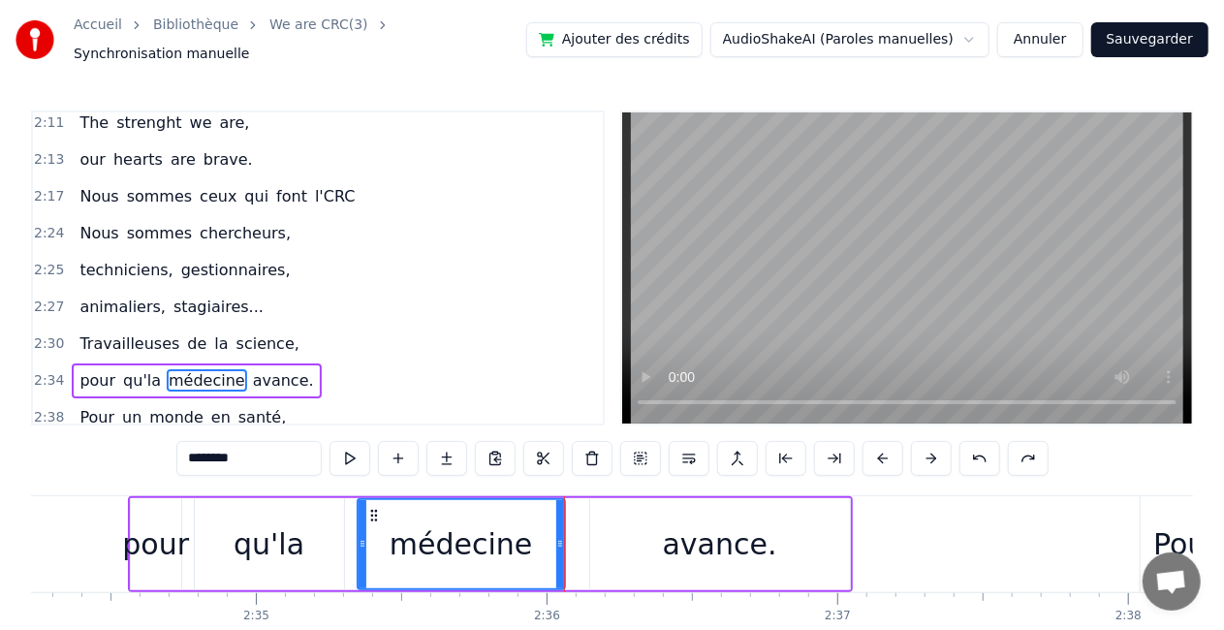
click at [55, 261] on span "2:25" at bounding box center [49, 270] width 30 height 19
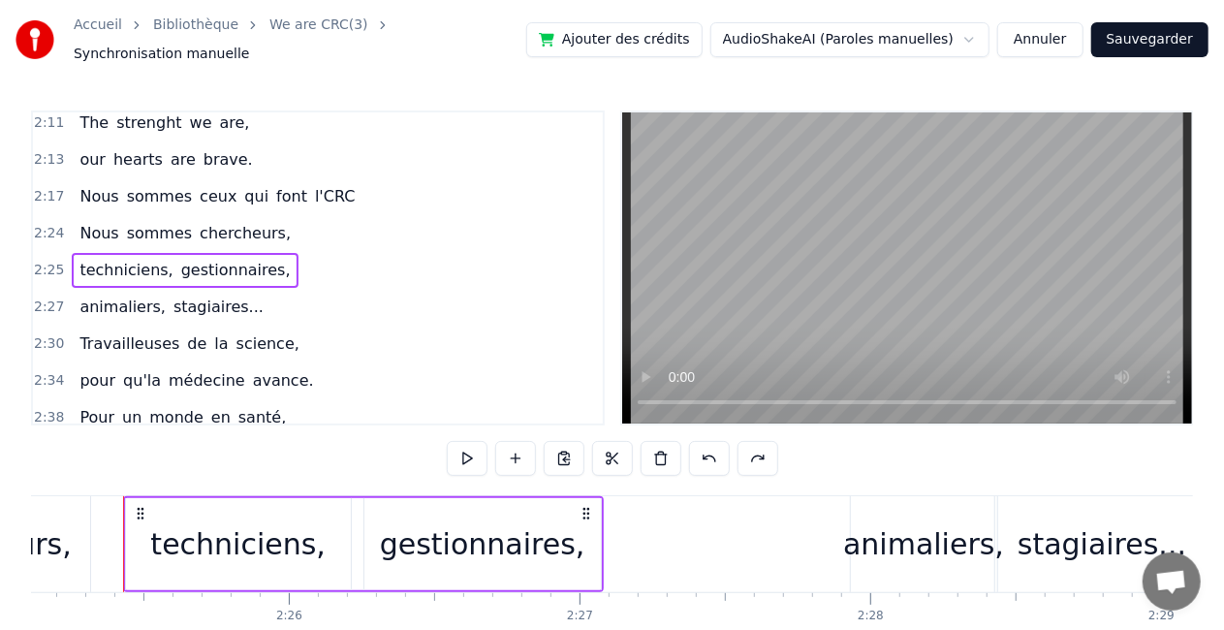
scroll to position [0, 42183]
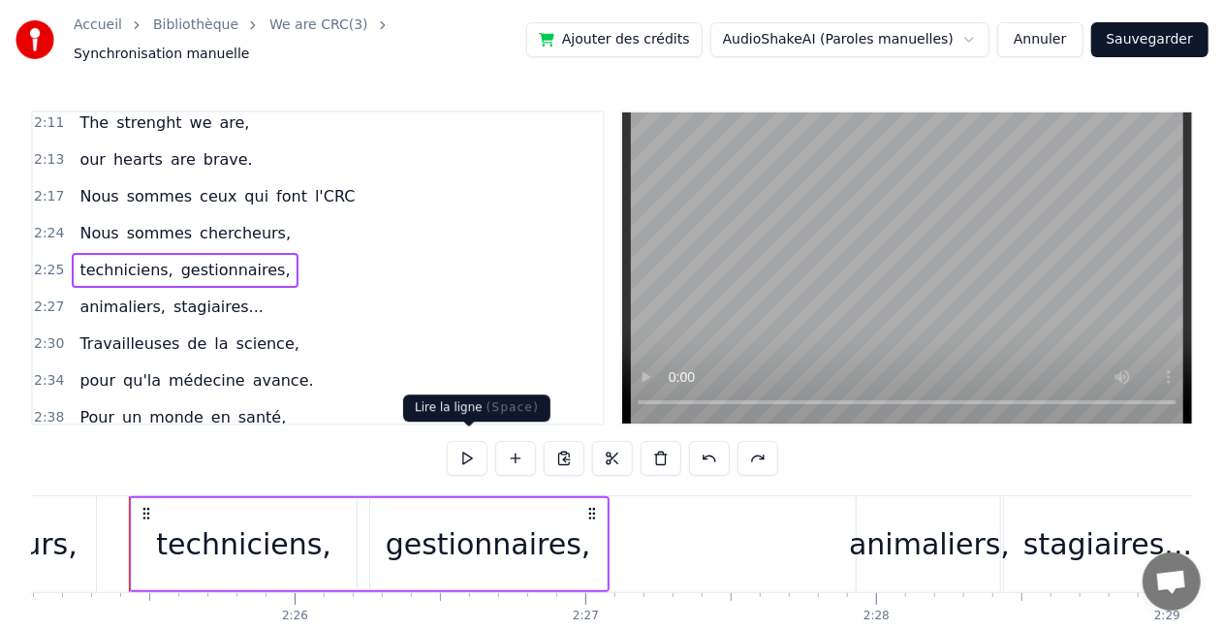
click at [471, 447] on button at bounding box center [467, 458] width 41 height 35
click at [47, 298] on span "2:27" at bounding box center [49, 307] width 30 height 19
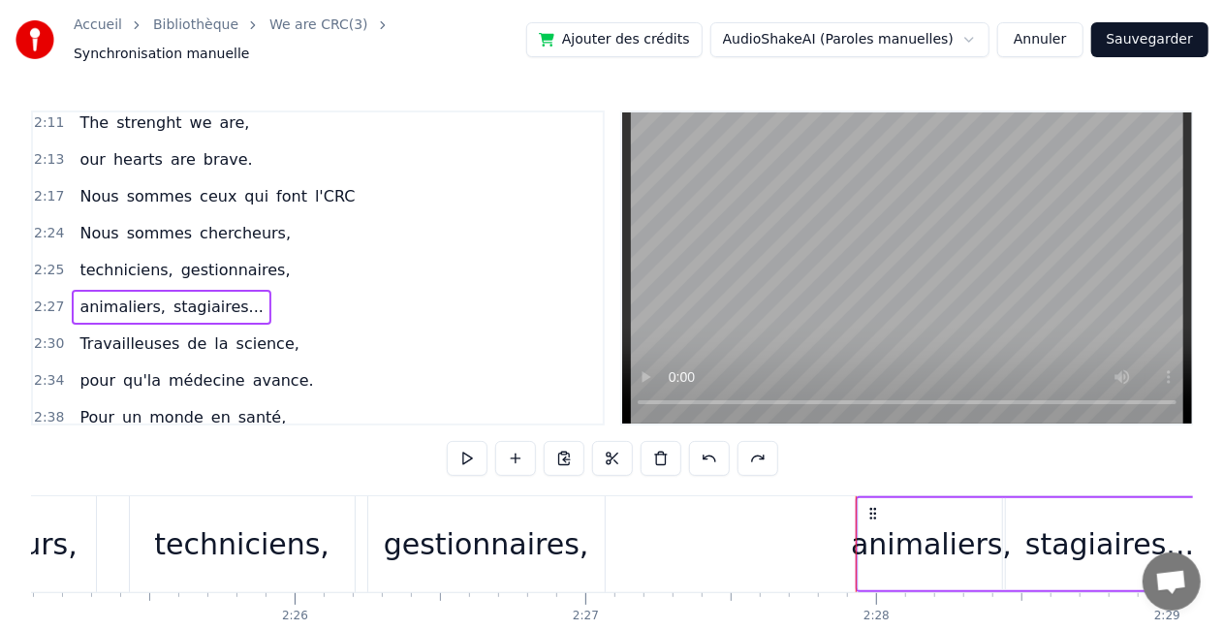
drag, startPoint x: 859, startPoint y: 549, endPoint x: 871, endPoint y: 549, distance: 12.6
click at [871, 549] on div "animaliers," at bounding box center [932, 544] width 146 height 92
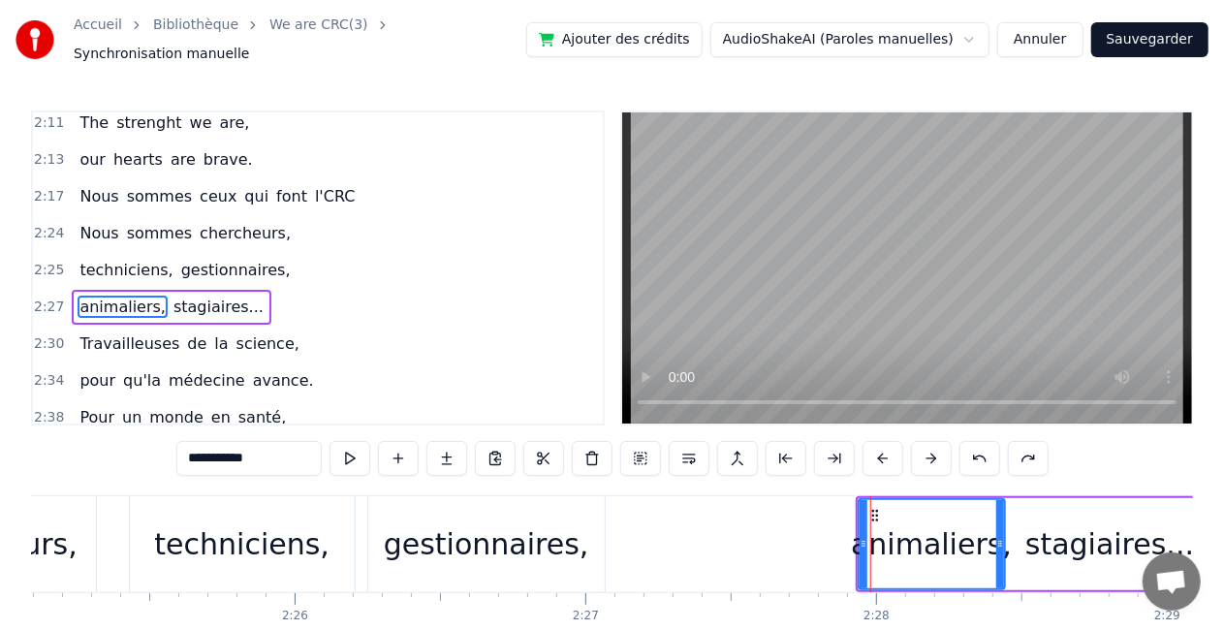
scroll to position [1201, 0]
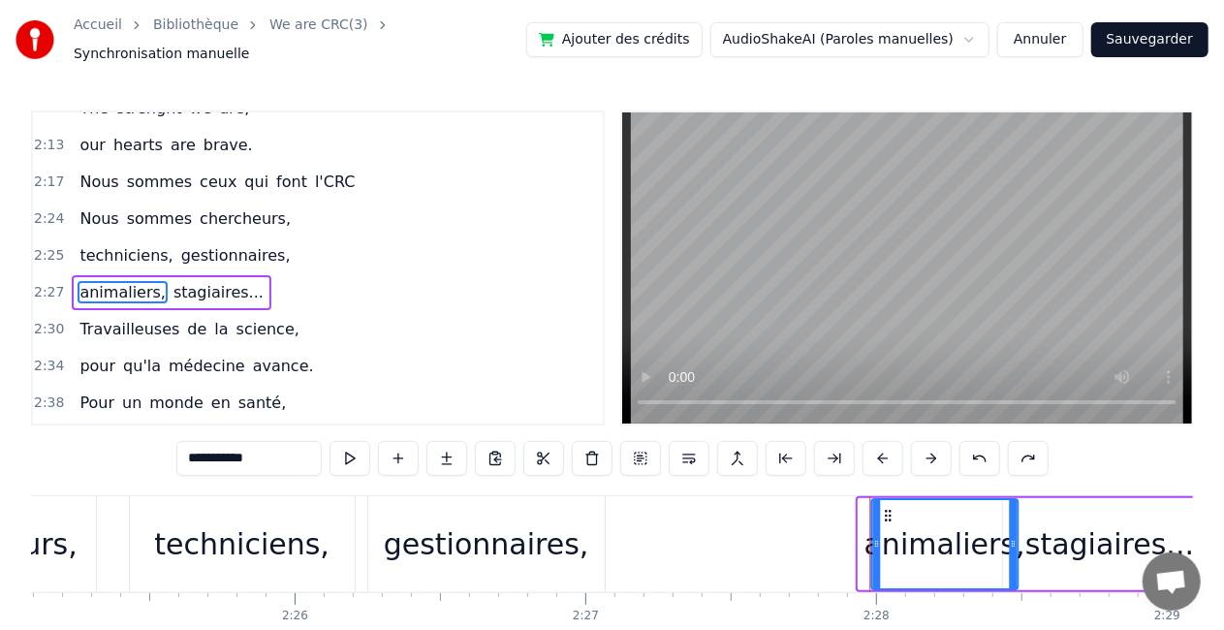
drag, startPoint x: 878, startPoint y: 507, endPoint x: 894, endPoint y: 507, distance: 15.5
click at [894, 508] on icon at bounding box center [889, 516] width 16 height 16
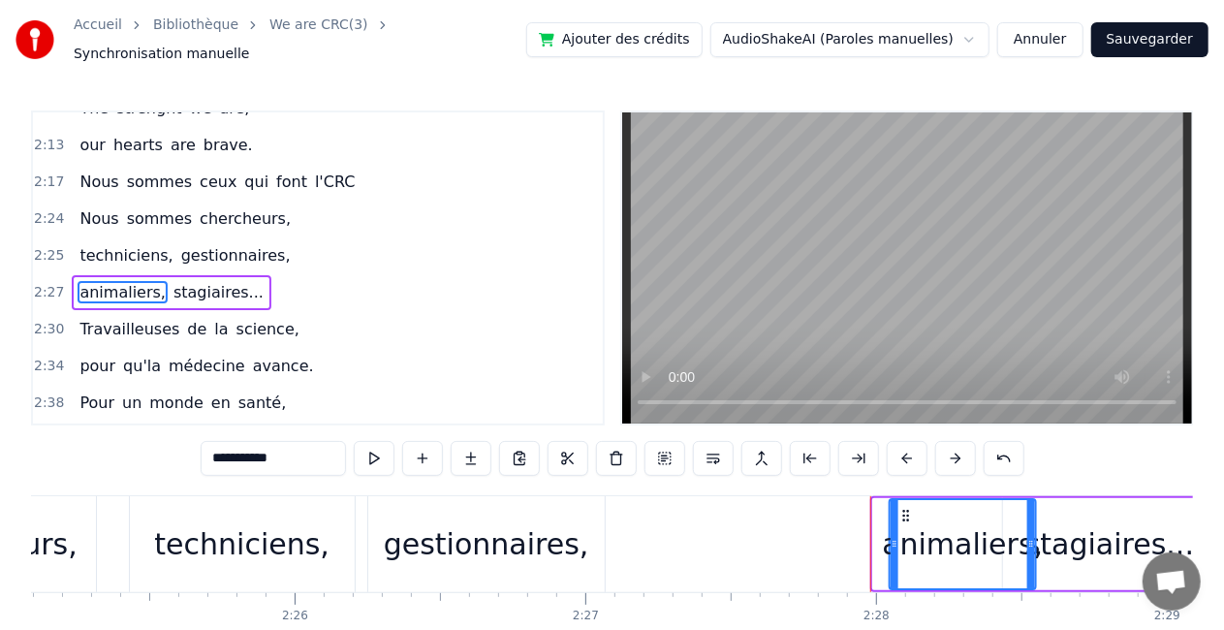
drag, startPoint x: 894, startPoint y: 507, endPoint x: 910, endPoint y: 507, distance: 16.5
click at [910, 508] on icon at bounding box center [906, 516] width 16 height 16
click at [130, 207] on span "sommes" at bounding box center [159, 218] width 69 height 22
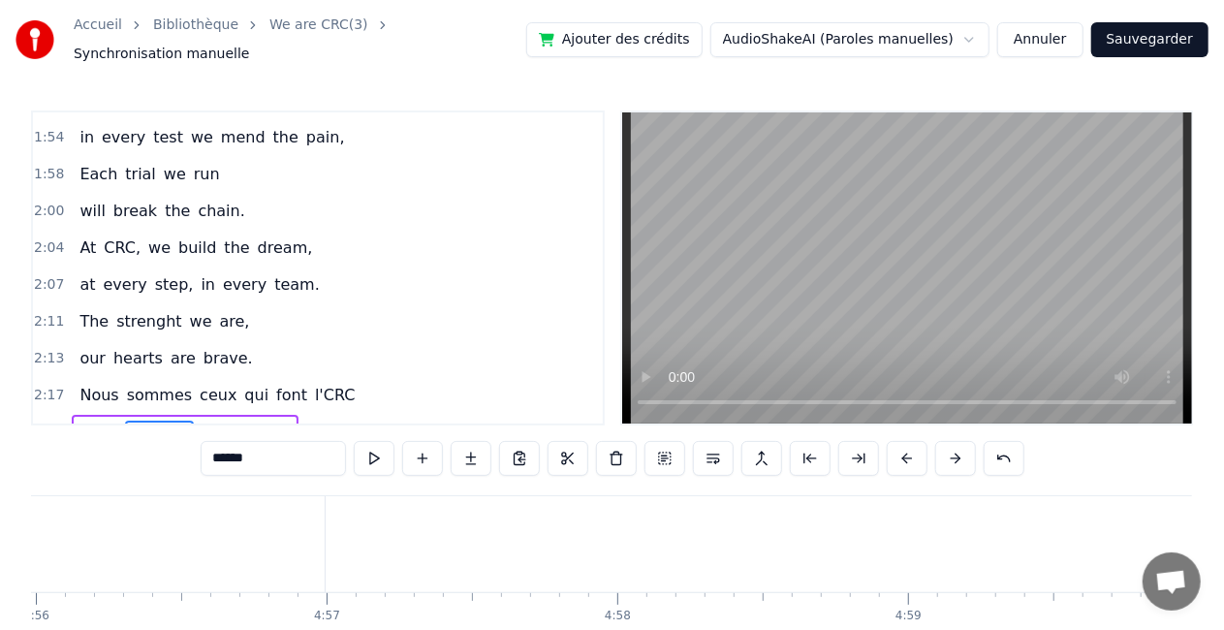
scroll to position [1002, 0]
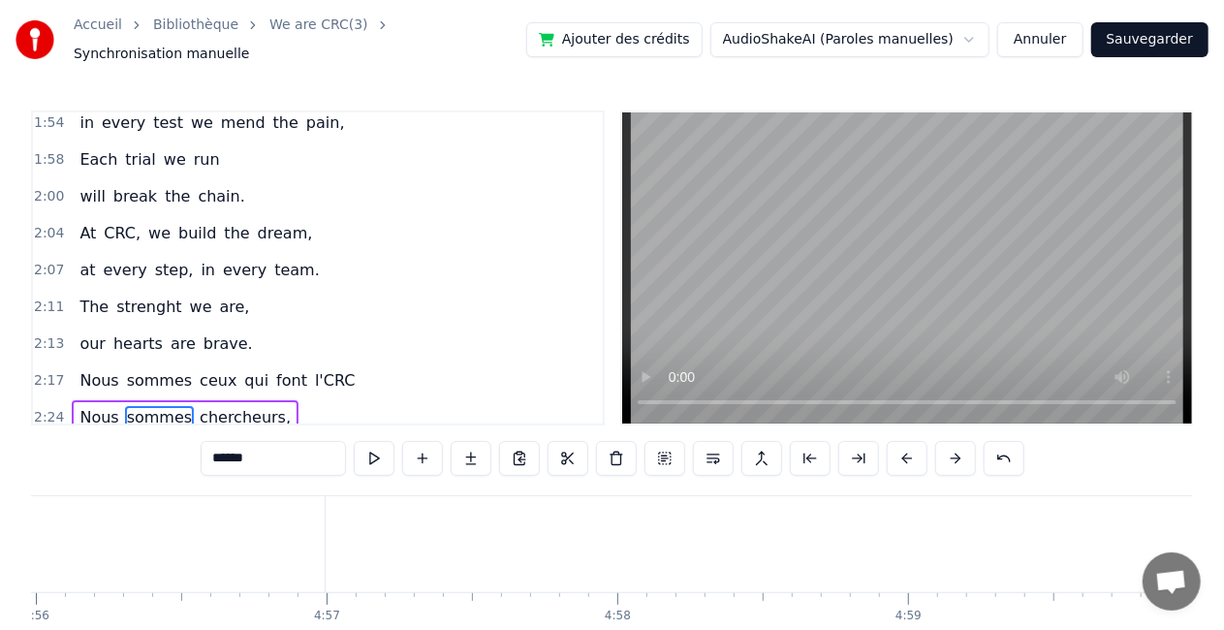
click at [221, 296] on span "are," at bounding box center [235, 307] width 34 height 22
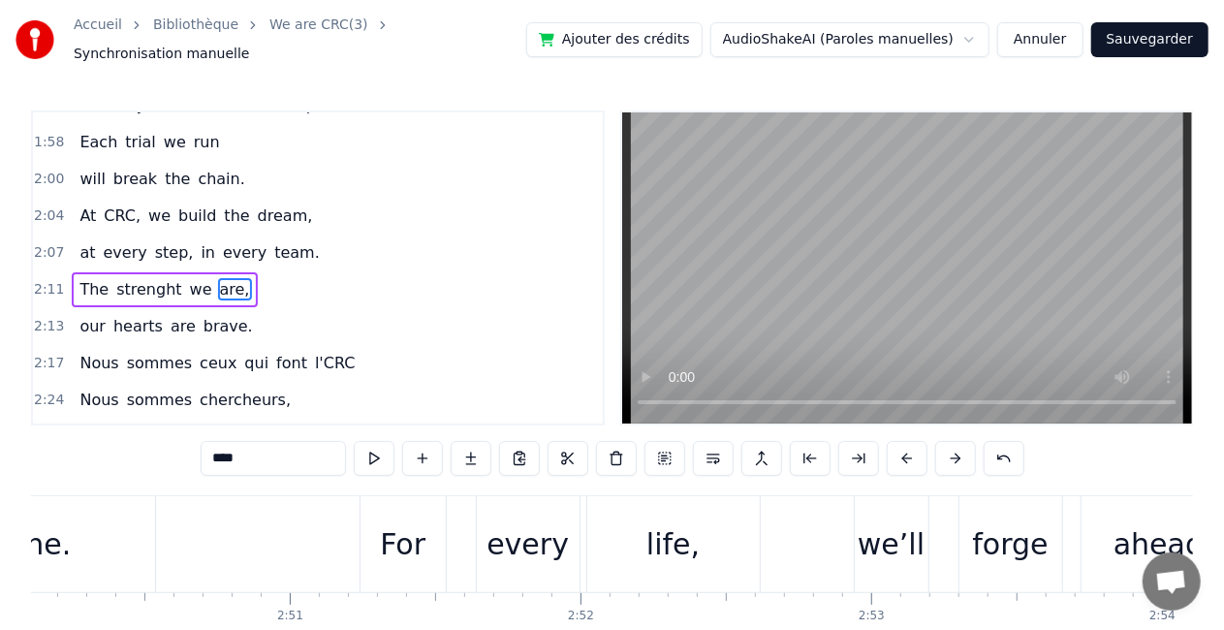
scroll to position [0, 38425]
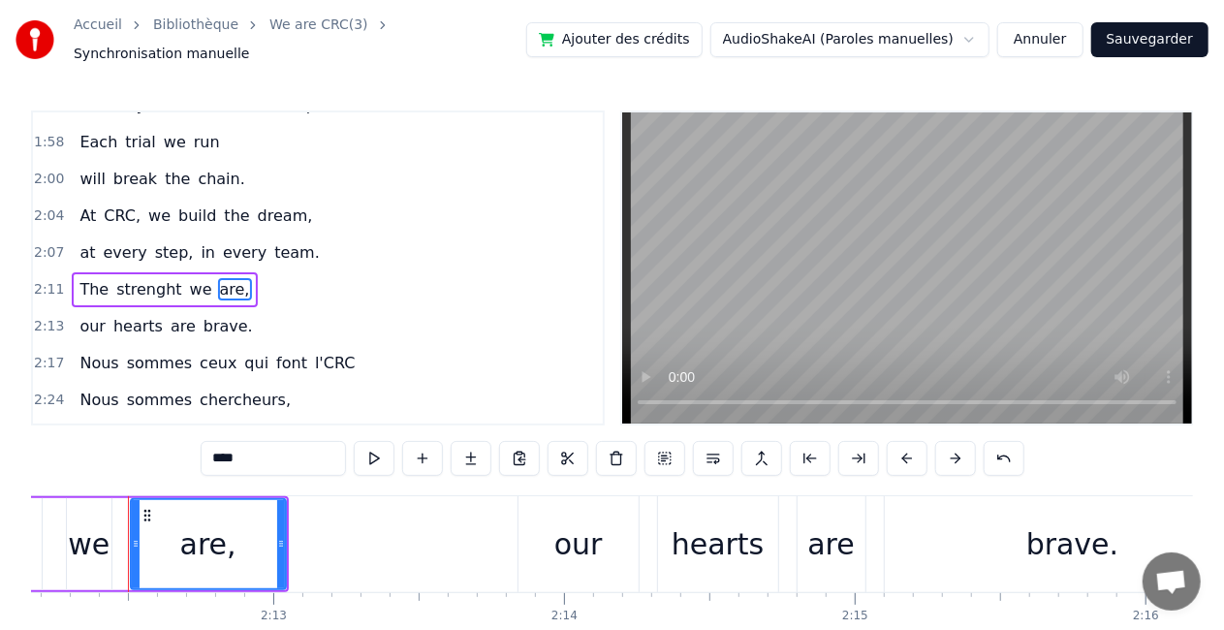
click at [244, 448] on input "****" at bounding box center [273, 458] width 145 height 35
click at [233, 447] on input "****" at bounding box center [273, 458] width 145 height 35
type input "*"
click at [601, 41] on button "Ajouter des crédits" at bounding box center [614, 39] width 176 height 35
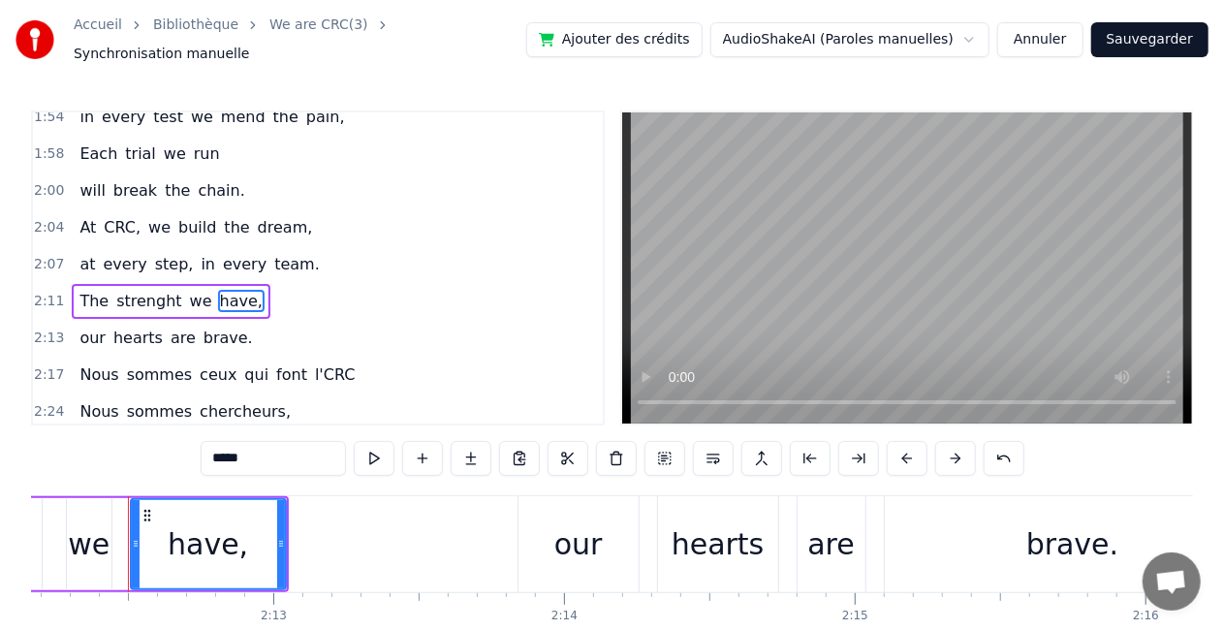
click at [1087, 262] on video at bounding box center [907, 267] width 570 height 311
click at [76, 532] on div "we" at bounding box center [89, 544] width 42 height 44
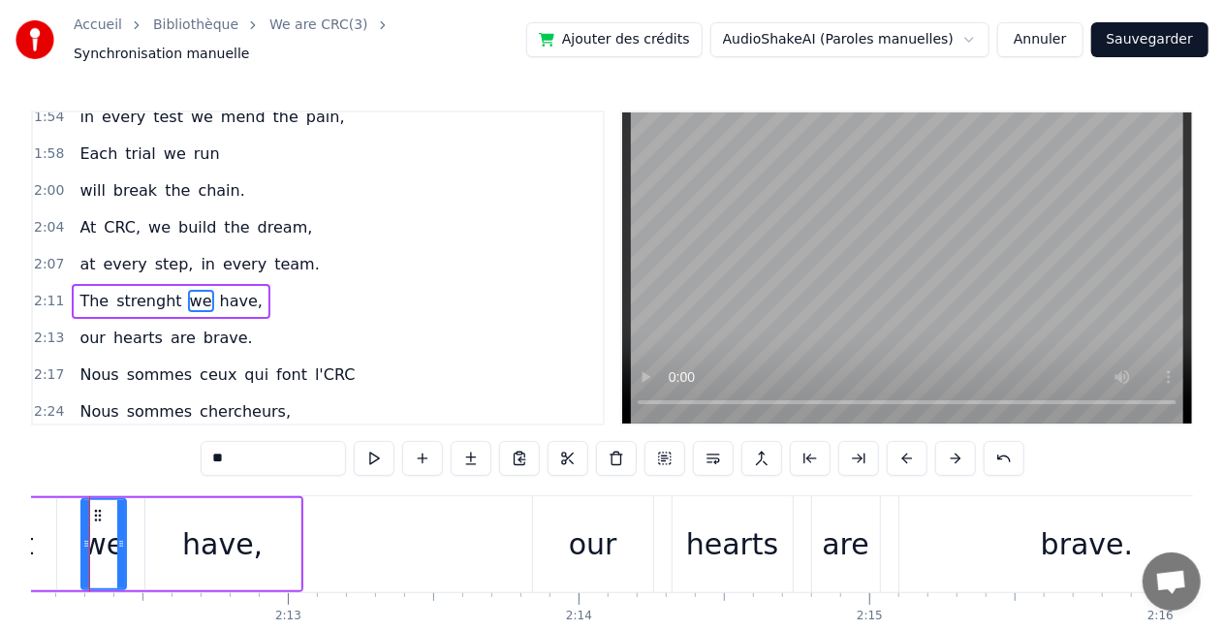
scroll to position [0, 38371]
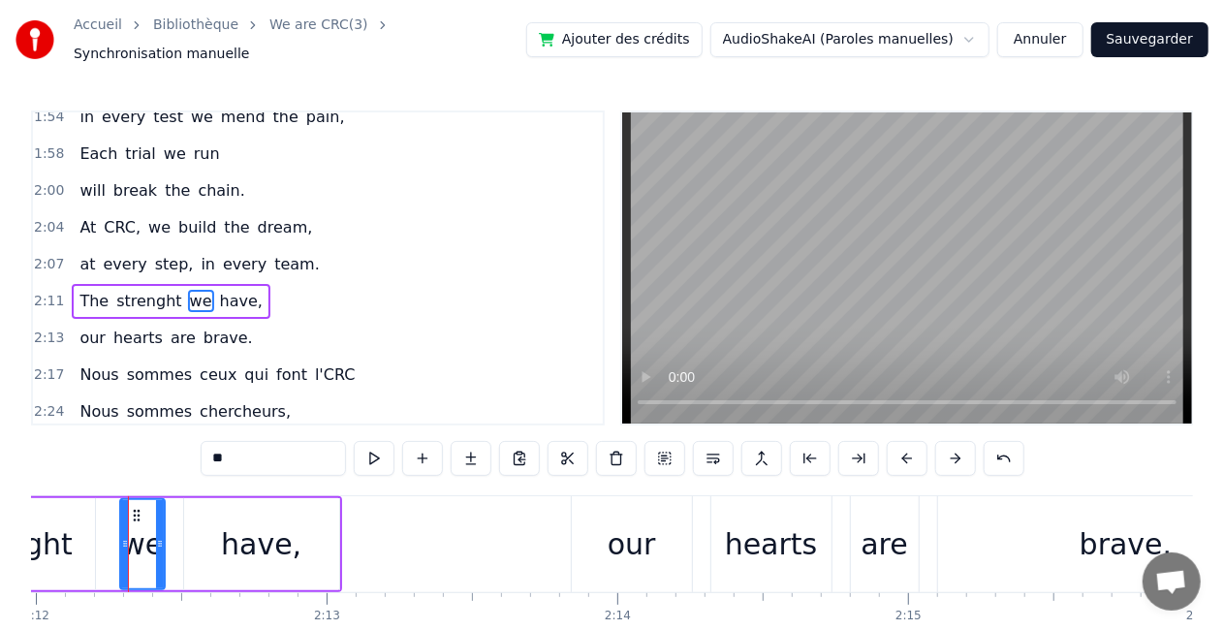
click at [102, 216] on span "CRC," at bounding box center [122, 227] width 41 height 22
type input "****"
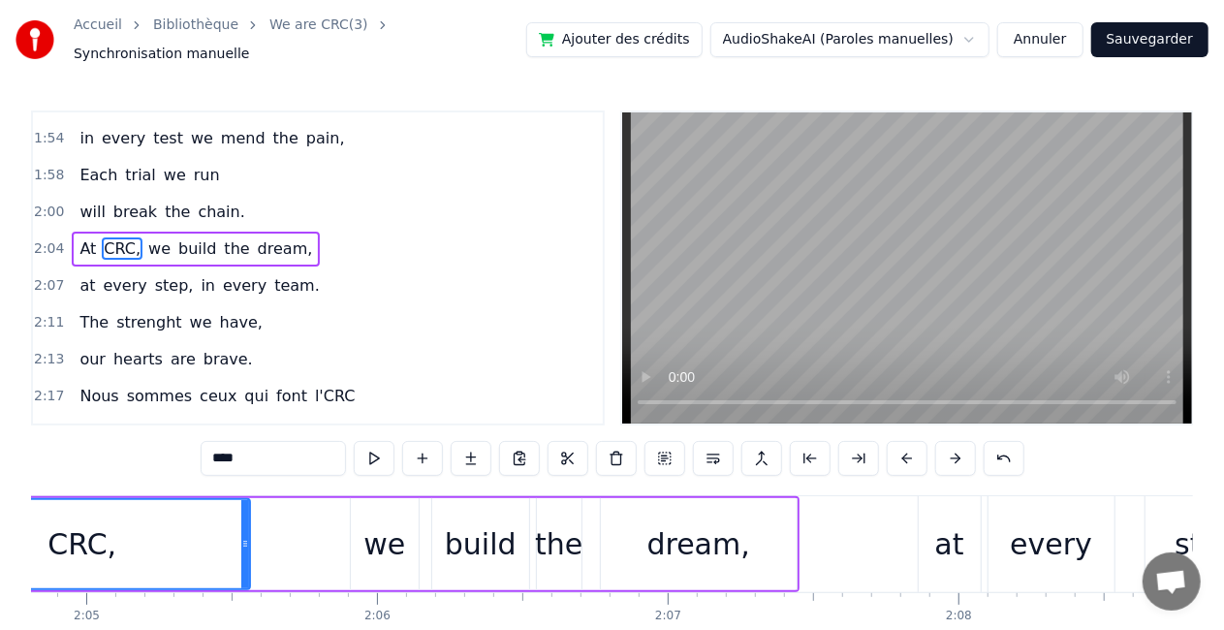
scroll to position [0, 36070]
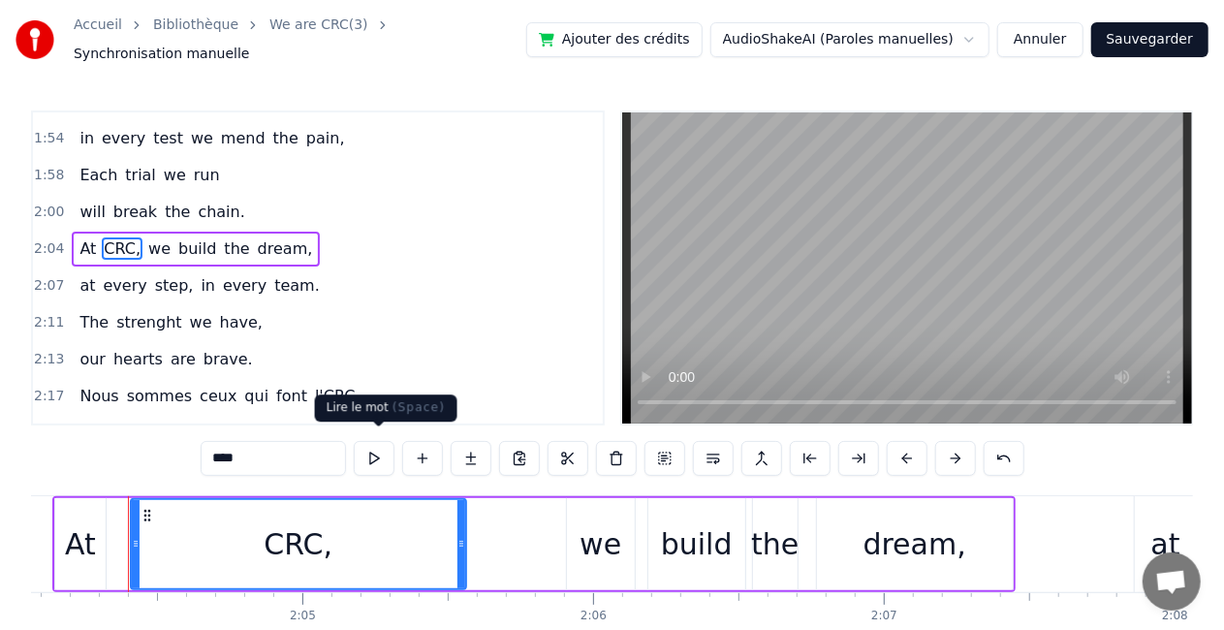
click at [382, 441] on button at bounding box center [374, 458] width 41 height 35
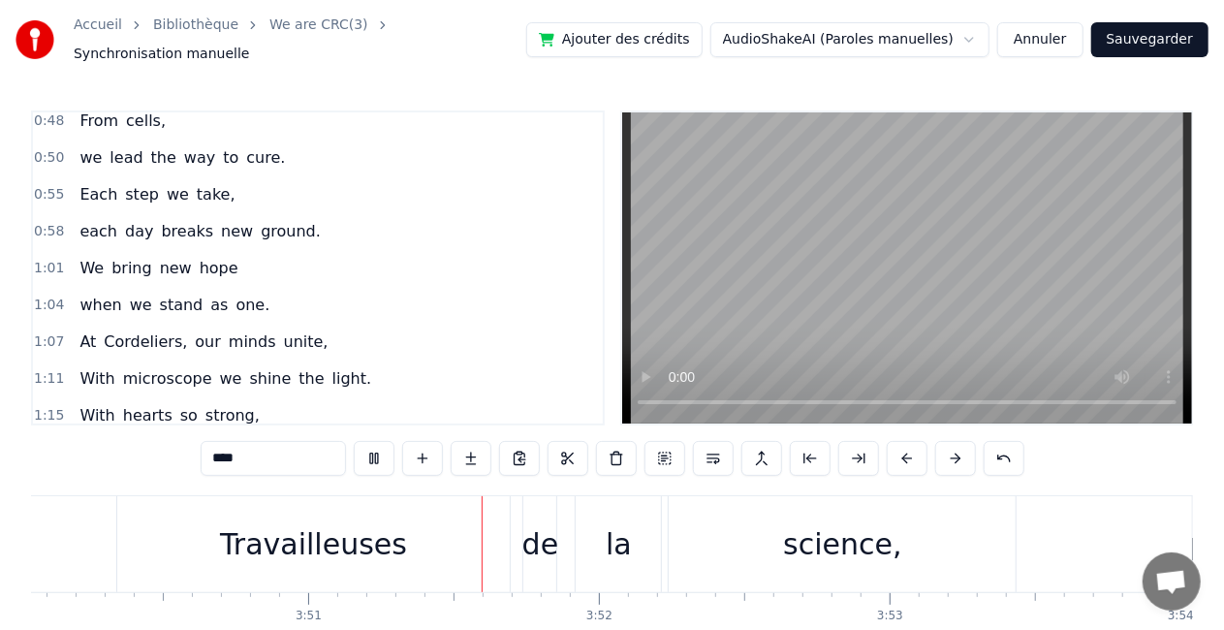
scroll to position [27, 0]
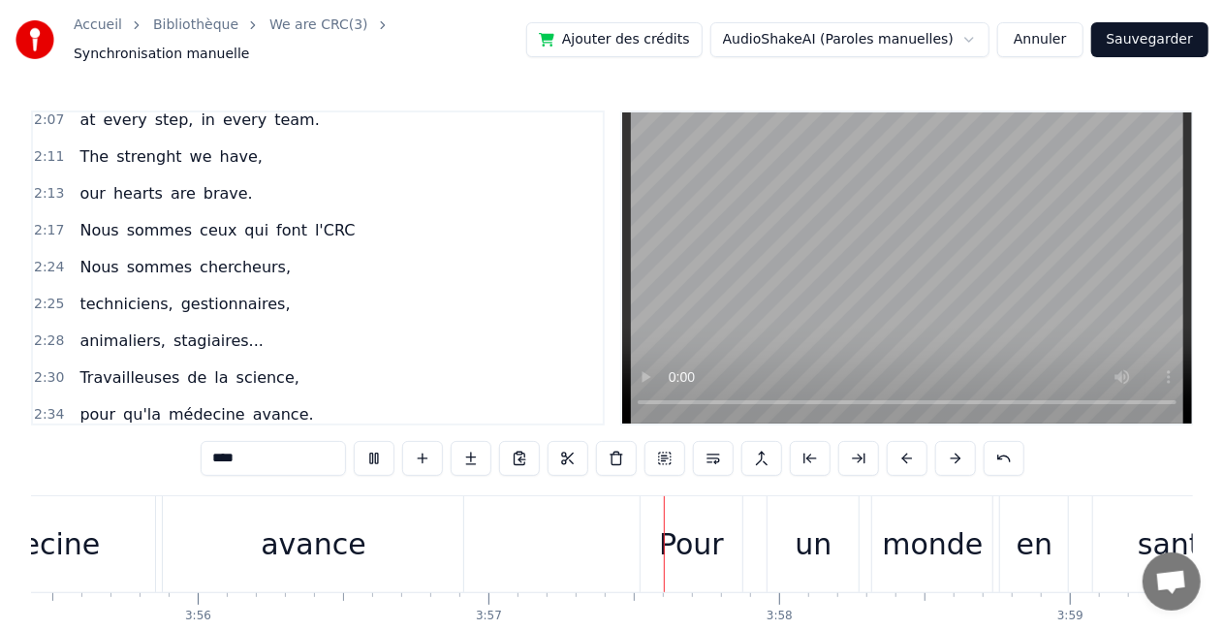
click at [262, 287] on div "techniciens, gestionnaires," at bounding box center [185, 304] width 226 height 35
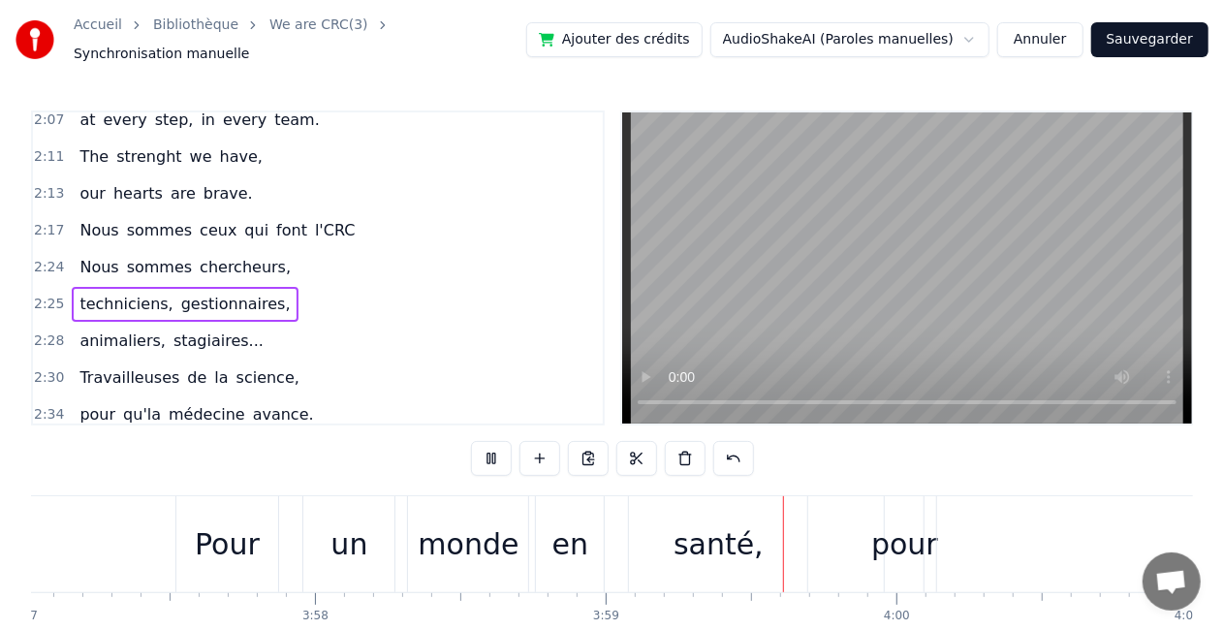
click at [237, 293] on span "gestionnaires," at bounding box center [235, 304] width 113 height 22
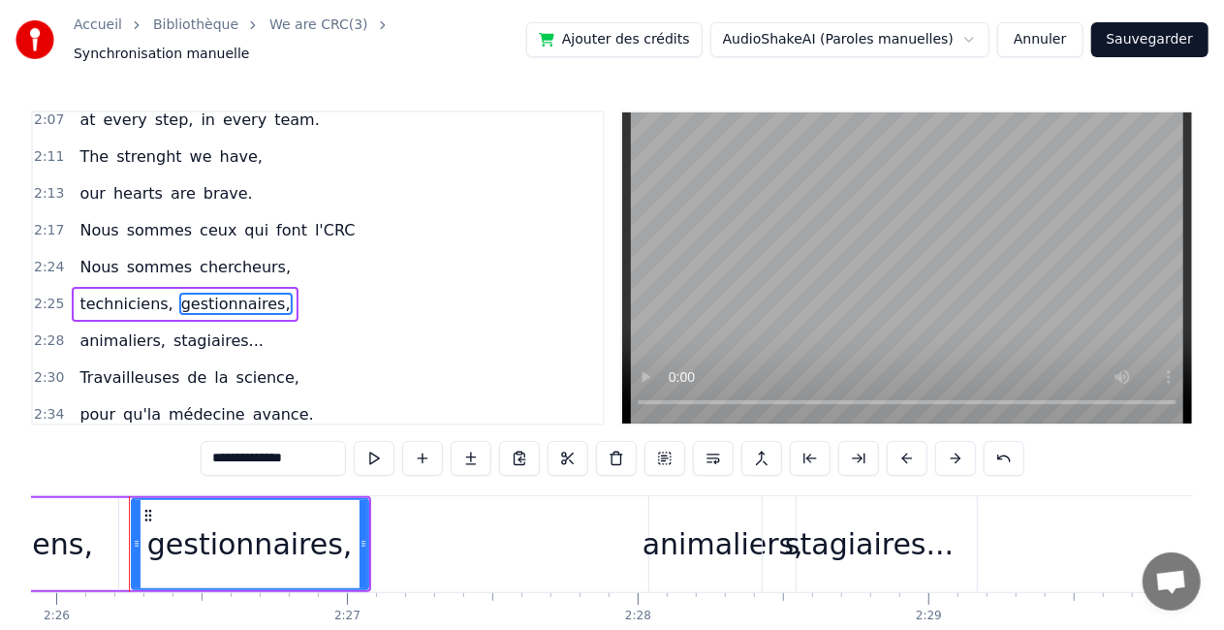
click at [314, 456] on input "**********" at bounding box center [273, 458] width 145 height 35
click at [79, 219] on span "Nous" at bounding box center [99, 230] width 43 height 22
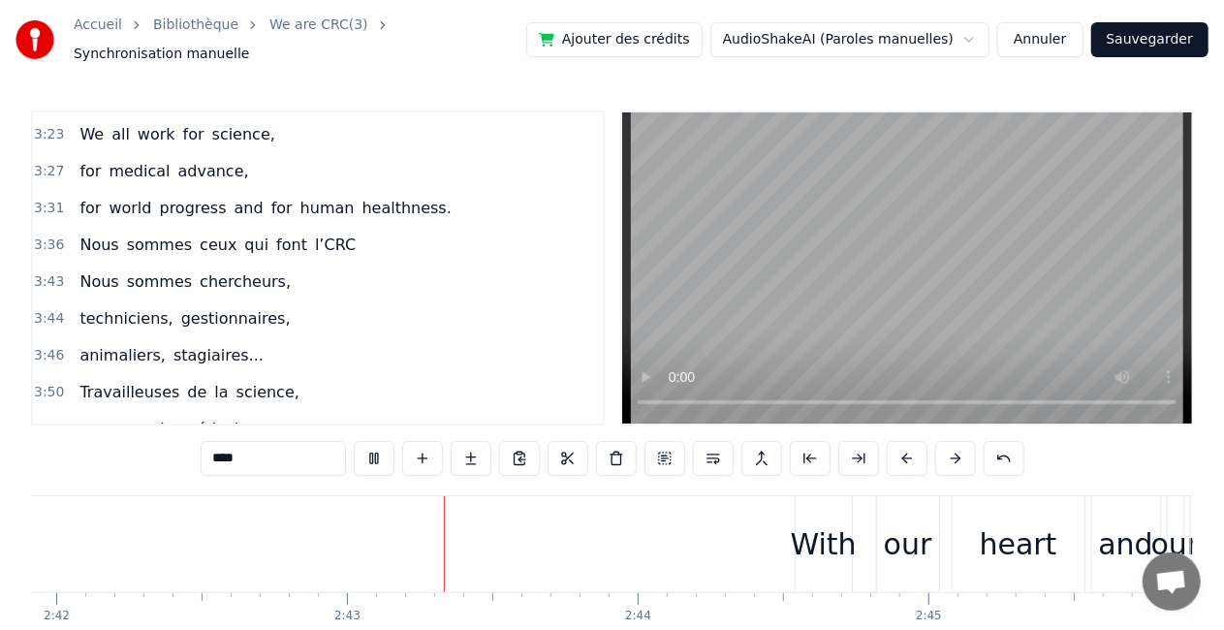
click at [254, 307] on span "gestionnaires," at bounding box center [235, 318] width 113 height 22
type input "**********"
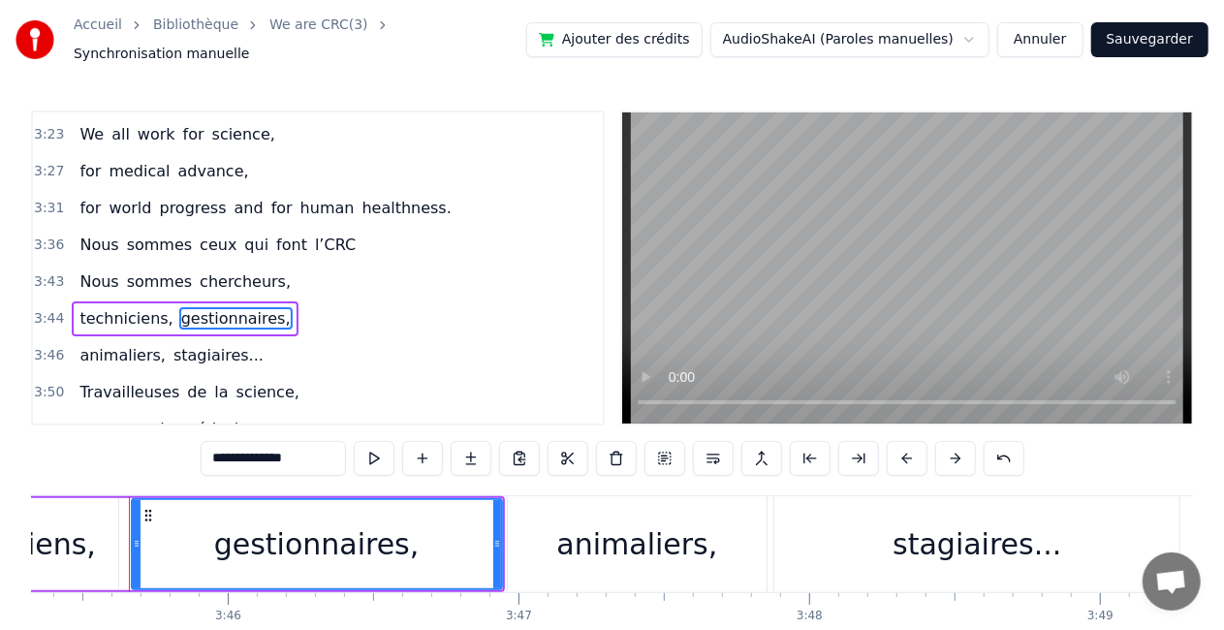
click at [259, 301] on div "techniciens, gestionnaires," at bounding box center [185, 318] width 226 height 35
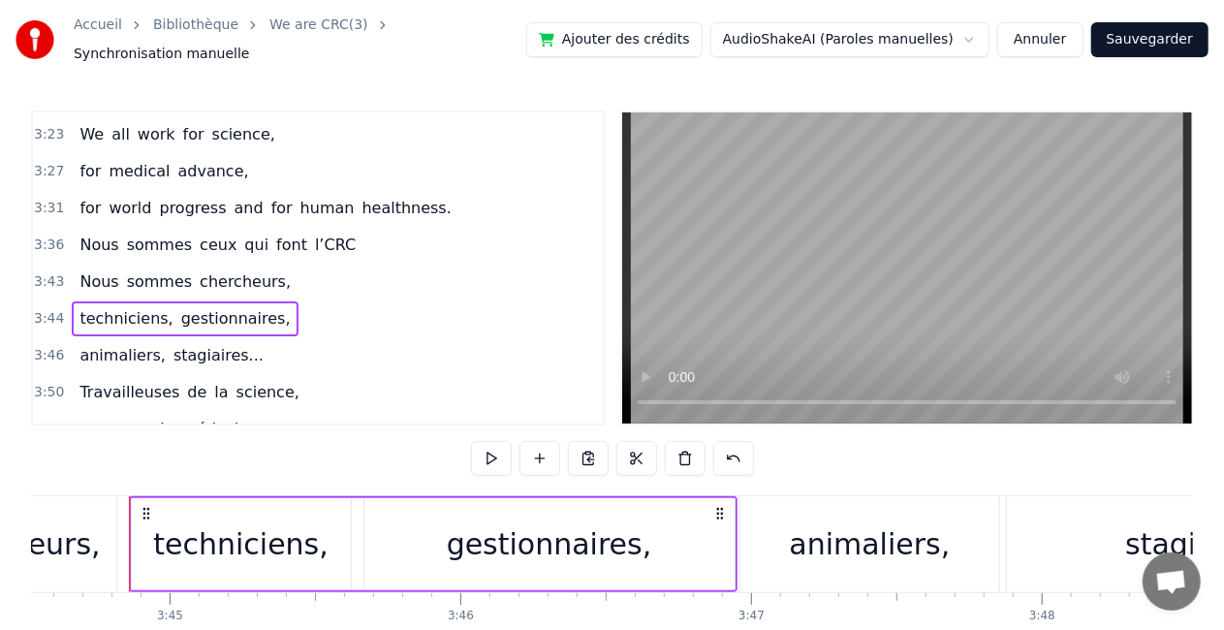
click at [592, 530] on div "gestionnaires," at bounding box center [549, 544] width 205 height 44
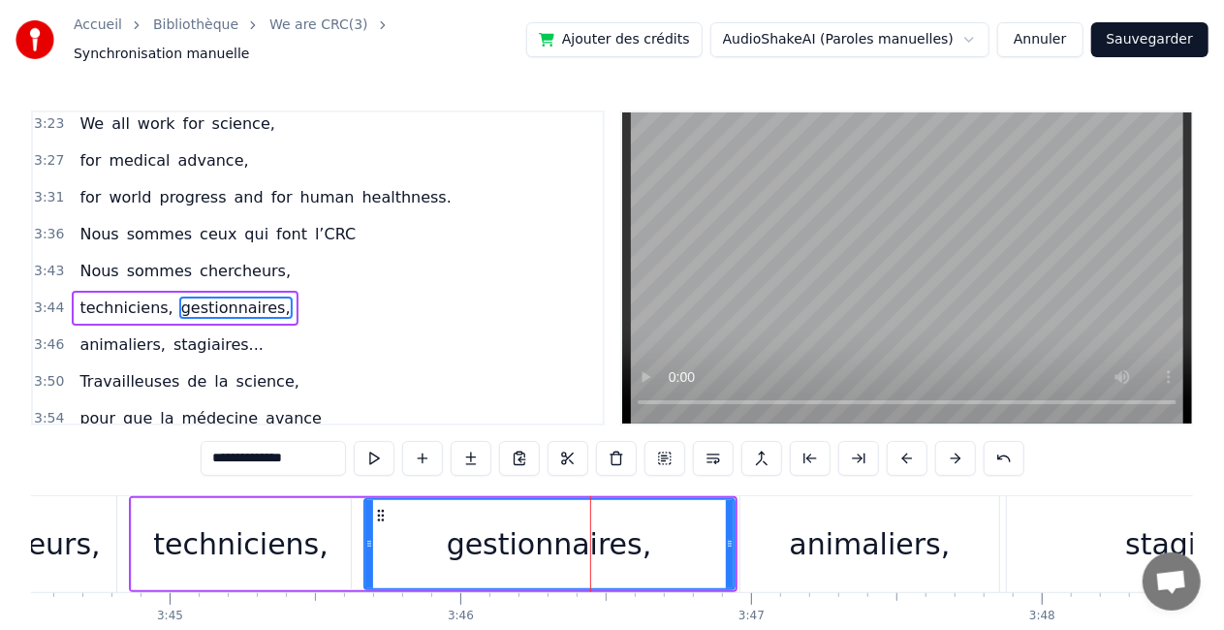
click at [321, 450] on input "**********" at bounding box center [273, 458] width 145 height 35
click at [95, 260] on span "Nous" at bounding box center [99, 271] width 43 height 22
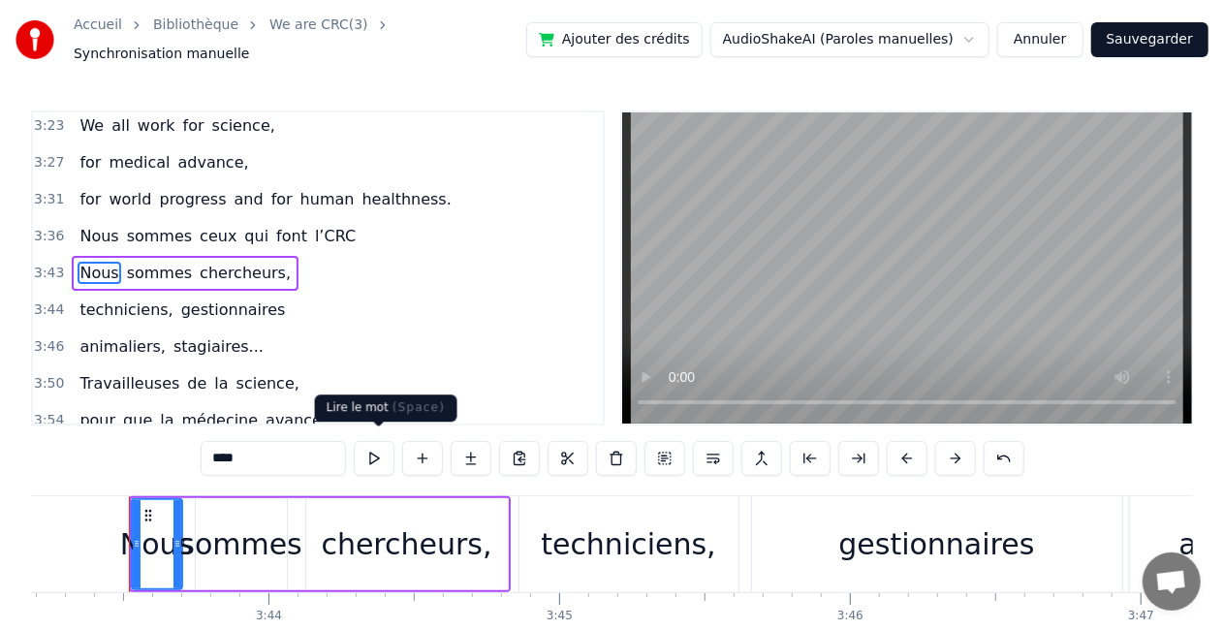
click at [370, 445] on button at bounding box center [374, 458] width 41 height 35
click at [164, 225] on span "sommes" at bounding box center [159, 236] width 69 height 22
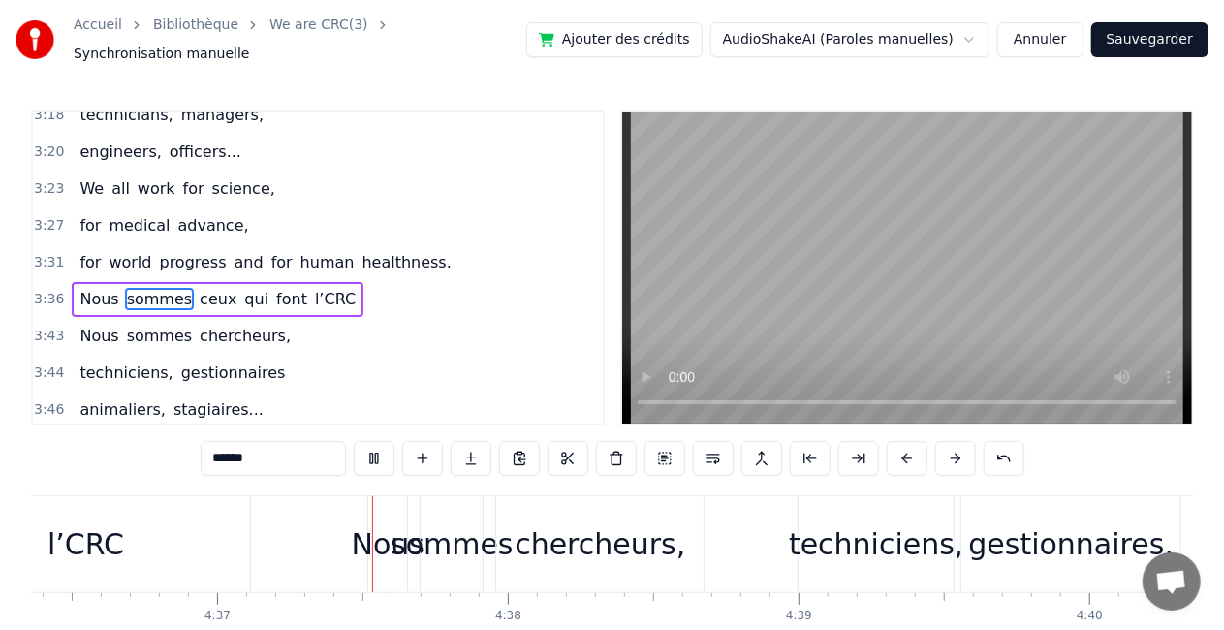
scroll to position [0, 80357]
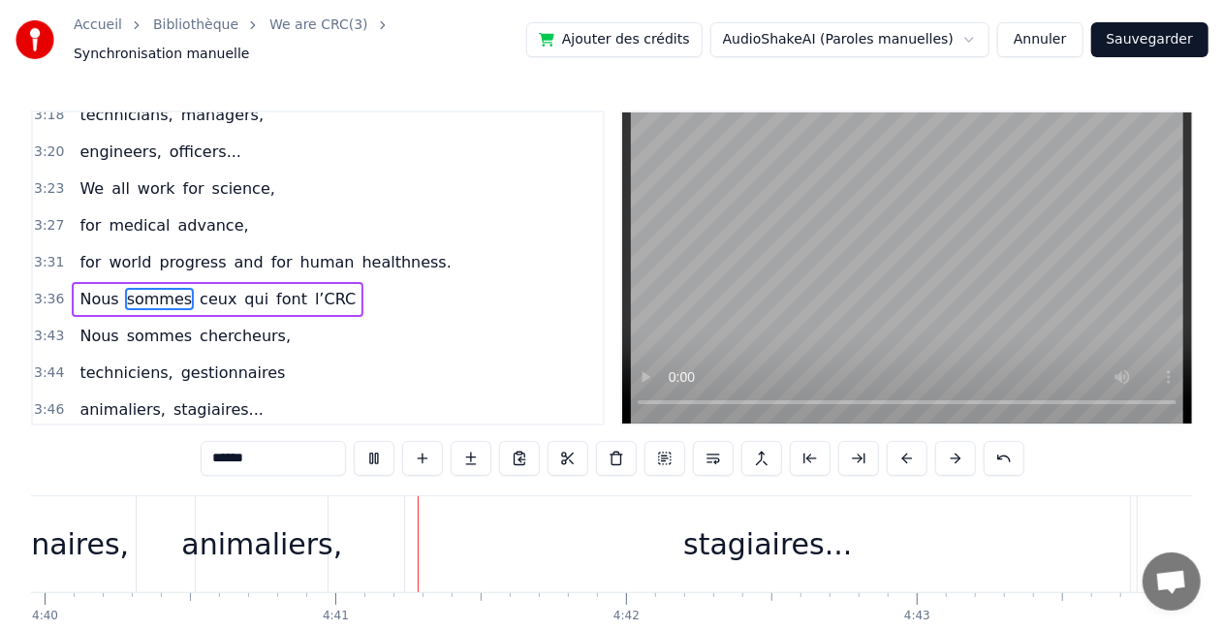
click at [78, 251] on span "for" at bounding box center [90, 262] width 25 height 22
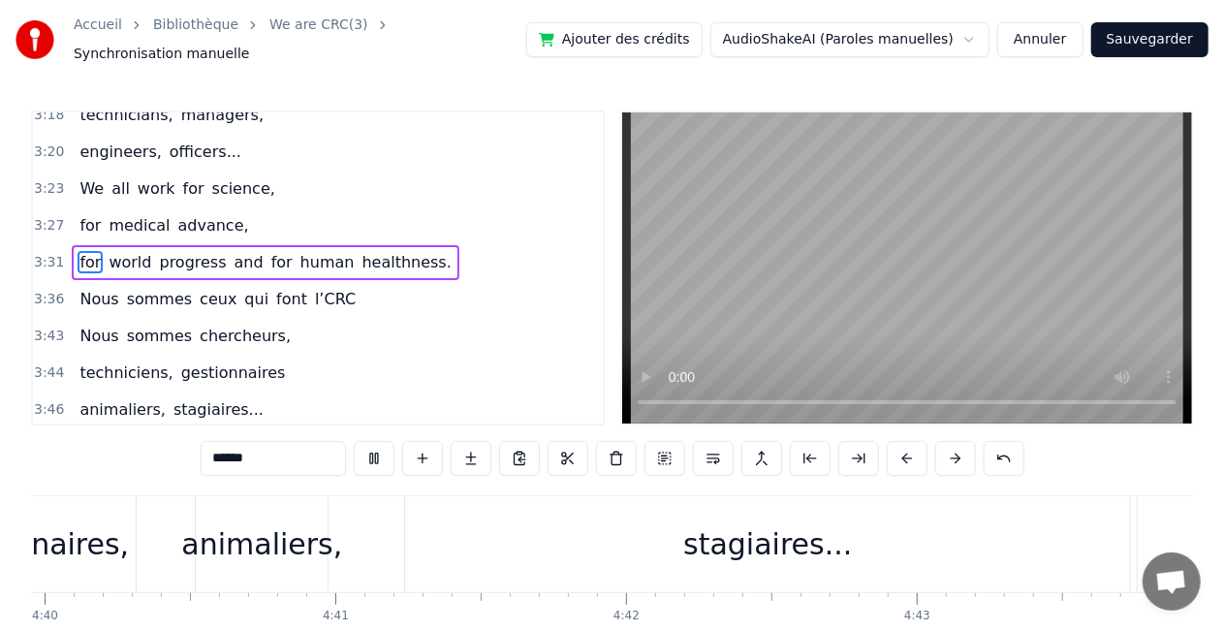
type input "***"
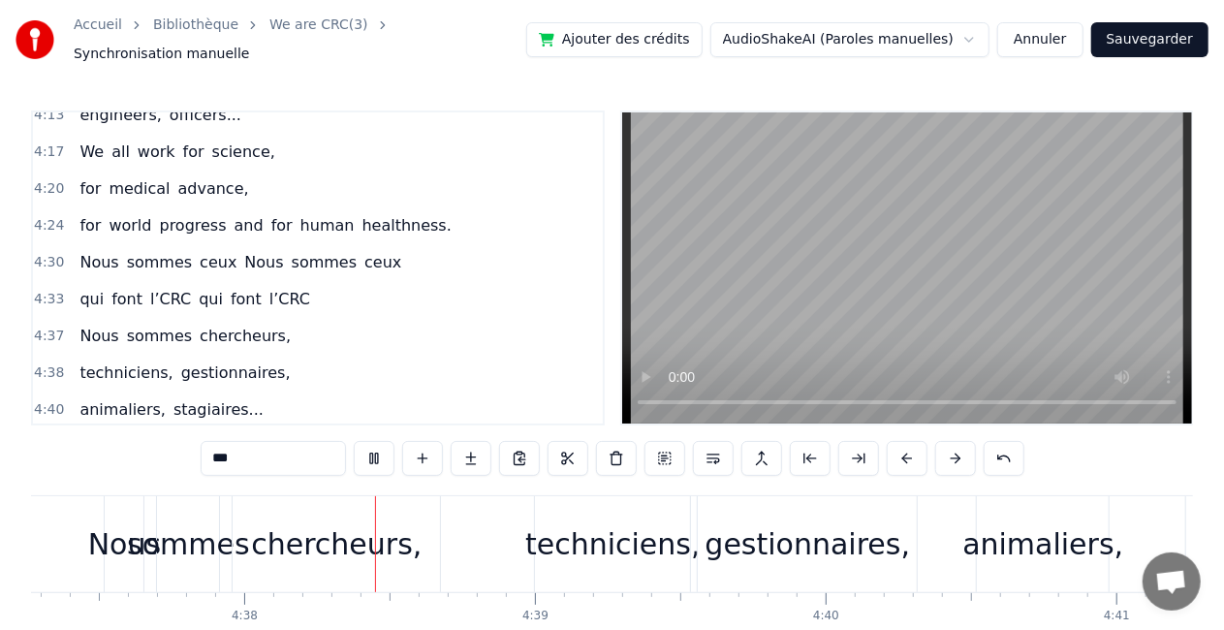
scroll to position [2655, 0]
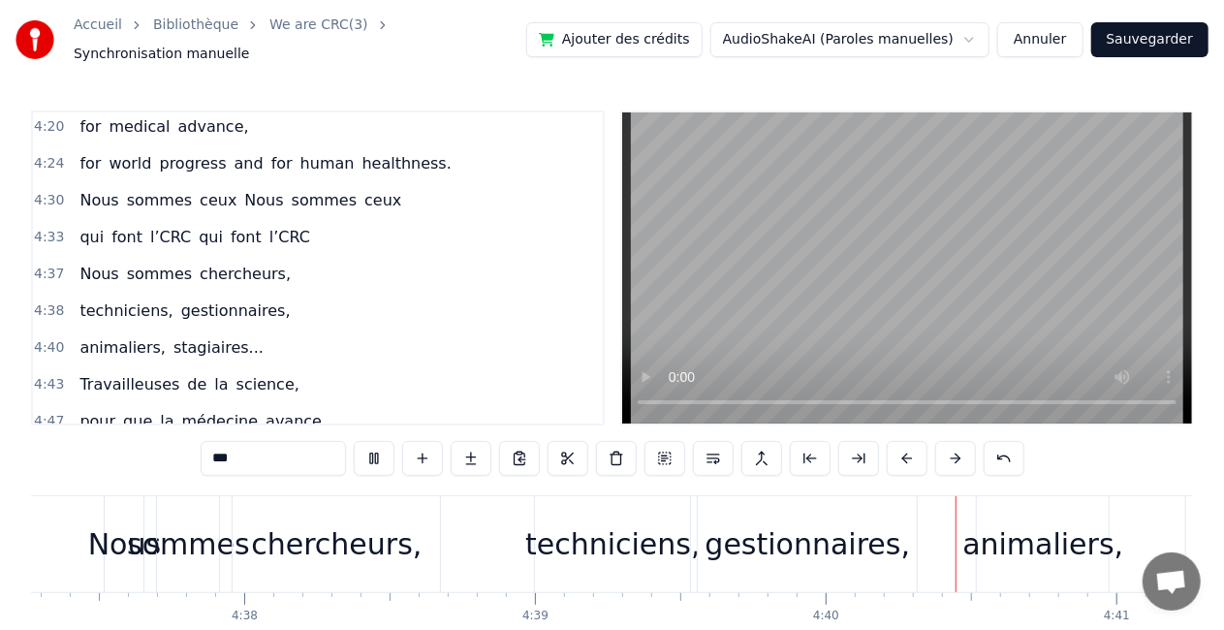
click at [289, 220] on div "qui font l’CRC qui font l’CRC" at bounding box center [195, 237] width 246 height 35
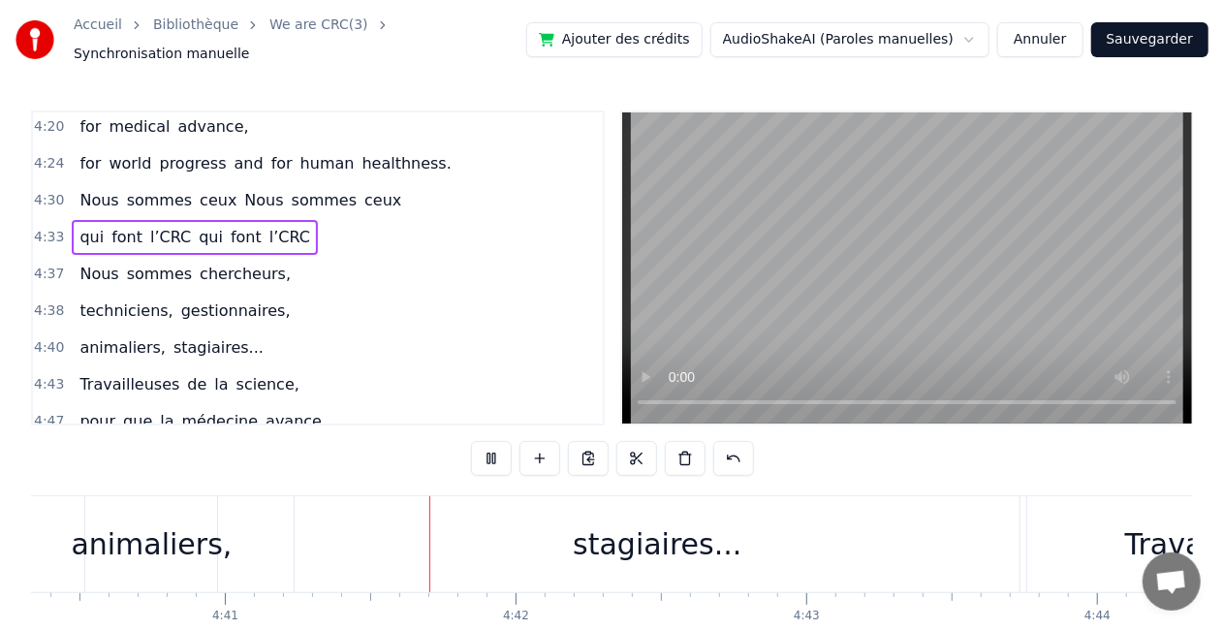
scroll to position [0, 81625]
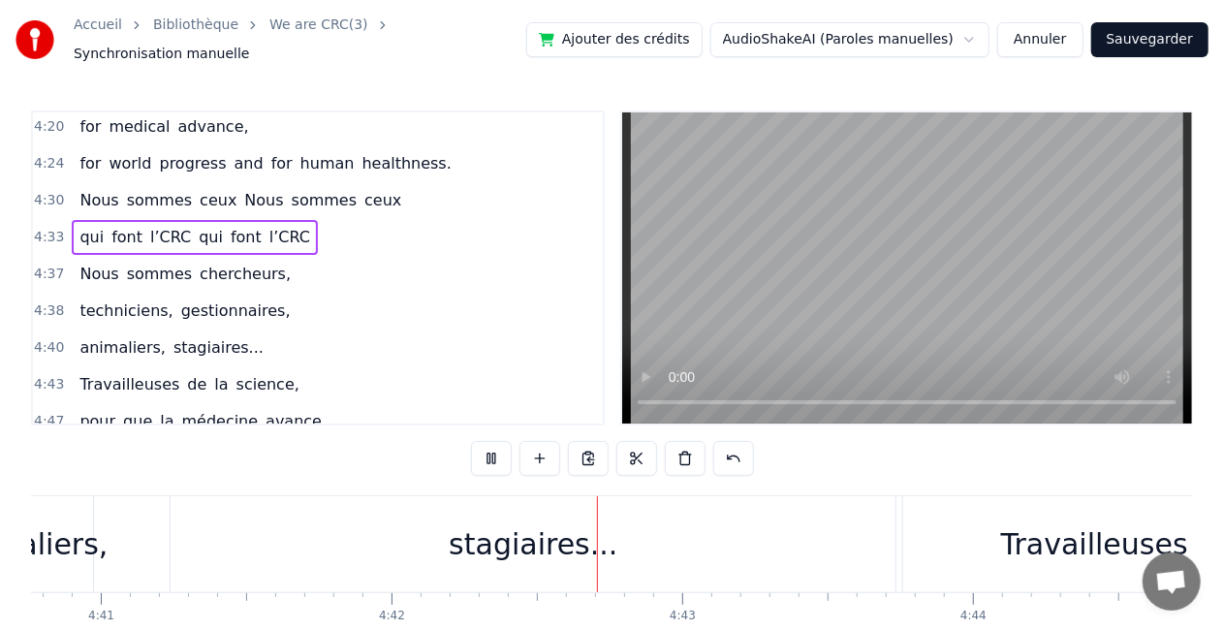
click at [267, 226] on span "l’CRC" at bounding box center [289, 237] width 45 height 22
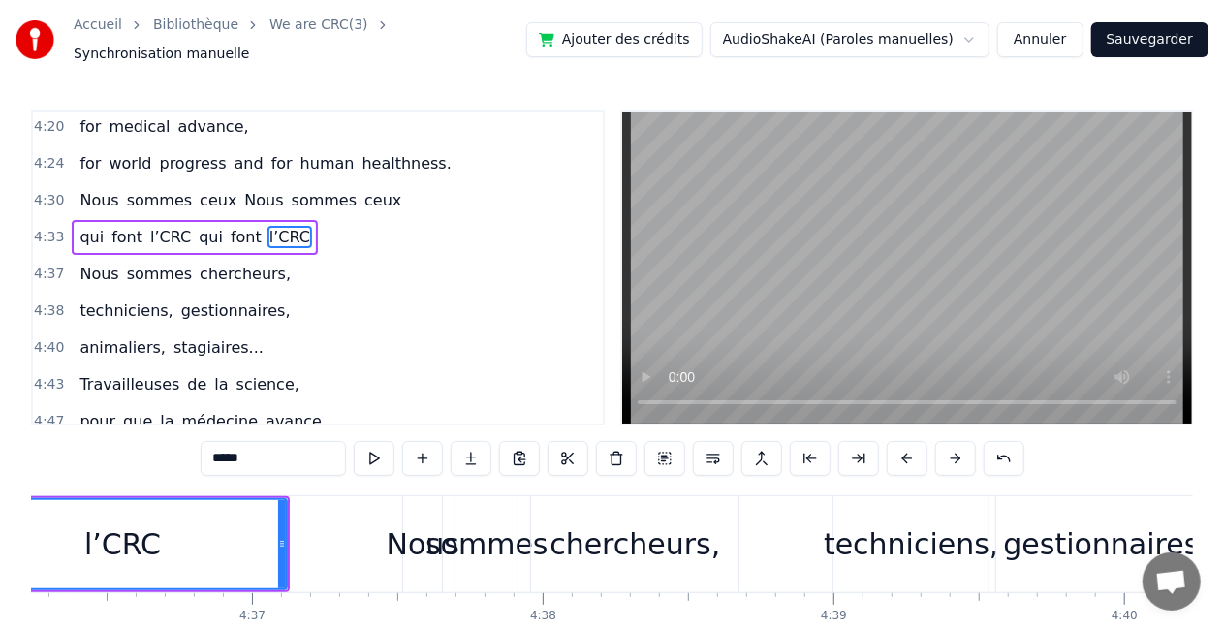
scroll to position [0, 80137]
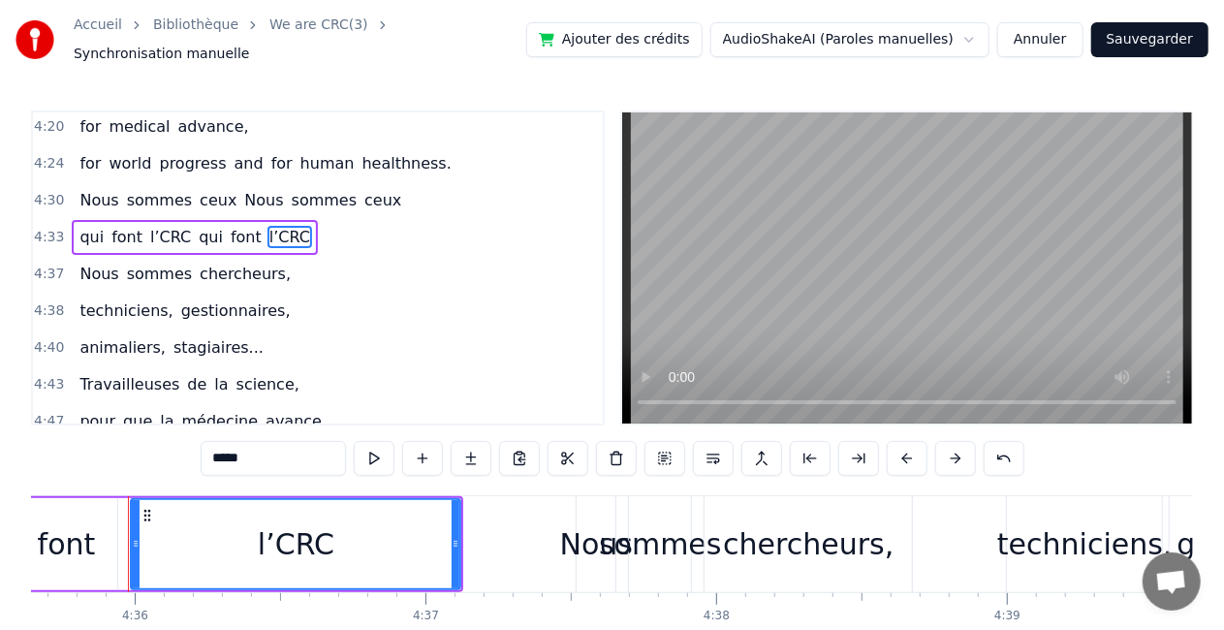
click at [313, 454] on input "*****" at bounding box center [273, 458] width 145 height 35
click at [97, 263] on span "Nous" at bounding box center [99, 274] width 43 height 22
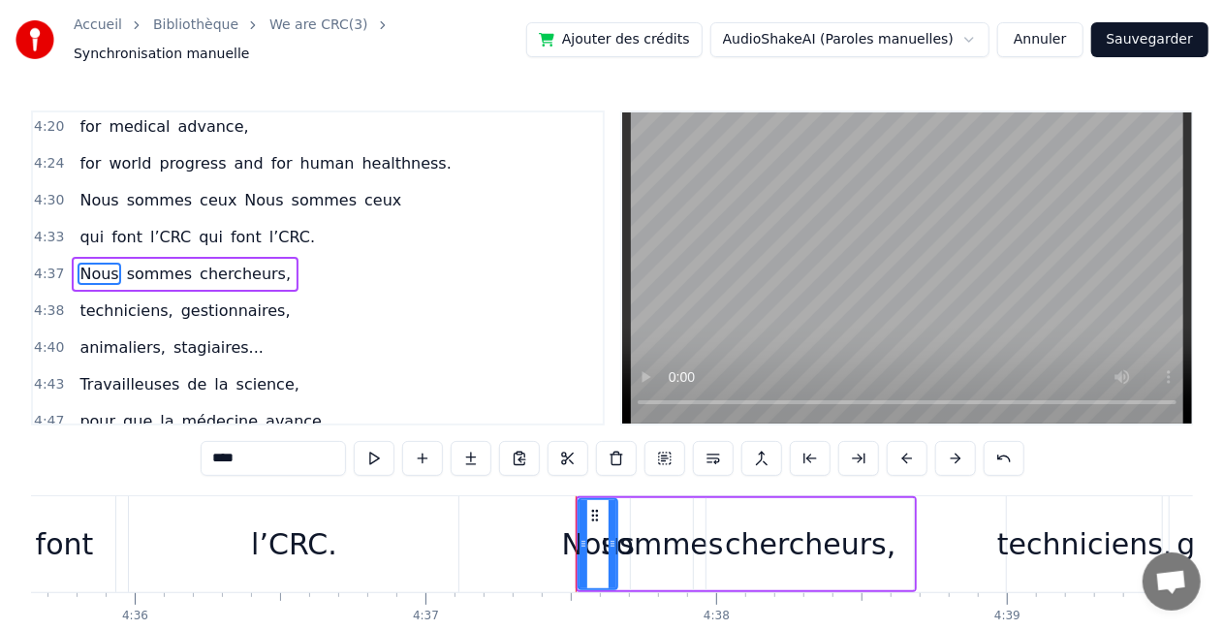
scroll to position [2612, 0]
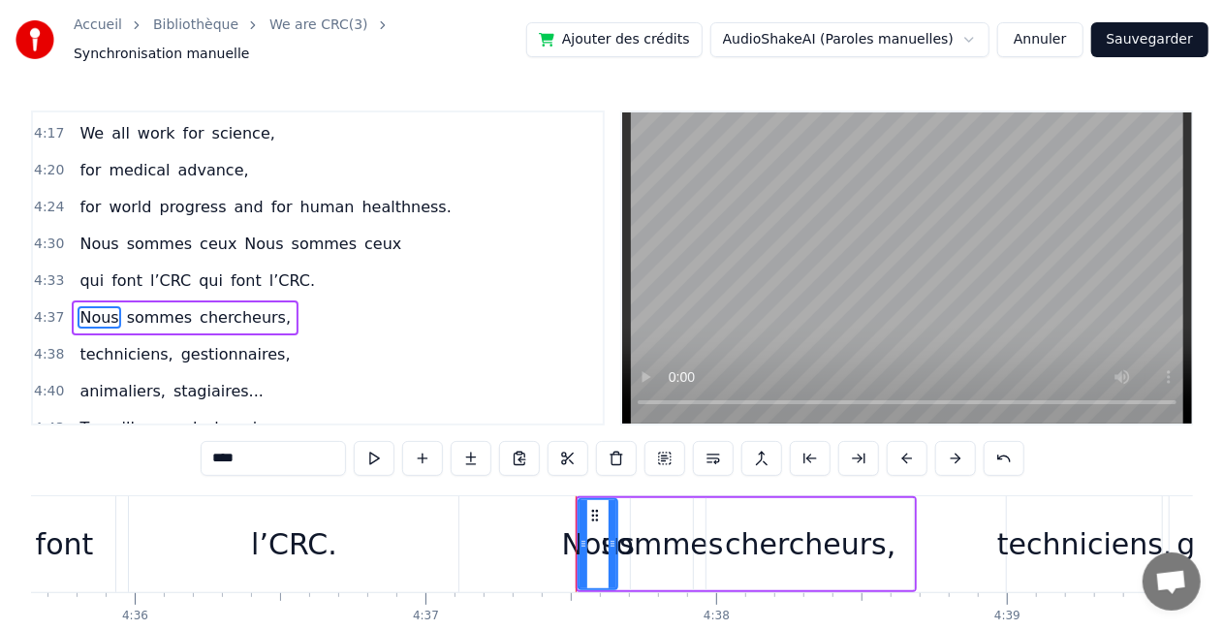
click at [197, 269] on span "qui" at bounding box center [211, 280] width 28 height 22
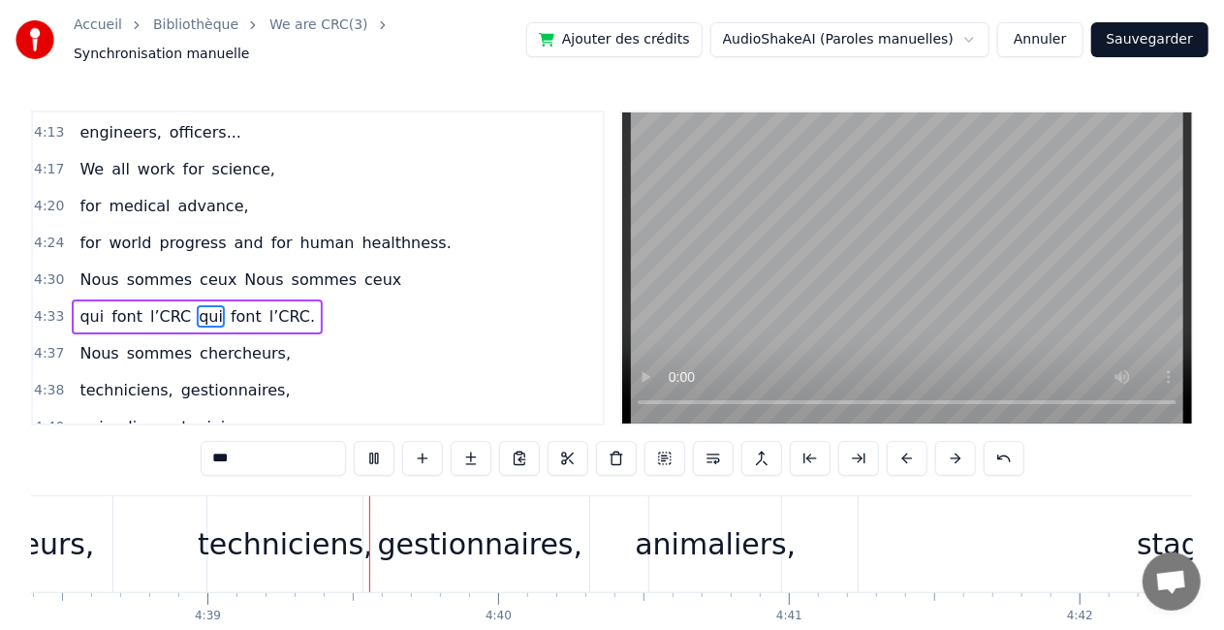
scroll to position [0, 80961]
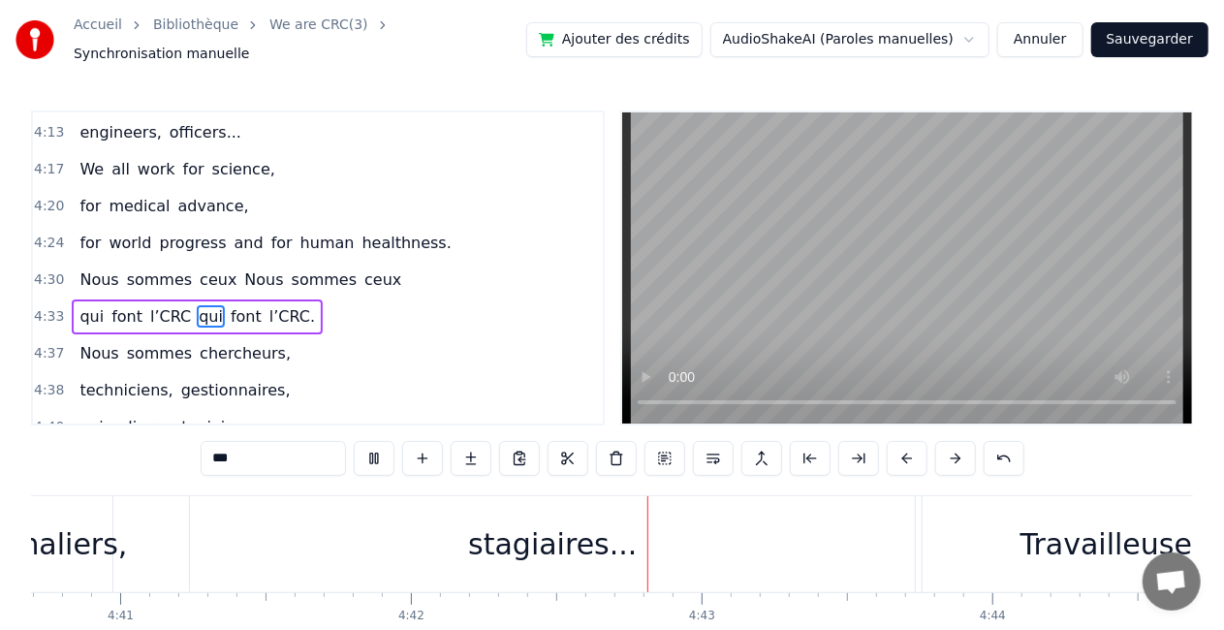
click at [258, 379] on span "gestionnaires," at bounding box center [235, 390] width 113 height 23
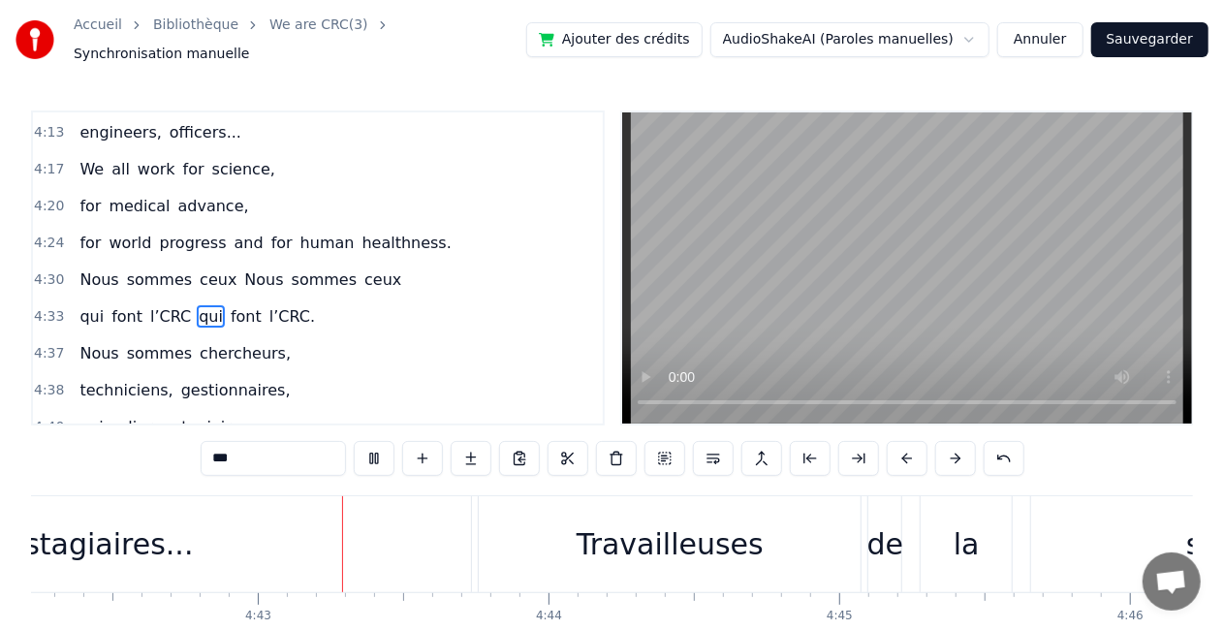
scroll to position [0, 82051]
click at [249, 379] on span "gestionnaires," at bounding box center [235, 390] width 113 height 22
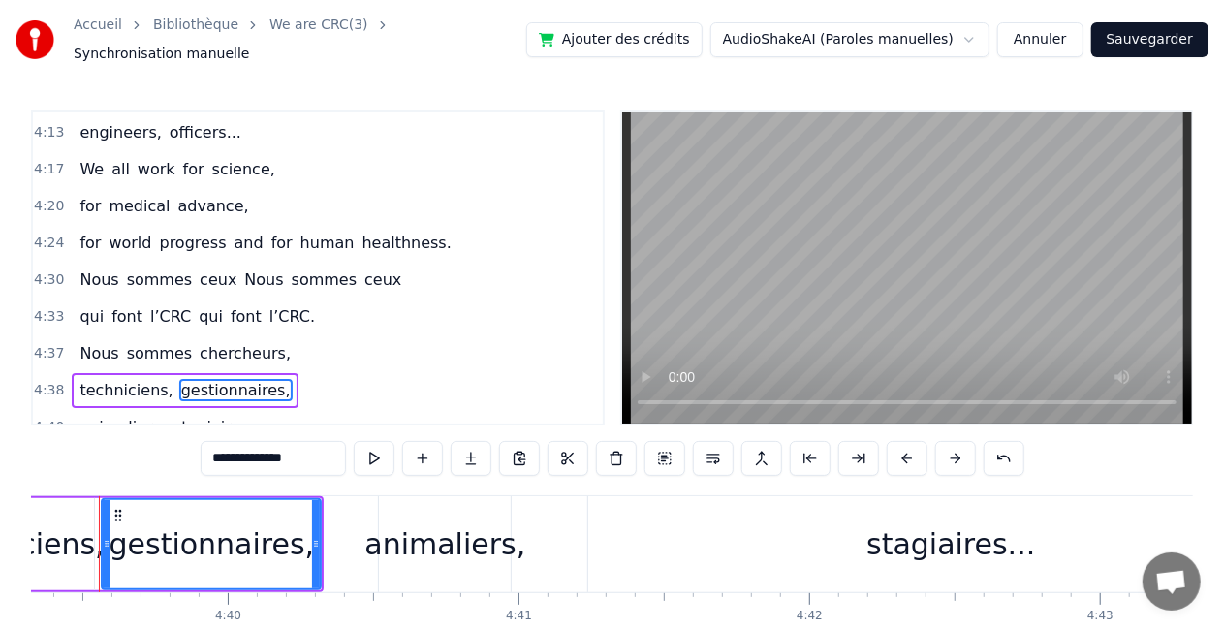
scroll to position [0, 81178]
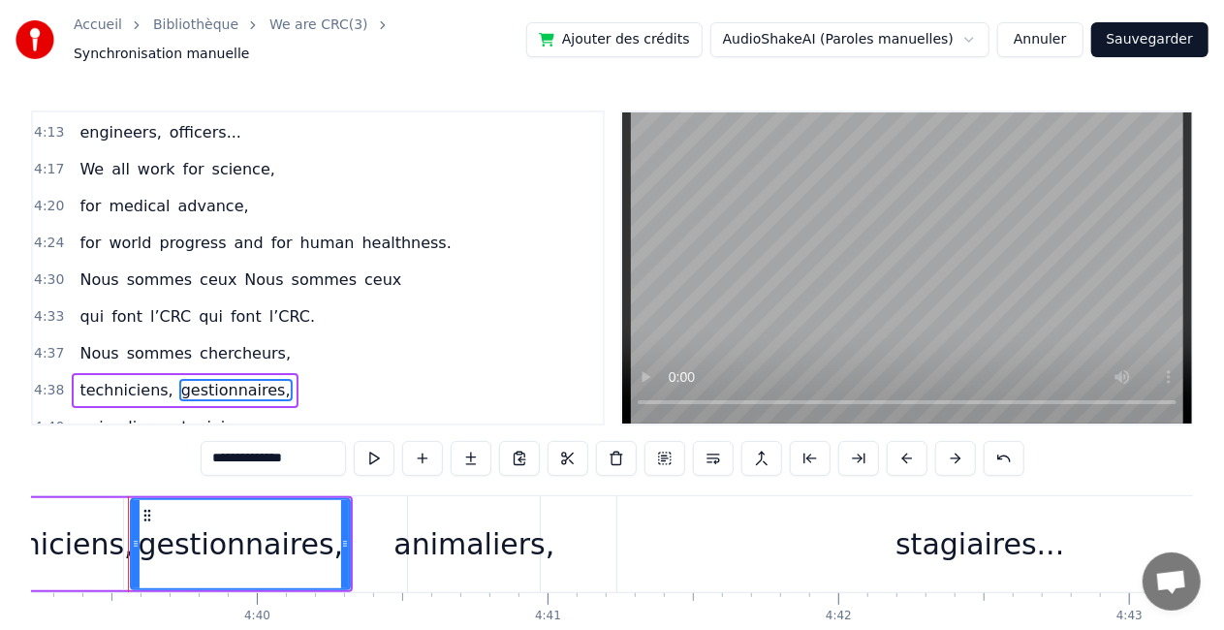
click at [326, 444] on input "**********" at bounding box center [273, 458] width 145 height 35
click at [91, 268] on span "Nous" at bounding box center [99, 279] width 43 height 22
type input "****"
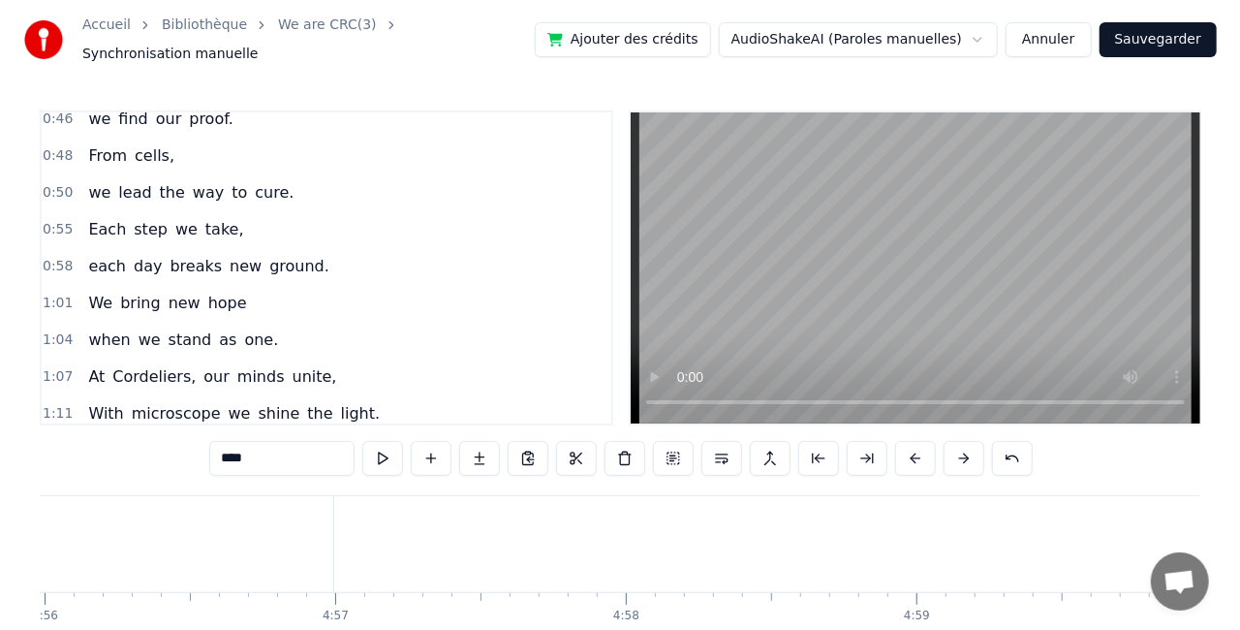
scroll to position [0, 0]
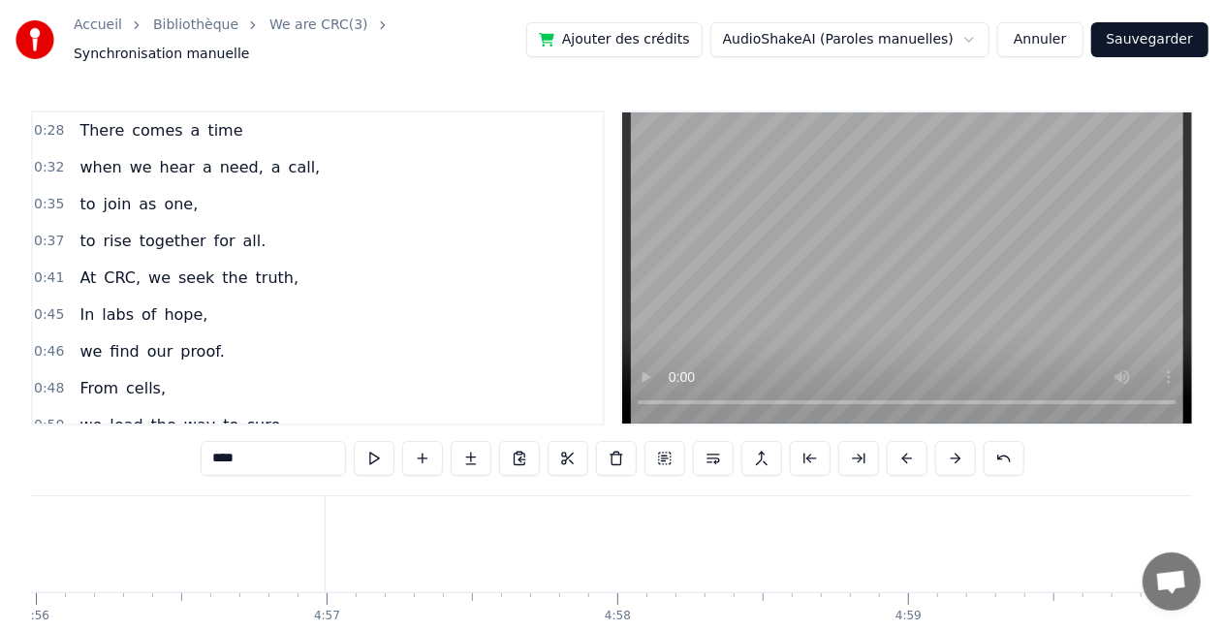
click at [1169, 37] on button "Sauvegarder" at bounding box center [1149, 39] width 117 height 35
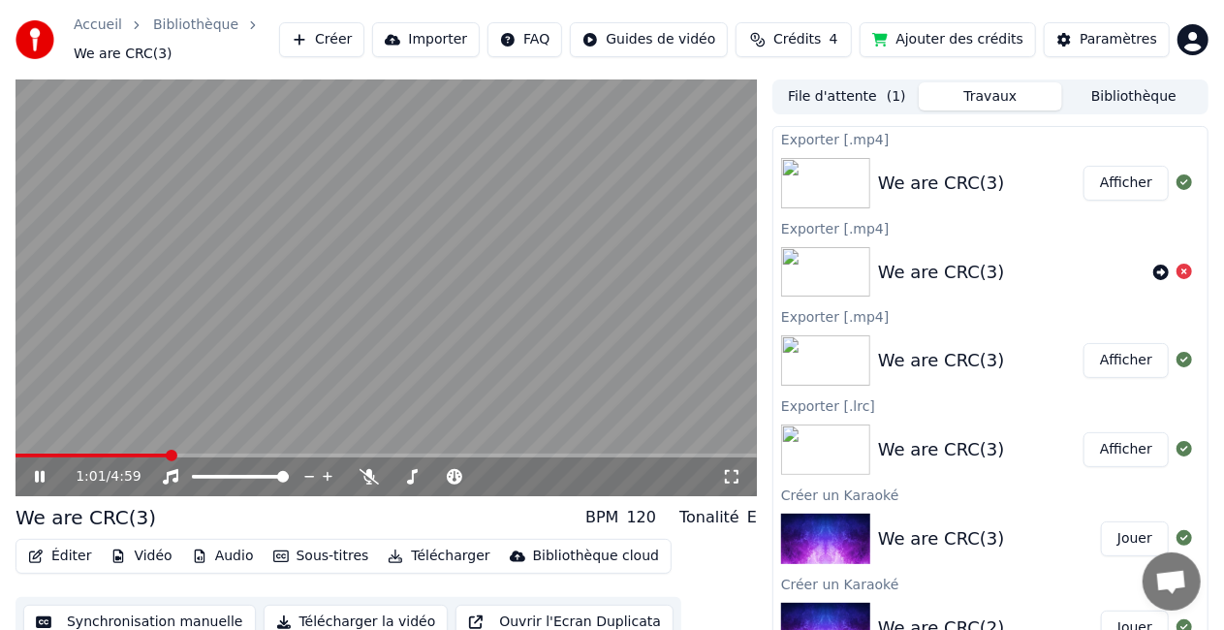
click at [355, 355] on video at bounding box center [386, 287] width 741 height 417
drag, startPoint x: 172, startPoint y: 461, endPoint x: 30, endPoint y: 434, distance: 145.0
click at [30, 434] on div "1:02 / 4:59" at bounding box center [386, 287] width 741 height 417
click at [20, 454] on span at bounding box center [18, 456] width 5 height 4
click at [43, 477] on icon at bounding box center [40, 477] width 10 height 12
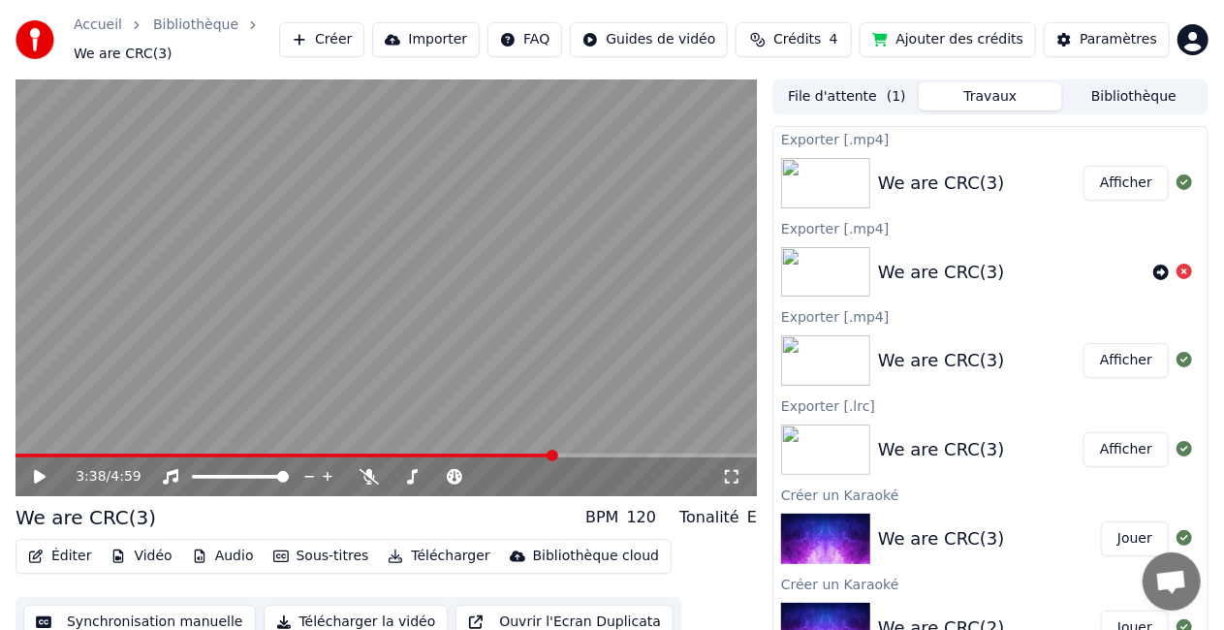
click at [33, 458] on div "3:38 / 4:59" at bounding box center [386, 476] width 741 height 39
click at [27, 455] on span at bounding box center [22, 456] width 13 height 4
click at [37, 483] on icon at bounding box center [40, 477] width 12 height 14
click at [30, 455] on span at bounding box center [36, 456] width 12 height 12
click at [16, 455] on span at bounding box center [22, 456] width 12 height 12
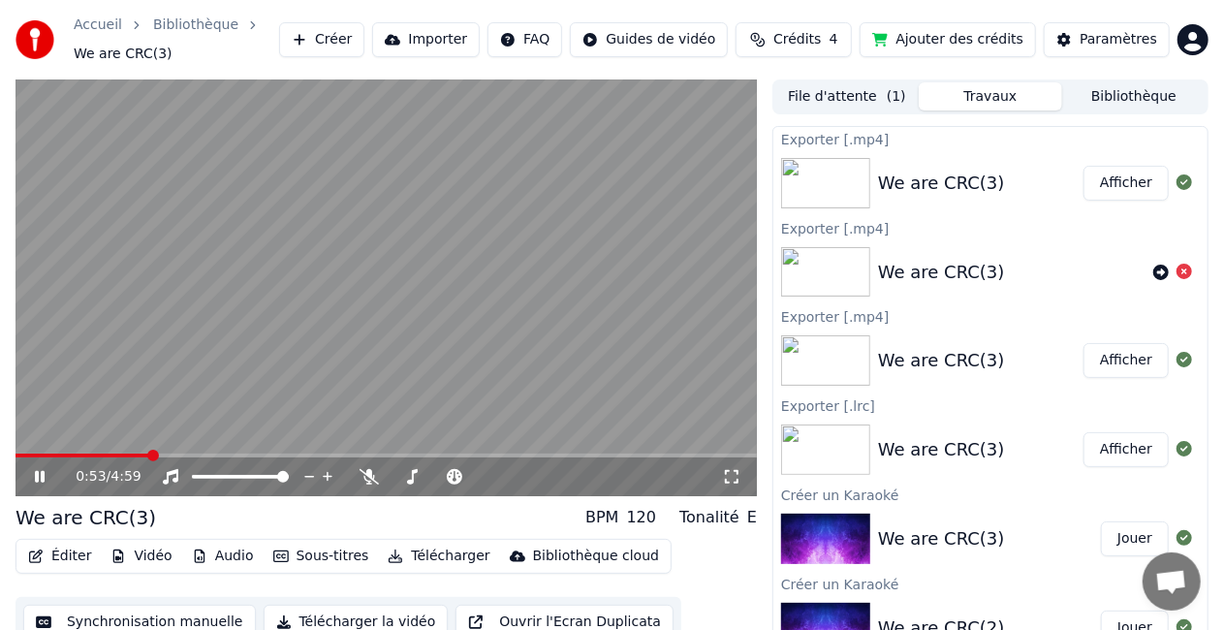
click at [46, 471] on icon at bounding box center [53, 477] width 45 height 16
click at [39, 477] on icon at bounding box center [40, 477] width 12 height 14
click at [39, 477] on icon at bounding box center [53, 477] width 45 height 16
click at [72, 456] on span at bounding box center [78, 456] width 12 height 12
click at [42, 475] on icon at bounding box center [40, 477] width 12 height 14
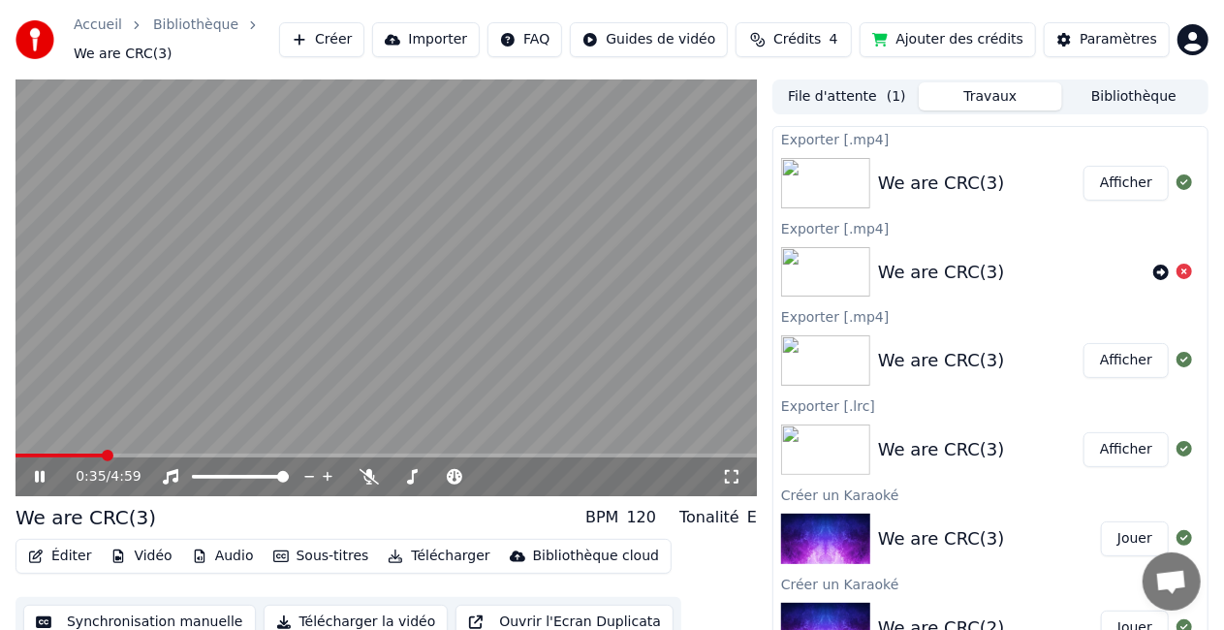
click at [80, 459] on div "0:35 / 4:59" at bounding box center [386, 476] width 741 height 39
click at [81, 452] on video at bounding box center [386, 287] width 741 height 417
click at [81, 459] on div "0:36 / 4:59" at bounding box center [386, 476] width 741 height 39
click at [81, 458] on div "0:36 / 4:59" at bounding box center [386, 476] width 741 height 39
click at [77, 459] on span at bounding box center [83, 456] width 12 height 12
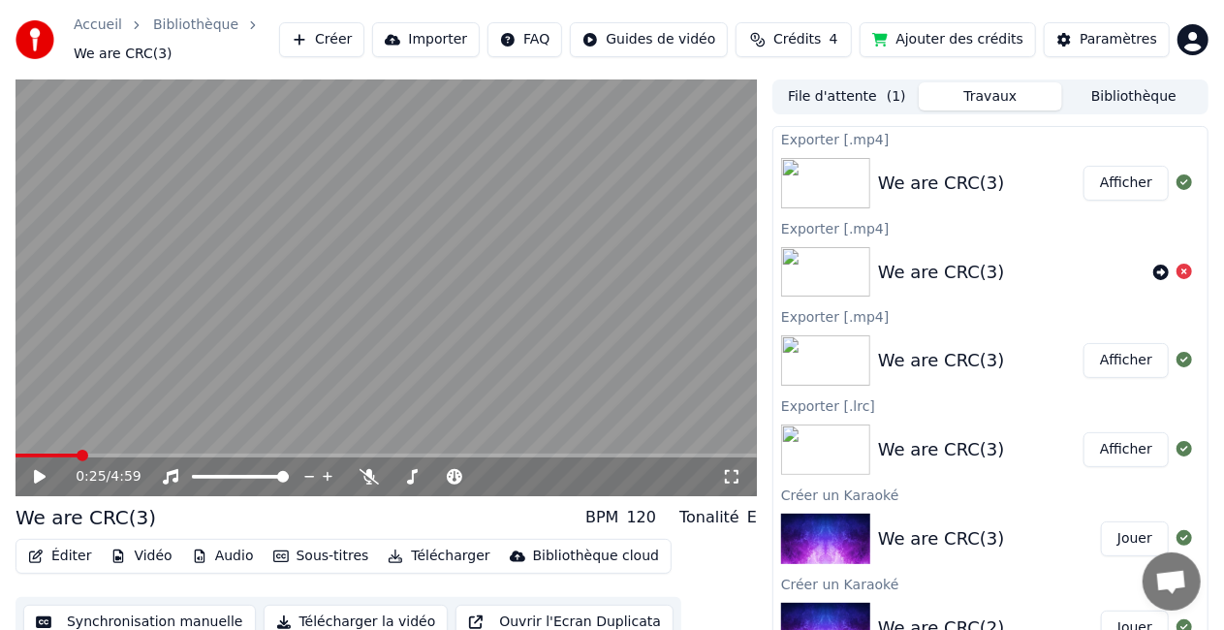
click at [47, 477] on icon at bounding box center [53, 477] width 45 height 16
click at [384, 333] on video at bounding box center [386, 287] width 741 height 417
click at [43, 477] on icon at bounding box center [40, 477] width 12 height 14
click at [46, 480] on icon at bounding box center [53, 477] width 45 height 16
click at [47, 475] on icon at bounding box center [53, 477] width 45 height 16
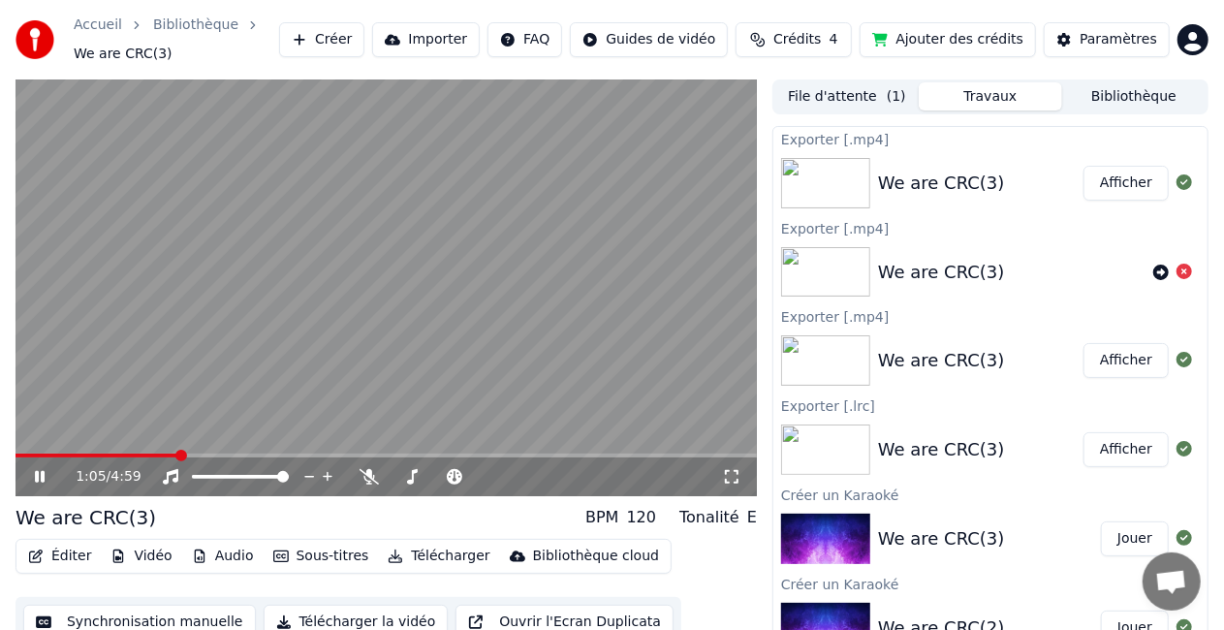
click at [41, 472] on icon at bounding box center [53, 477] width 45 height 16
click at [32, 479] on icon at bounding box center [53, 477] width 45 height 16
click at [39, 479] on icon at bounding box center [40, 477] width 10 height 12
click at [44, 473] on icon at bounding box center [53, 477] width 45 height 16
click at [469, 267] on video at bounding box center [386, 287] width 741 height 417
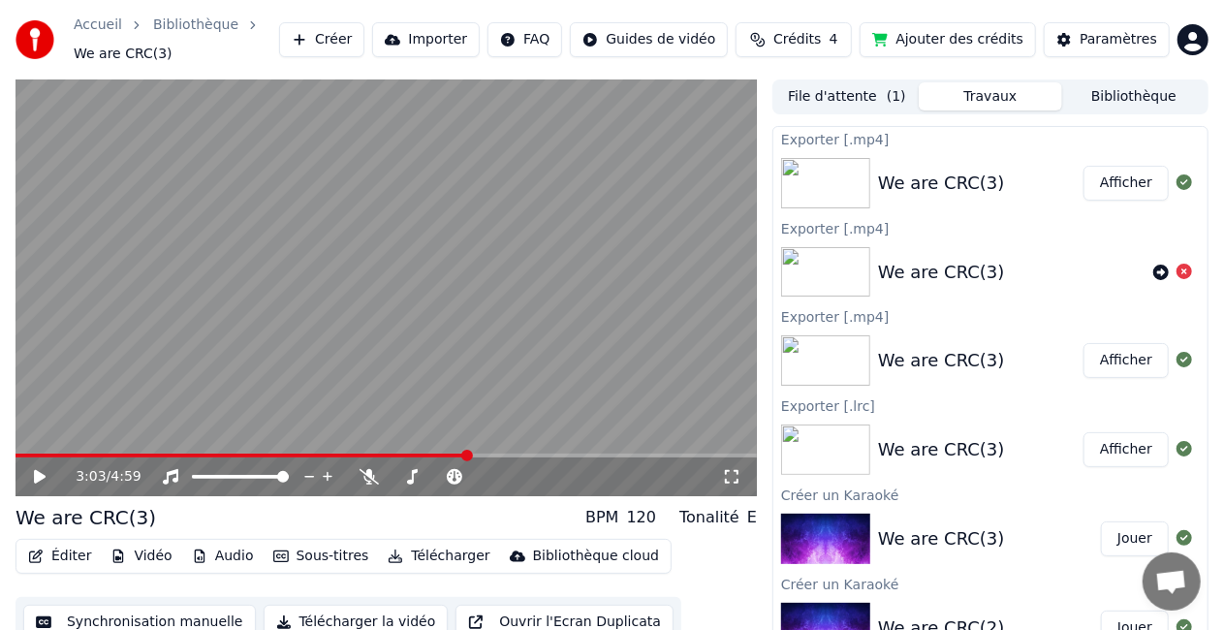
click at [31, 483] on icon at bounding box center [53, 477] width 45 height 16
click at [599, 161] on video at bounding box center [386, 287] width 741 height 417
click at [43, 476] on icon at bounding box center [40, 477] width 12 height 14
click at [450, 44] on button "Importer" at bounding box center [426, 39] width 108 height 35
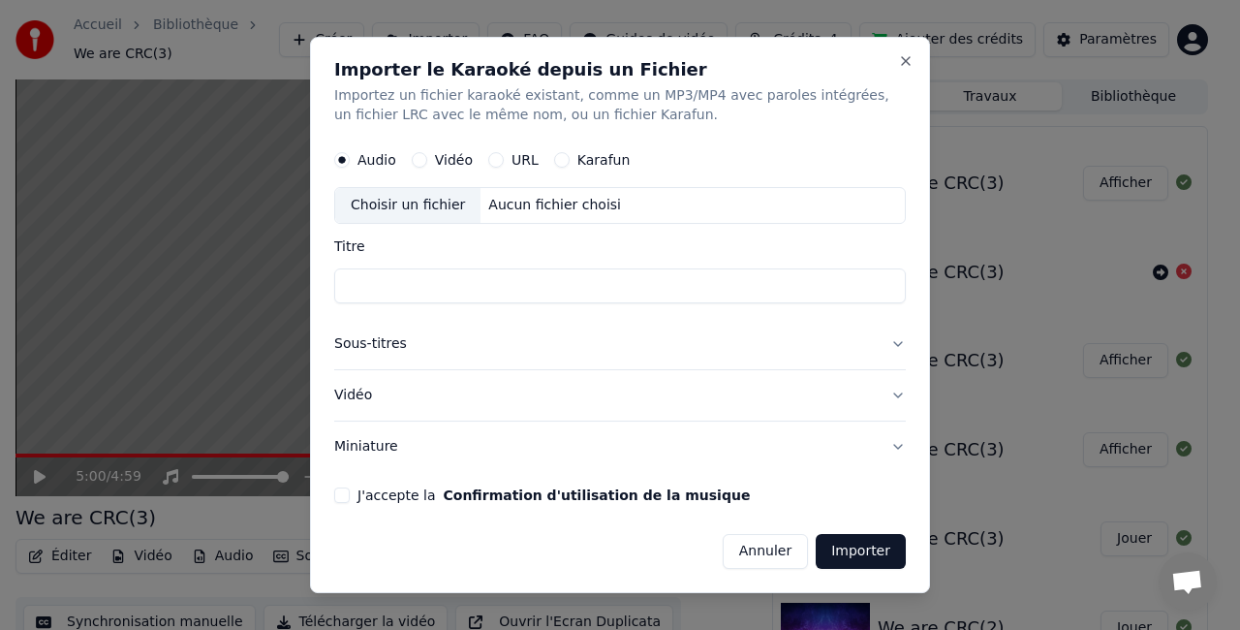
click at [509, 344] on button "Sous-titres" at bounding box center [620, 344] width 572 height 50
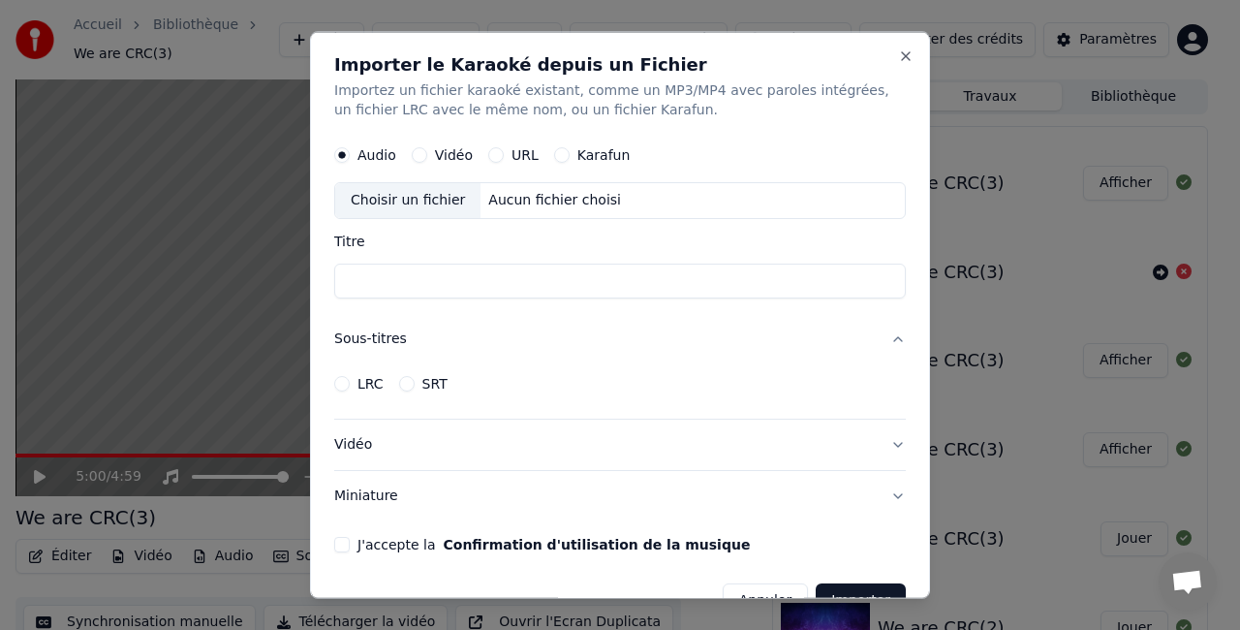
click at [423, 153] on button "Vidéo" at bounding box center [420, 154] width 16 height 16
click at [479, 277] on input "Titre" at bounding box center [620, 280] width 572 height 35
type input "**********"
click at [898, 50] on button "Close" at bounding box center [906, 56] width 16 height 16
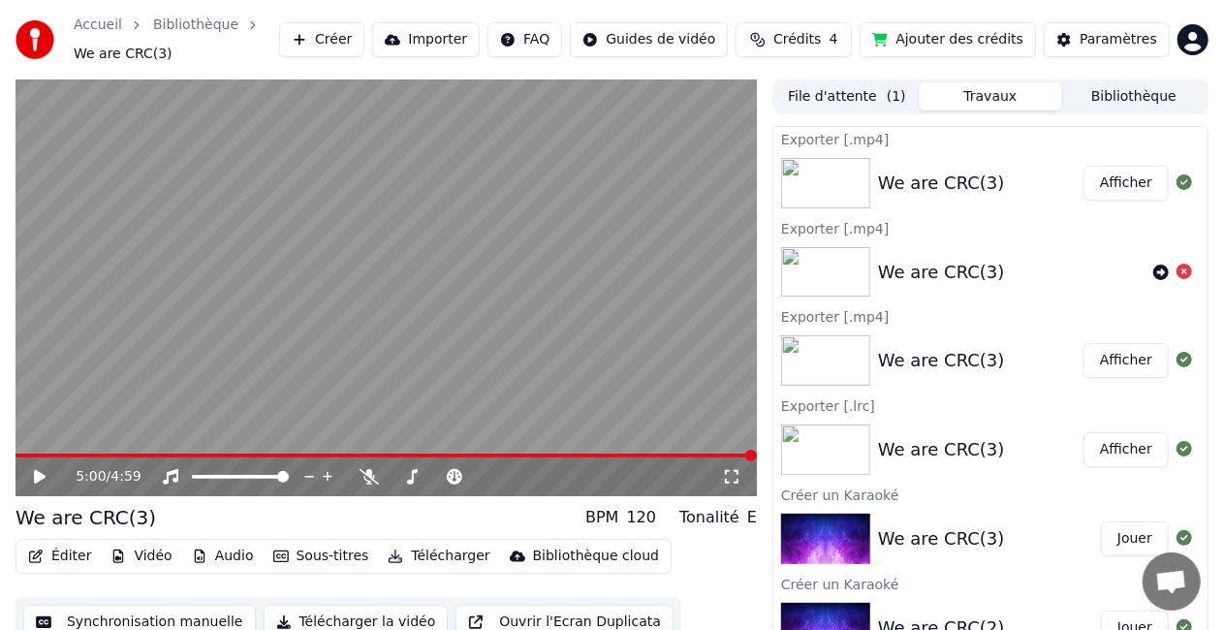
click at [364, 41] on button "Créer" at bounding box center [321, 39] width 85 height 35
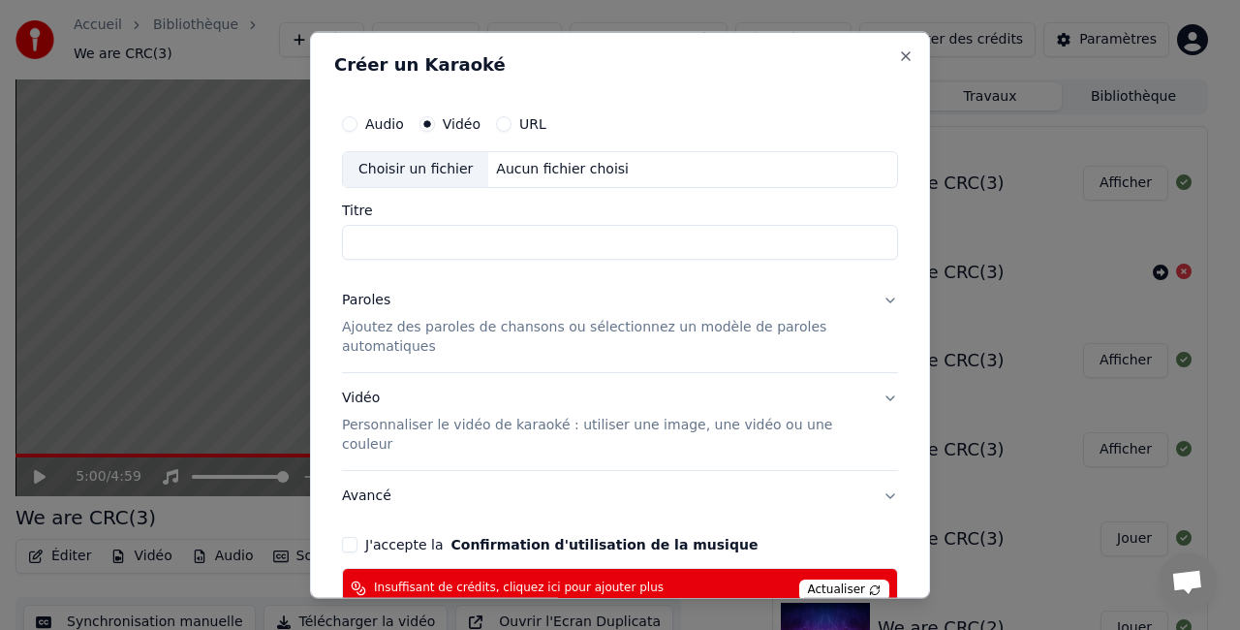
click at [836, 579] on span "Actualiser" at bounding box center [845, 589] width 91 height 21
click at [898, 51] on button "Close" at bounding box center [906, 56] width 16 height 16
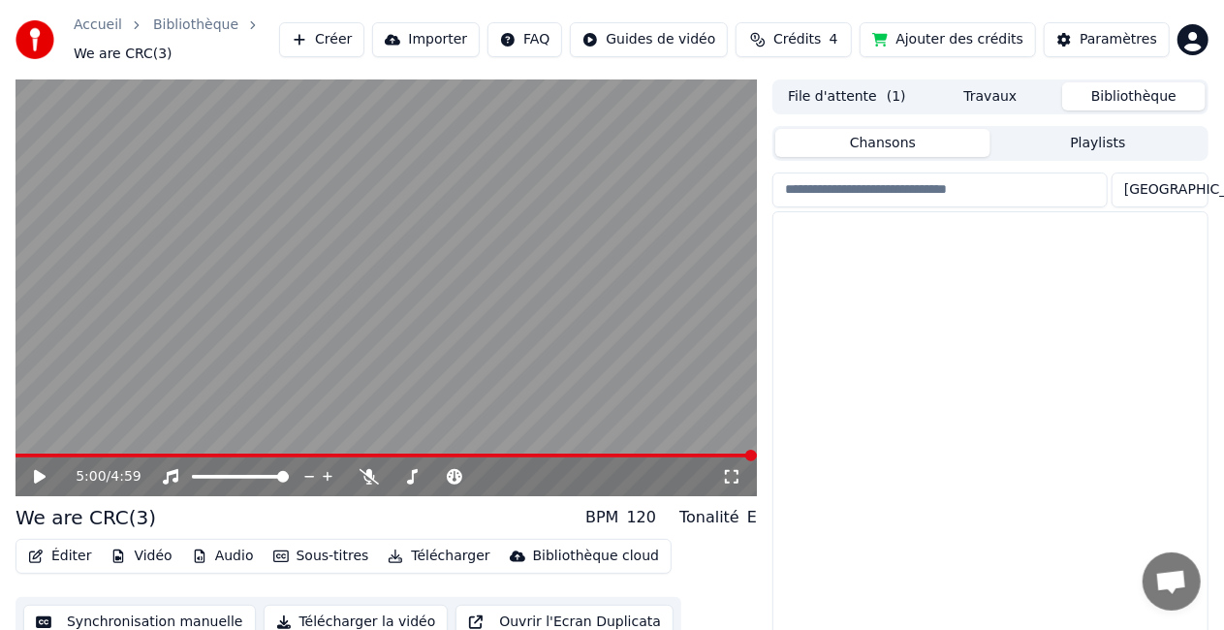
click at [1120, 89] on button "Bibliothèque" at bounding box center [1133, 96] width 143 height 28
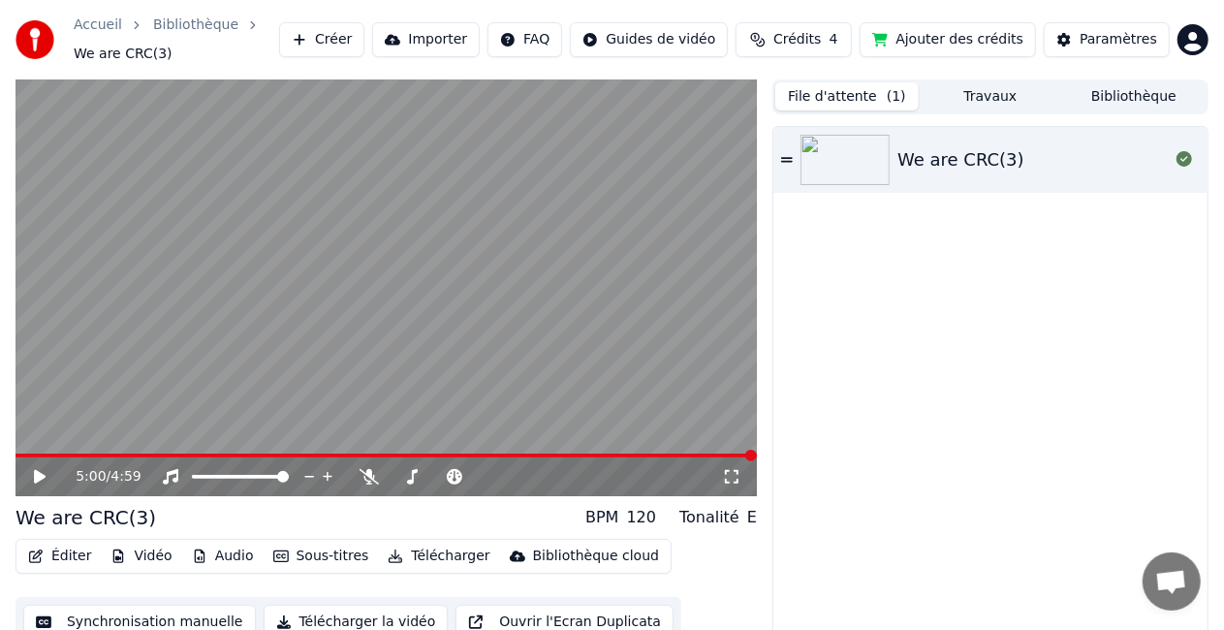
click at [825, 97] on button "File d'attente ( 1 )" at bounding box center [846, 96] width 143 height 28
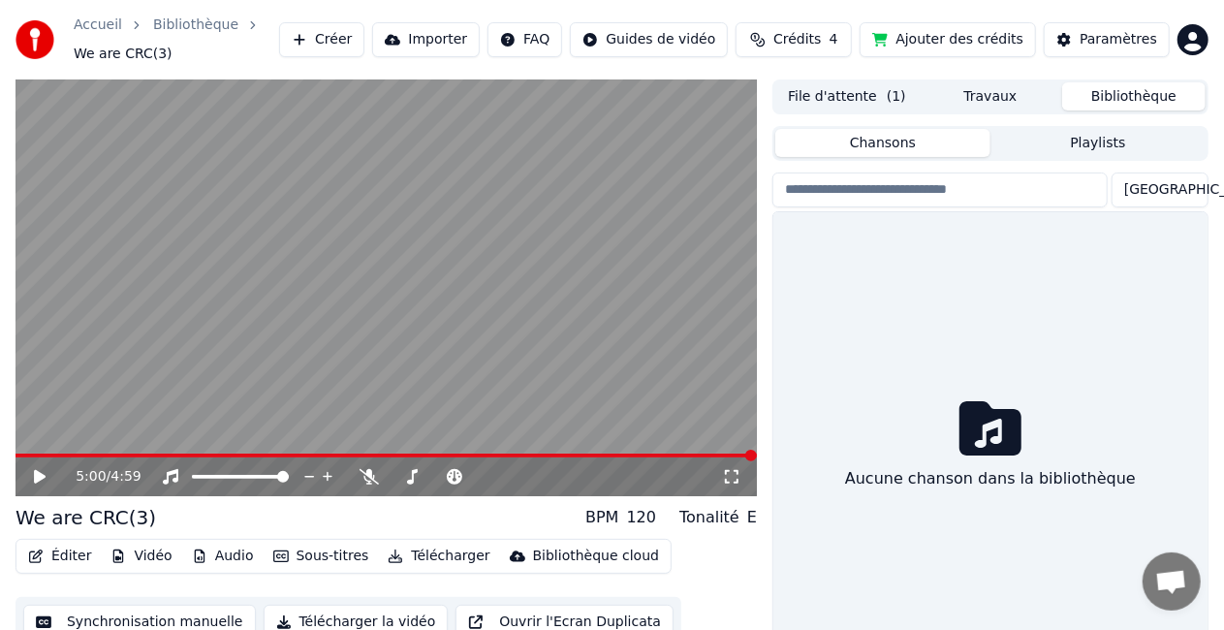
click at [1102, 105] on button "Bibliothèque" at bounding box center [1133, 96] width 143 height 28
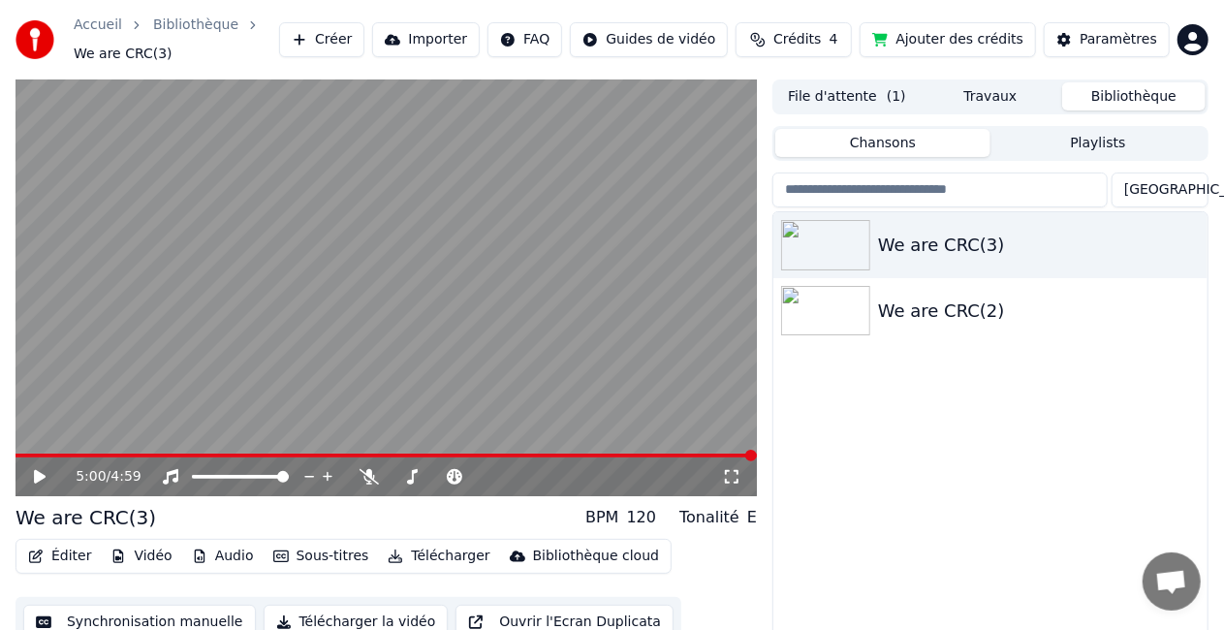
click at [60, 554] on button "Éditer" at bounding box center [59, 556] width 78 height 27
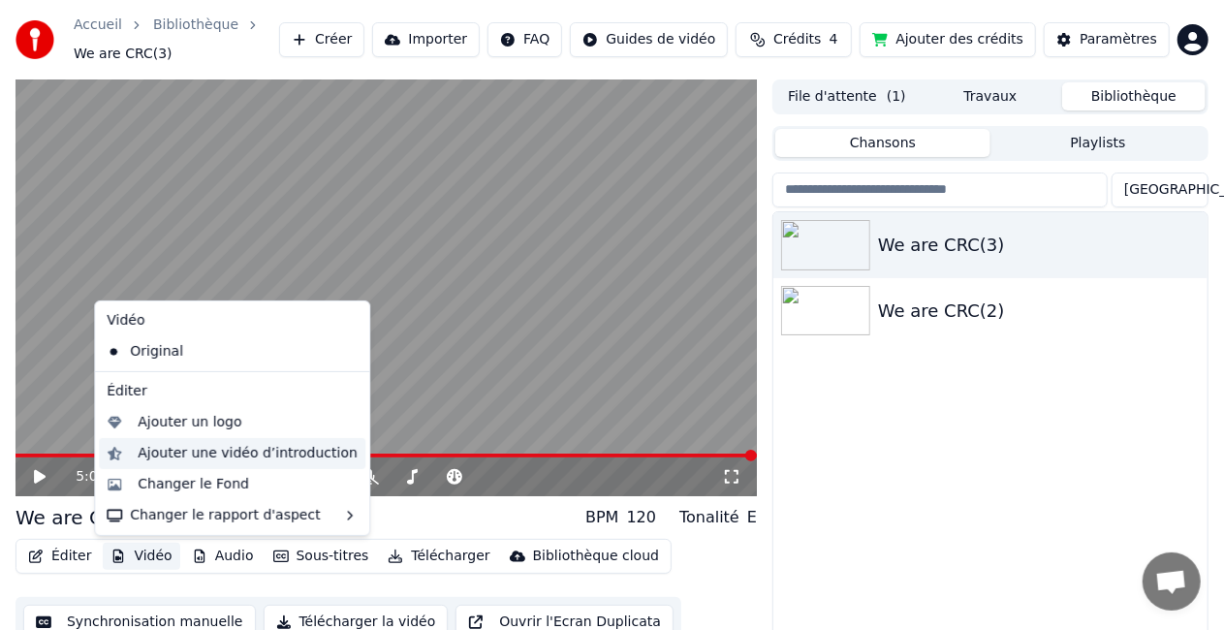
click at [199, 452] on div "Ajouter une vidéo d’introduction" at bounding box center [248, 453] width 220 height 19
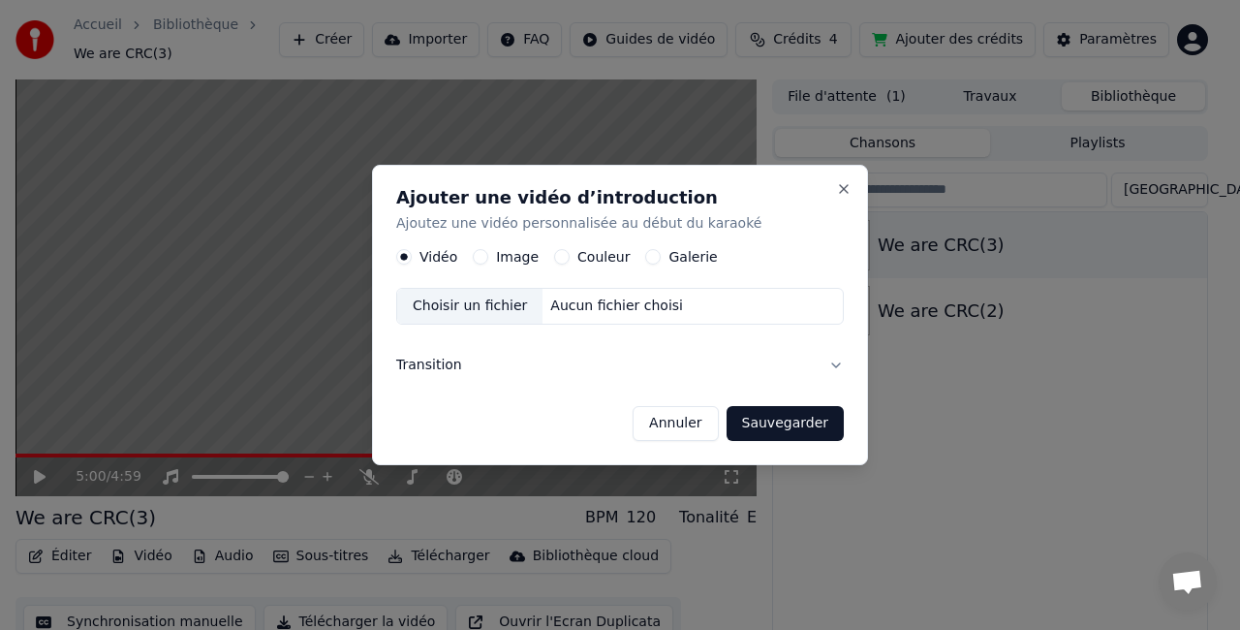
click at [833, 364] on button "Transition" at bounding box center [620, 365] width 448 height 50
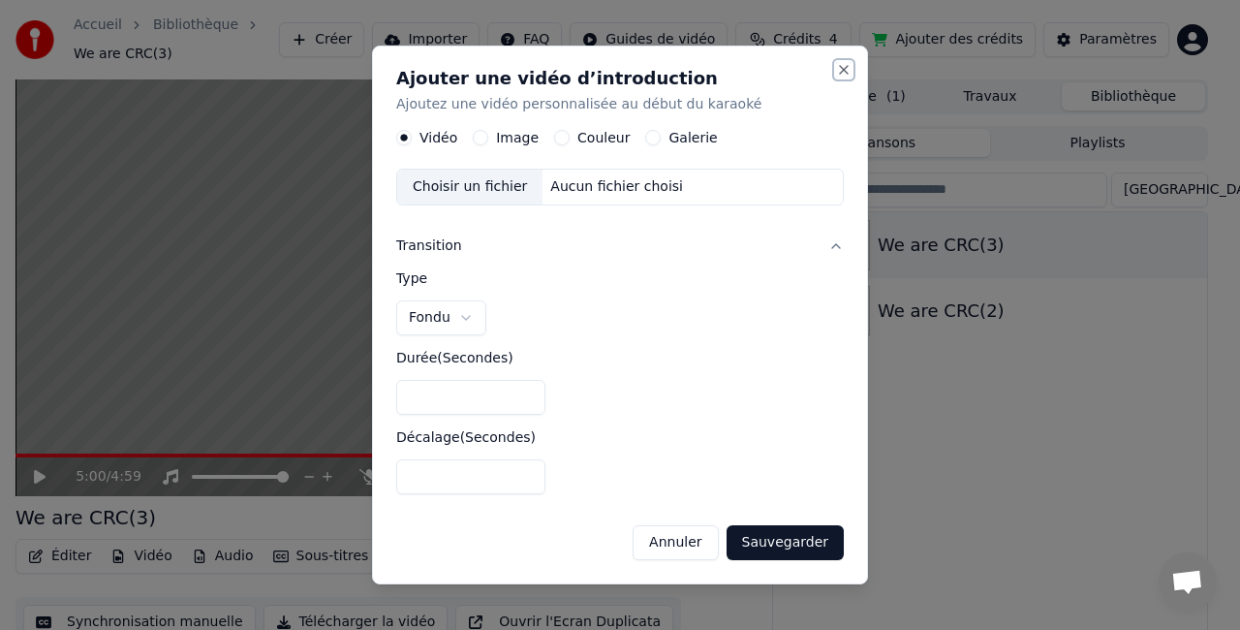
click at [848, 70] on button "Close" at bounding box center [844, 70] width 16 height 16
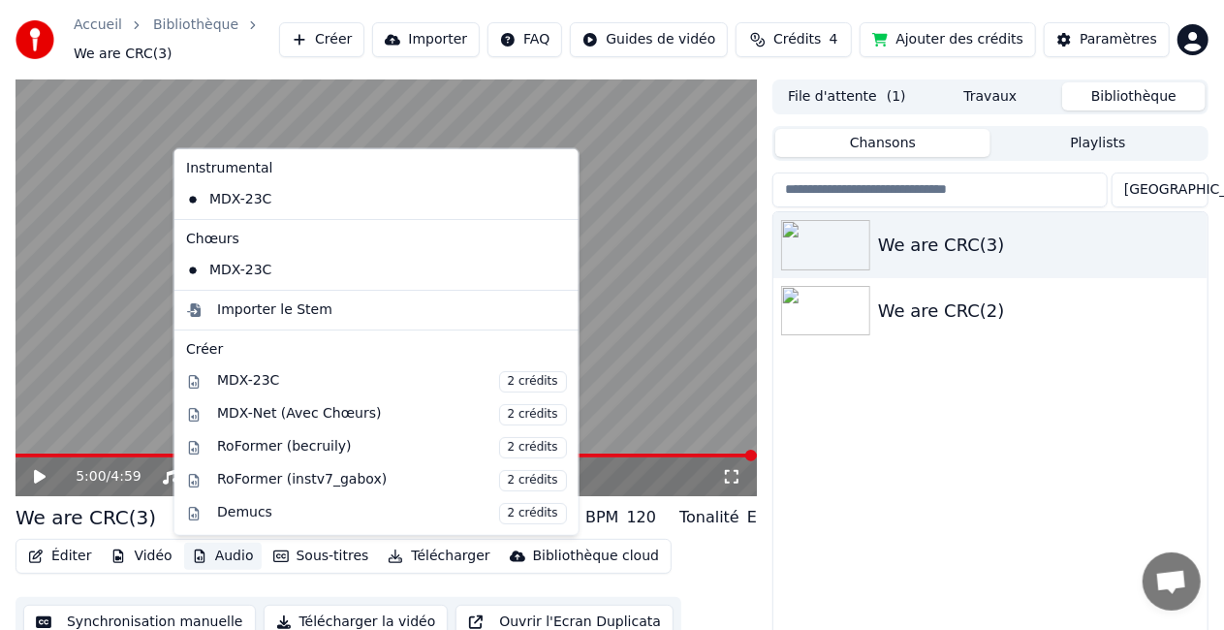
click at [209, 556] on button "Audio" at bounding box center [223, 556] width 78 height 27
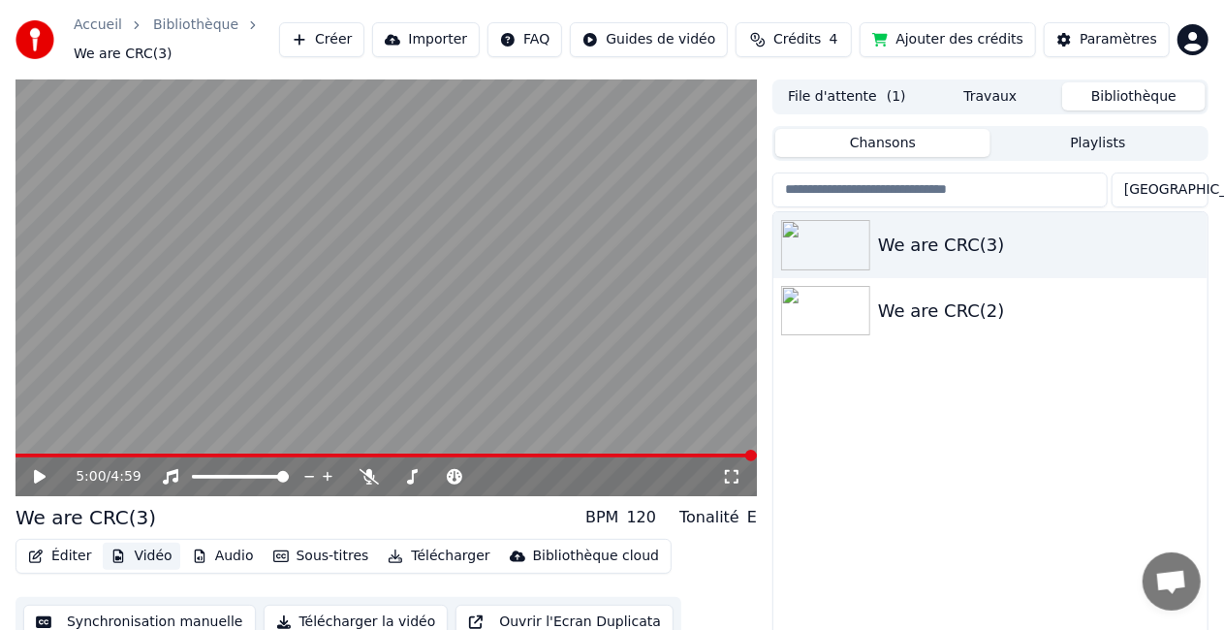
click at [163, 554] on button "Vidéo" at bounding box center [141, 556] width 77 height 27
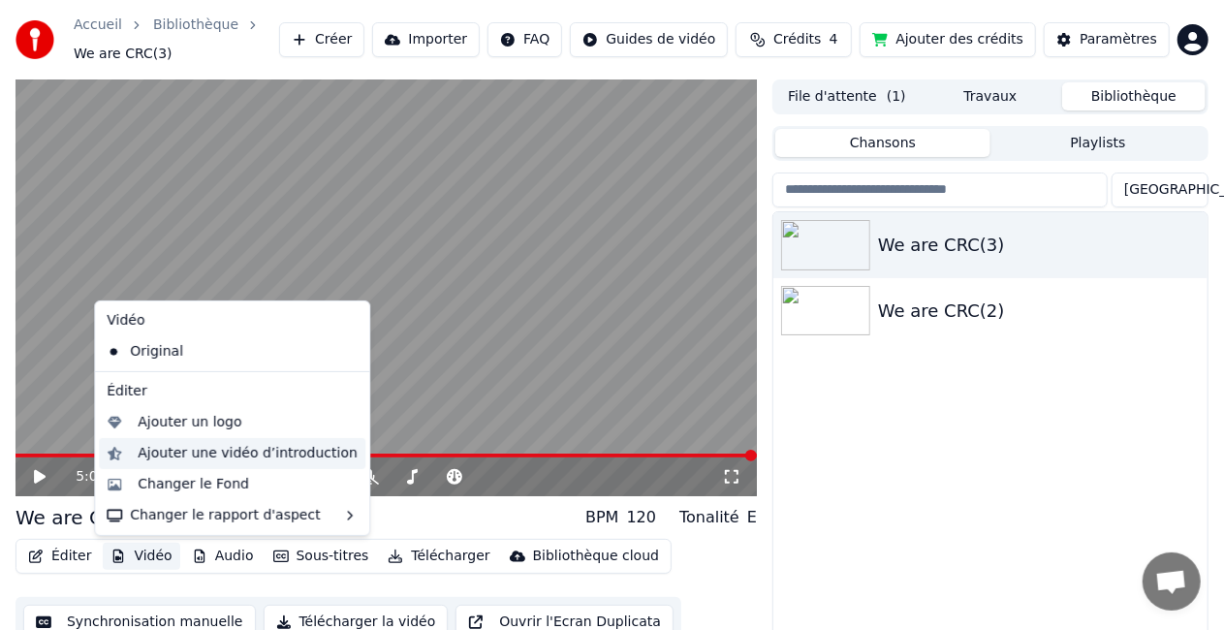
click at [226, 457] on div "Ajouter une vidéo d’introduction" at bounding box center [248, 453] width 220 height 19
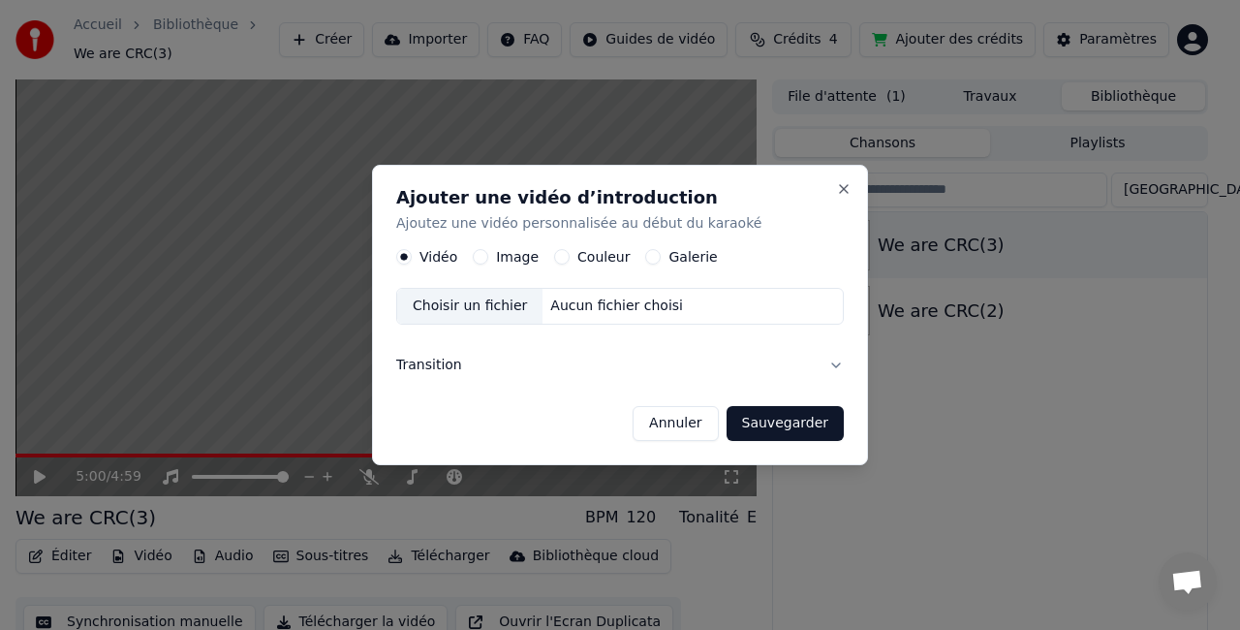
click at [644, 372] on button "Transition" at bounding box center [620, 365] width 448 height 50
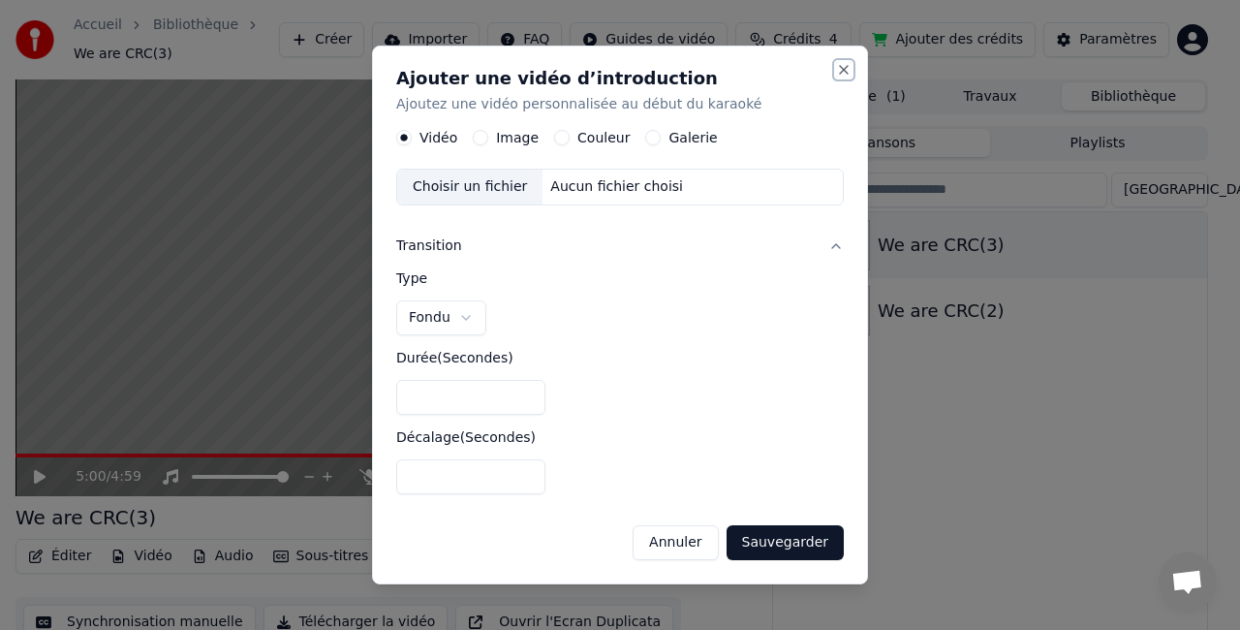
click at [843, 70] on button "Close" at bounding box center [844, 70] width 16 height 16
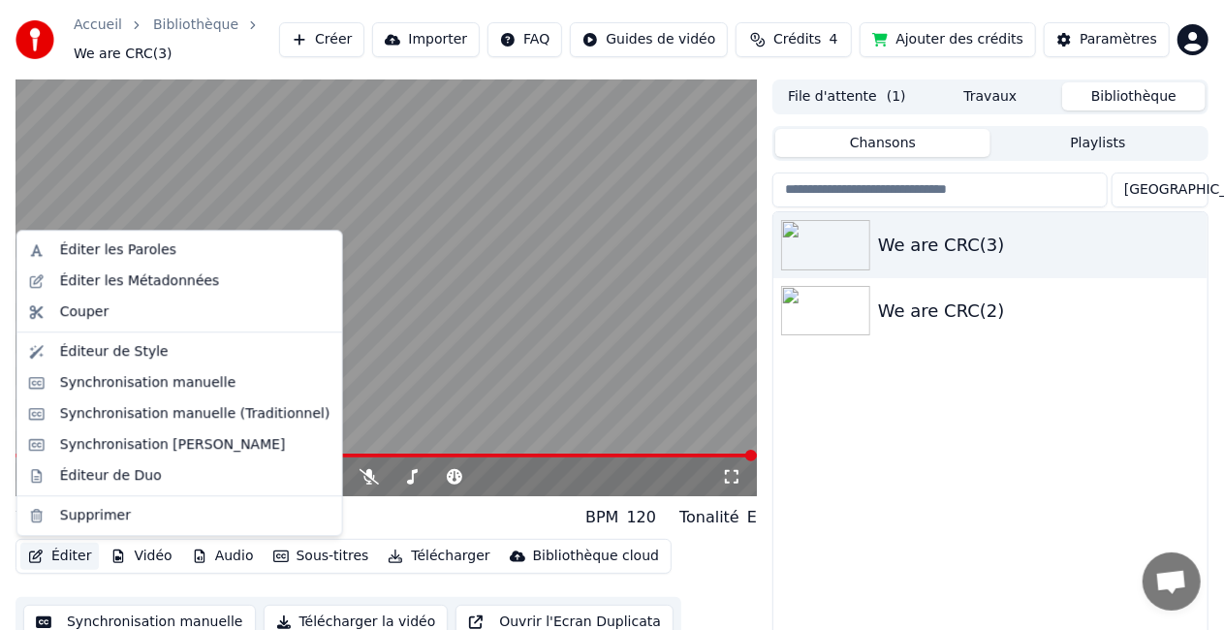
click at [67, 560] on button "Éditer" at bounding box center [59, 556] width 78 height 27
click at [225, 358] on div "Éditeur de Style" at bounding box center [195, 351] width 270 height 19
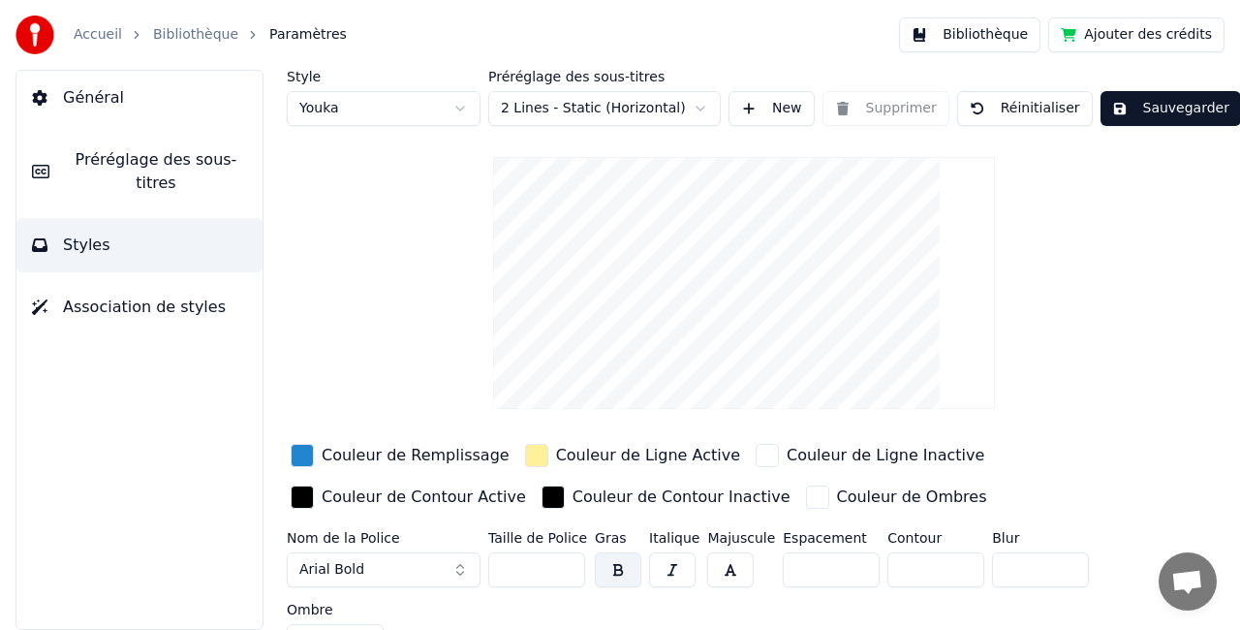
click at [95, 38] on link "Accueil" at bounding box center [98, 34] width 48 height 19
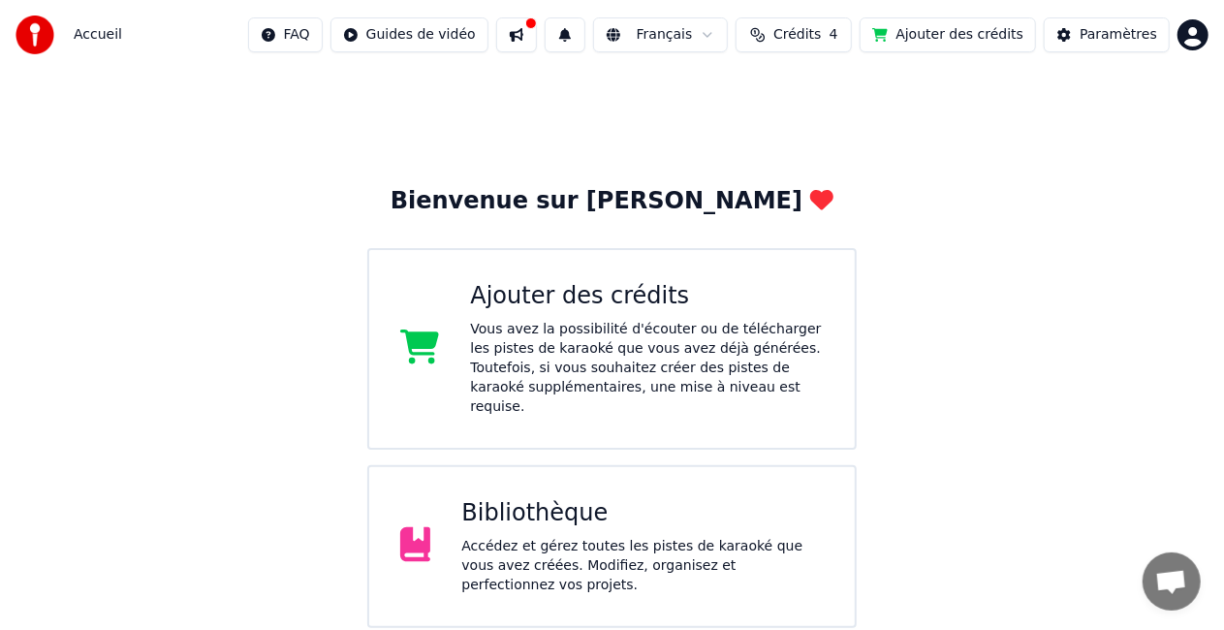
click at [744, 499] on div "Bibliothèque" at bounding box center [642, 513] width 362 height 31
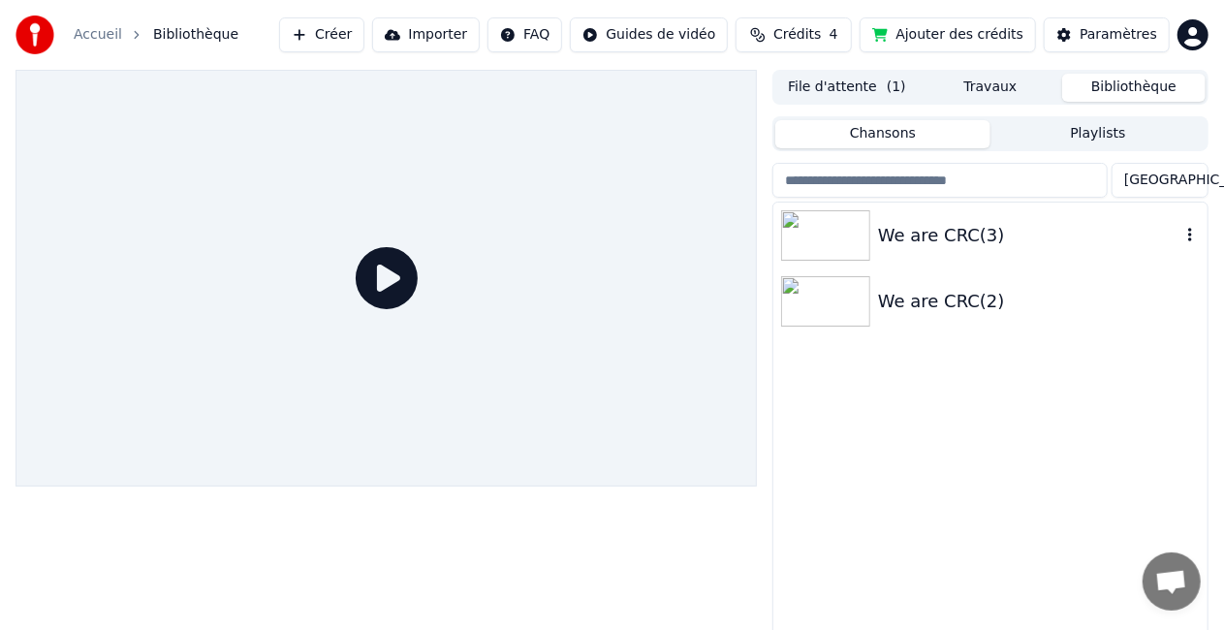
click at [969, 245] on div "We are CRC(3)" at bounding box center [1029, 235] width 302 height 27
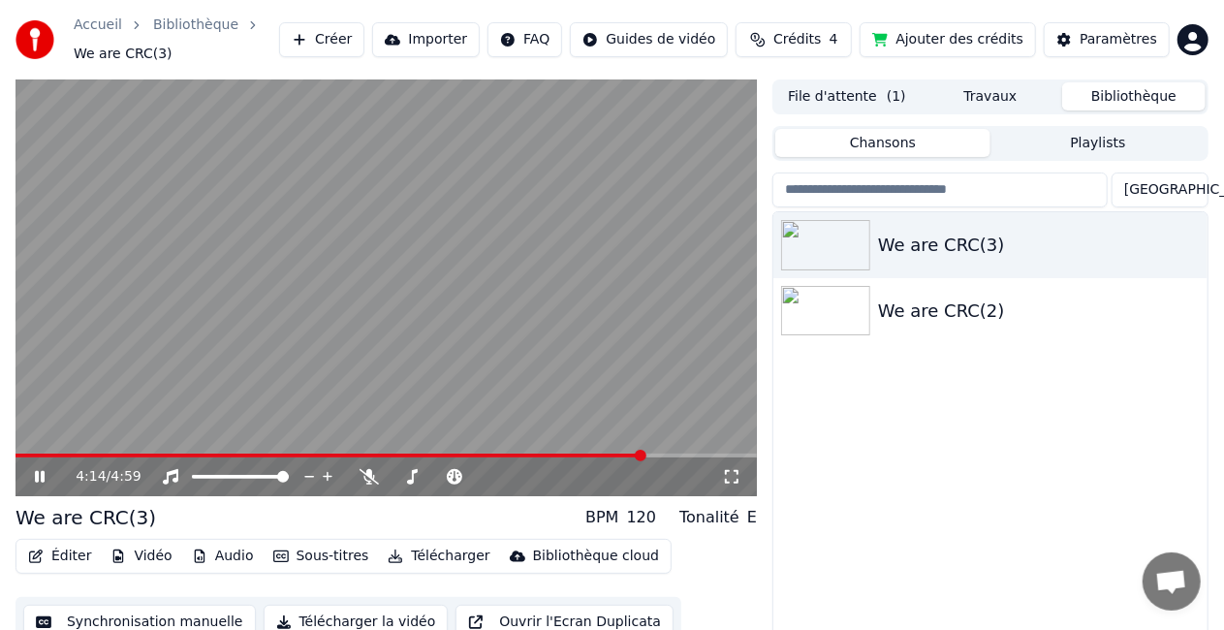
click at [29, 452] on video at bounding box center [386, 287] width 741 height 417
click at [20, 455] on span at bounding box center [18, 456] width 5 height 4
click at [16, 452] on span at bounding box center [22, 456] width 12 height 12
click at [43, 479] on icon at bounding box center [40, 477] width 12 height 14
click at [27, 457] on div "2:59 / 4:59" at bounding box center [386, 476] width 741 height 39
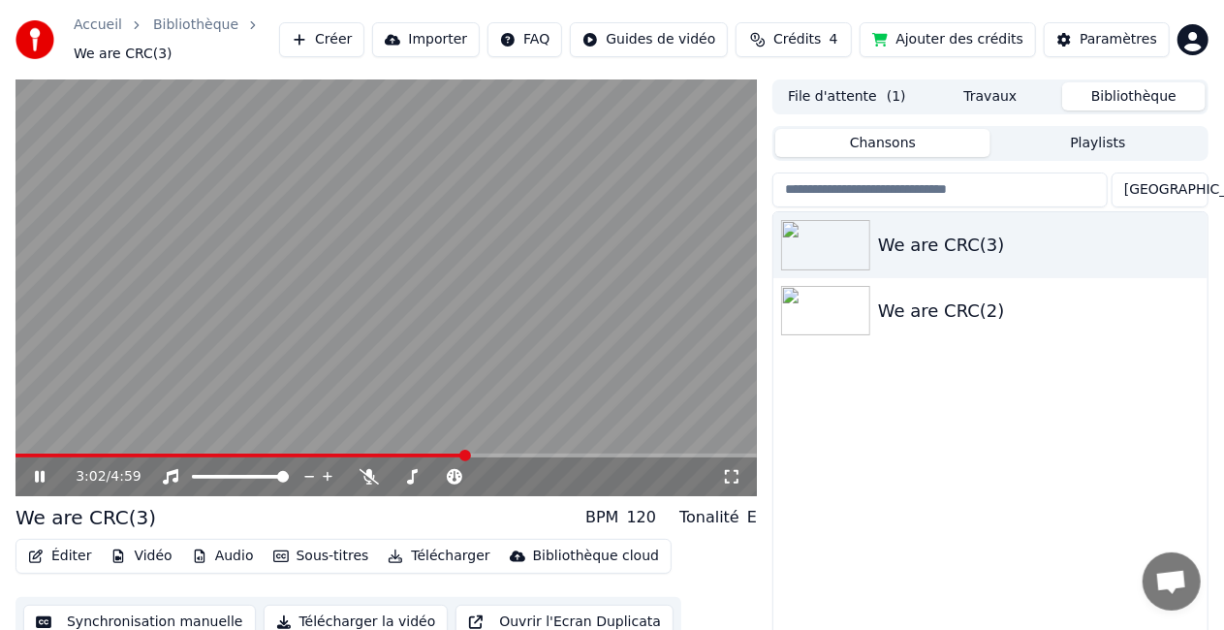
click at [27, 454] on span at bounding box center [241, 456] width 451 height 4
click at [31, 452] on span at bounding box center [37, 456] width 12 height 12
click at [16, 455] on span at bounding box center [22, 456] width 12 height 12
click at [37, 481] on icon at bounding box center [40, 477] width 10 height 12
click at [364, 40] on button "Créer" at bounding box center [321, 39] width 85 height 35
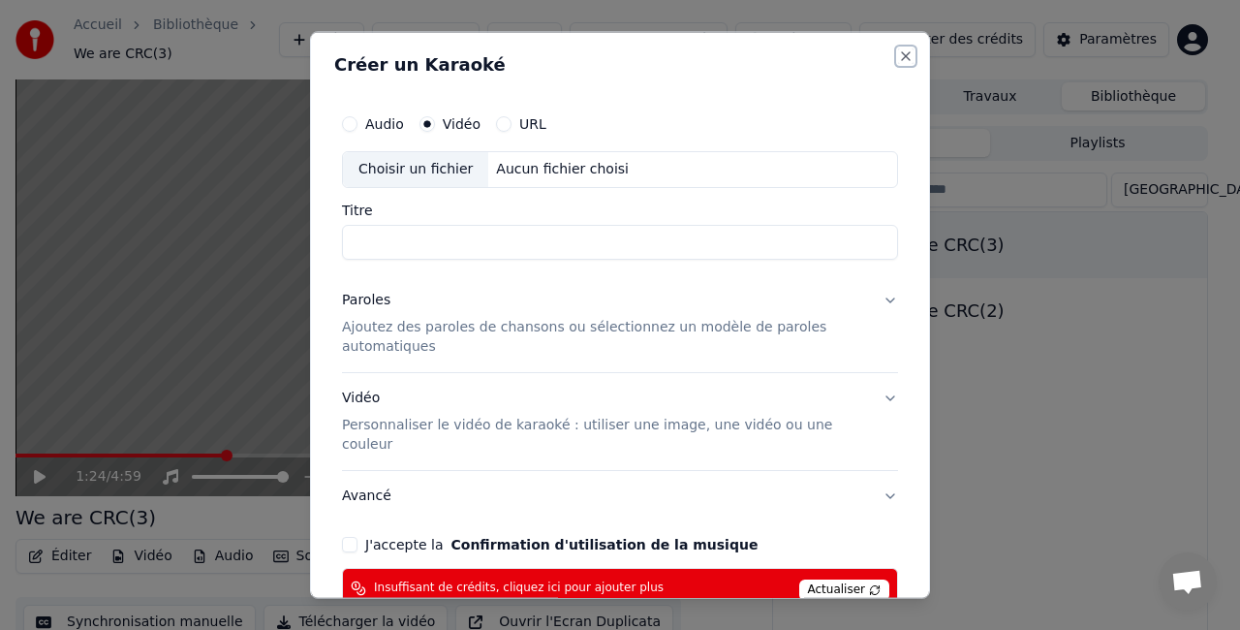
click at [898, 52] on button "Close" at bounding box center [906, 56] width 16 height 16
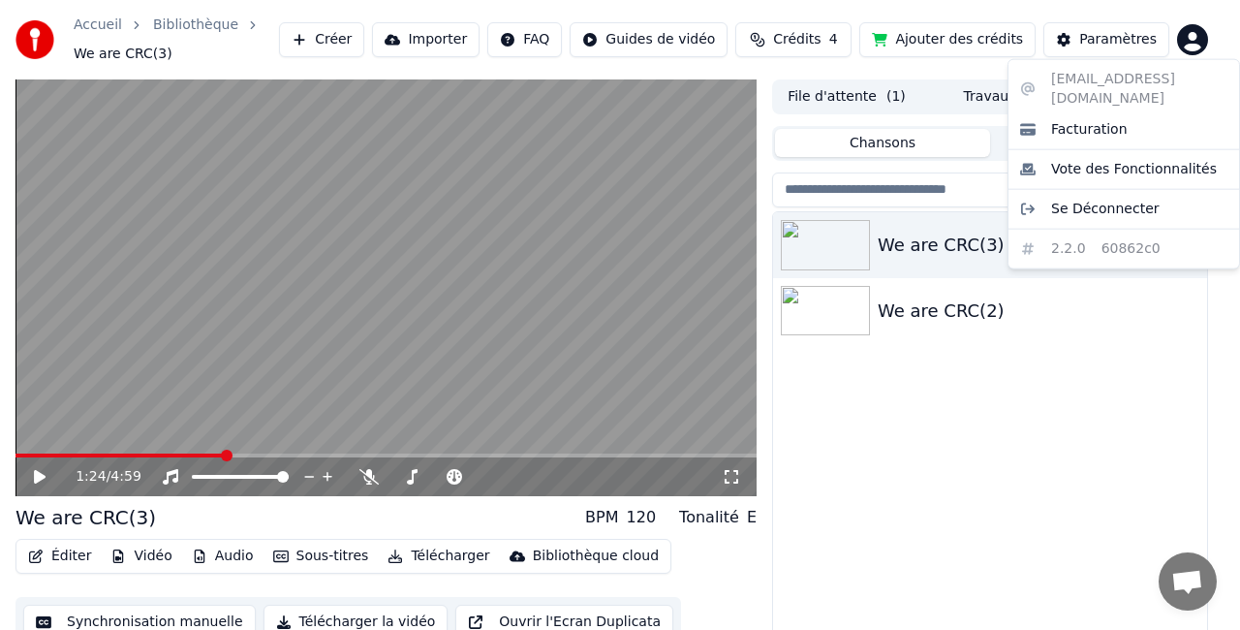
click at [1192, 42] on html "Accueil Bibliothèque We are CRC(3) Créer Importer FAQ Guides de vidéo Crédits 4…" at bounding box center [620, 315] width 1240 height 630
click at [1131, 200] on span "Se Déconnecter" at bounding box center [1105, 209] width 109 height 19
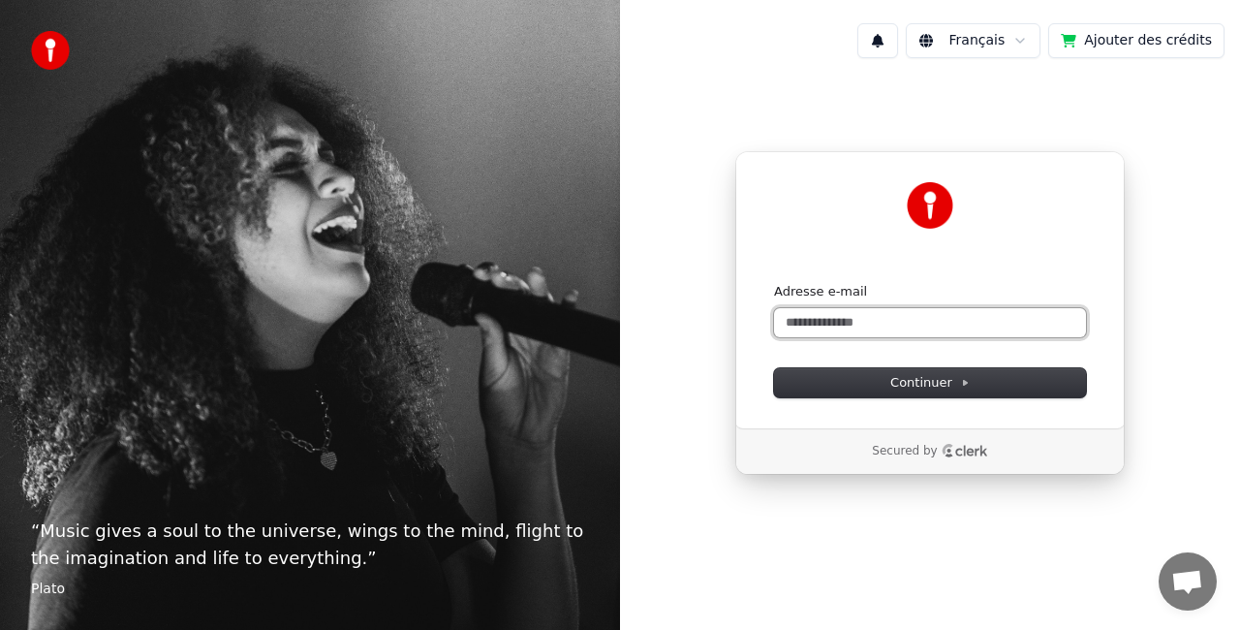
click at [921, 323] on input "Adresse e-mail" at bounding box center [930, 322] width 312 height 29
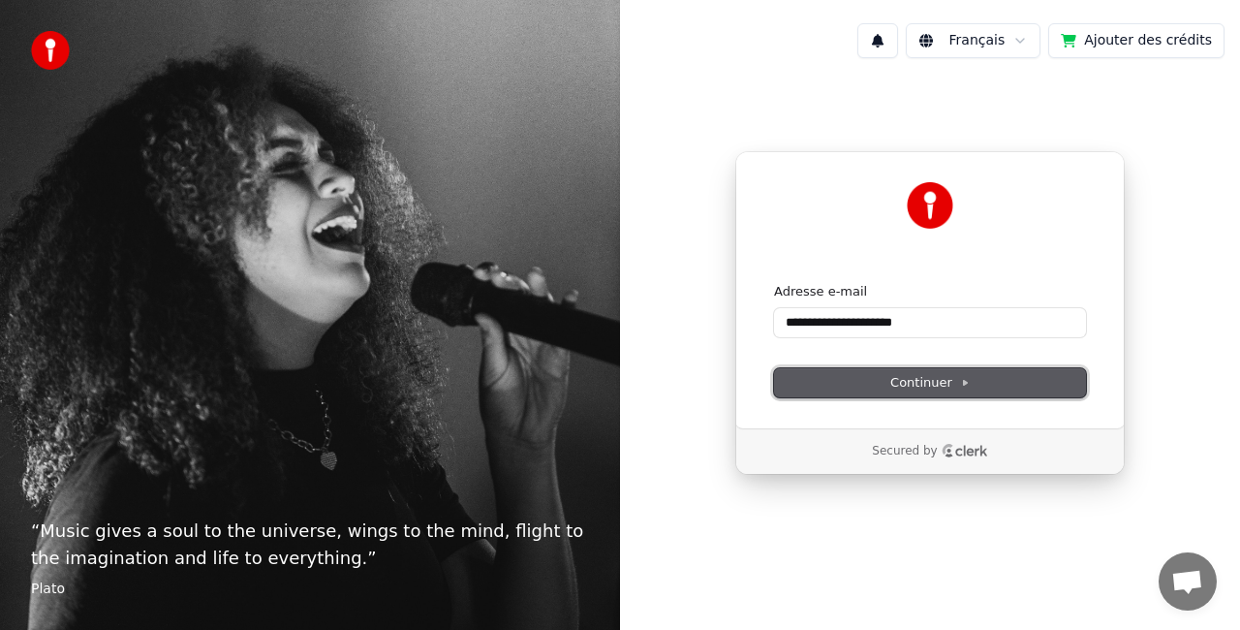
click at [922, 374] on span "Continuer" at bounding box center [930, 382] width 79 height 17
type input "**********"
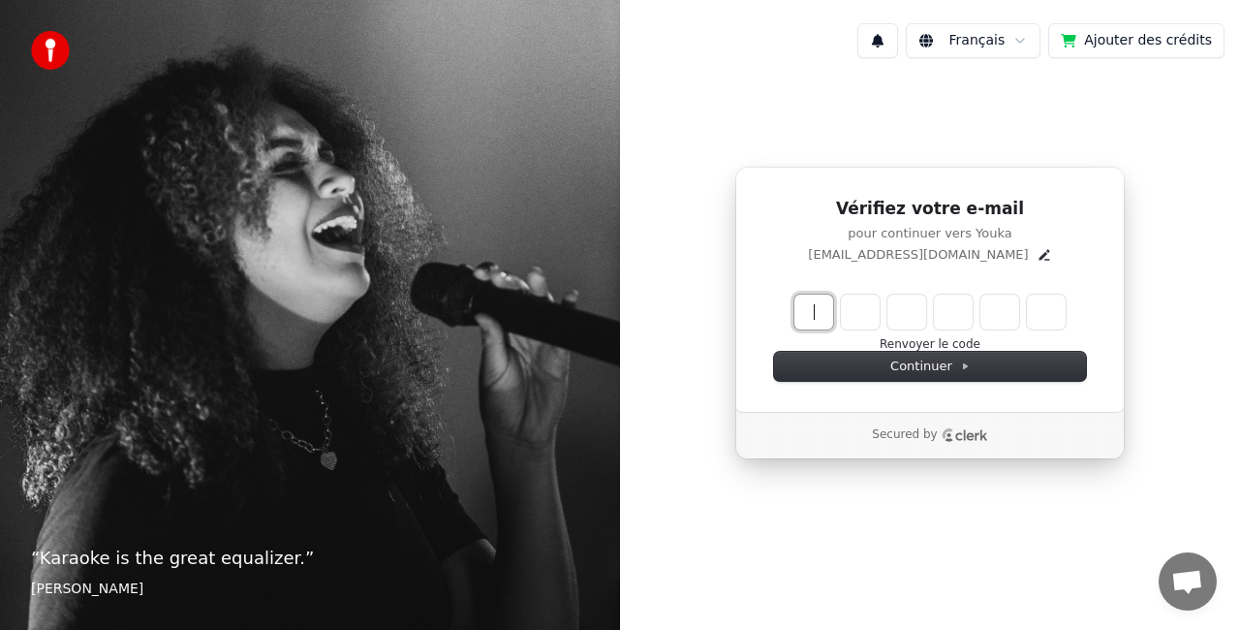
click at [811, 310] on input "Enter verification code" at bounding box center [930, 312] width 271 height 35
type input "******"
